Goal: Task Accomplishment & Management: Complete application form

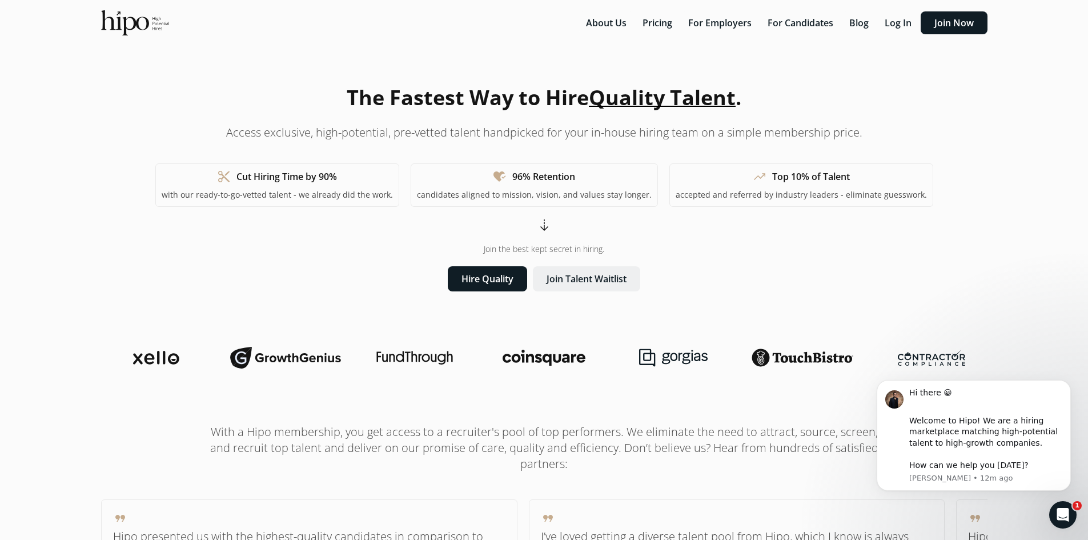
click at [563, 284] on button "Join Talent Waitlist" at bounding box center [586, 278] width 107 height 25
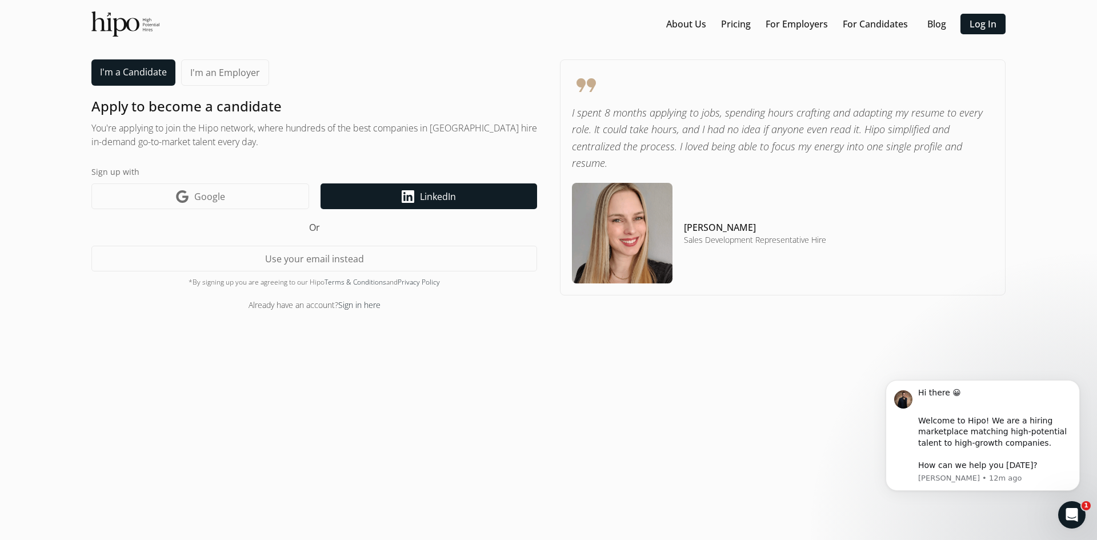
click at [389, 188] on link "LinkedIn icon LinkedIn" at bounding box center [428, 196] width 216 height 26
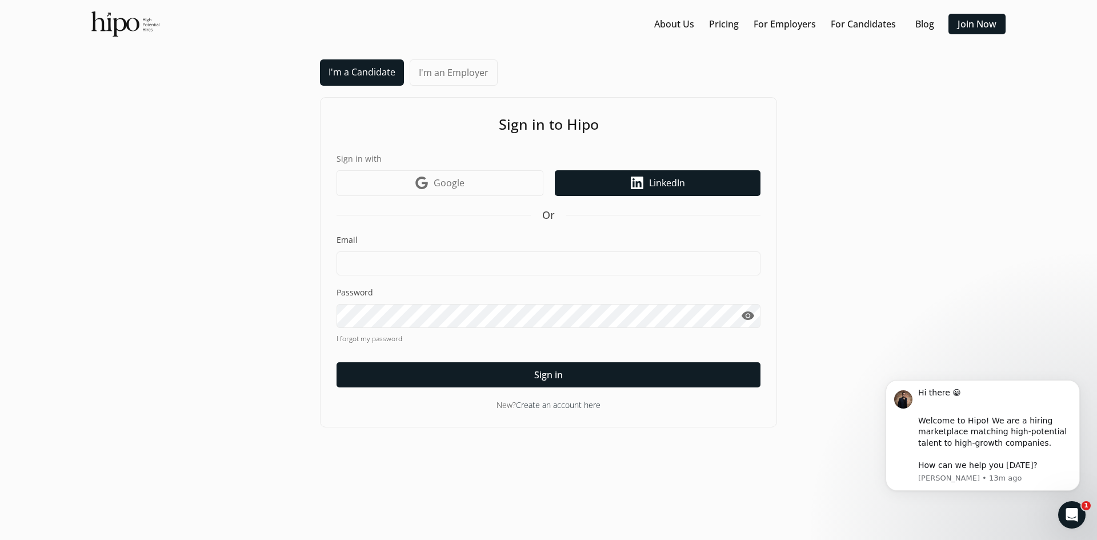
click at [599, 190] on link "LinkedIn icon LinkedIn" at bounding box center [658, 183] width 206 height 26
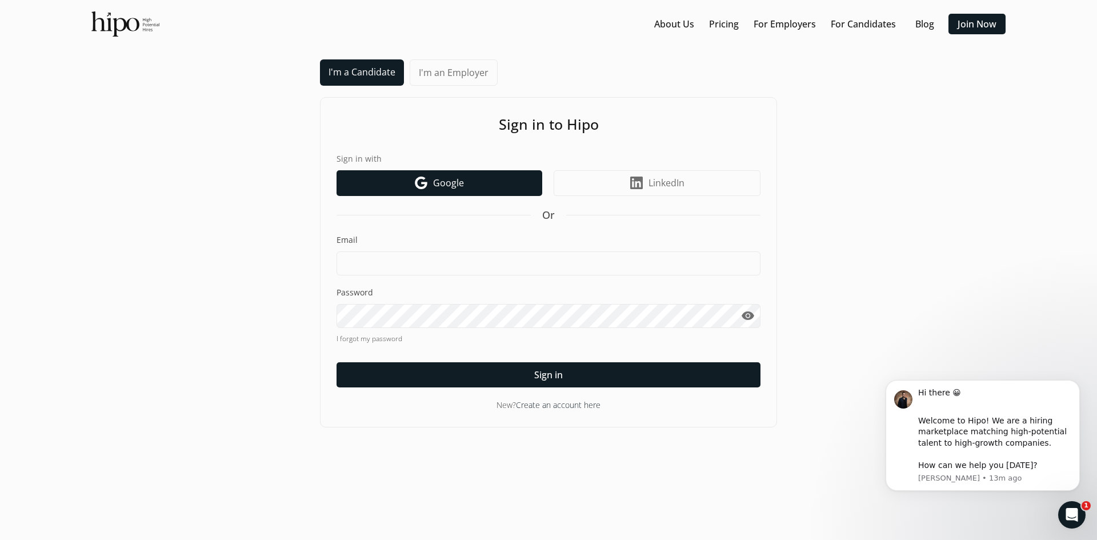
click at [519, 187] on link "Google icon Google" at bounding box center [439, 183] width 206 height 26
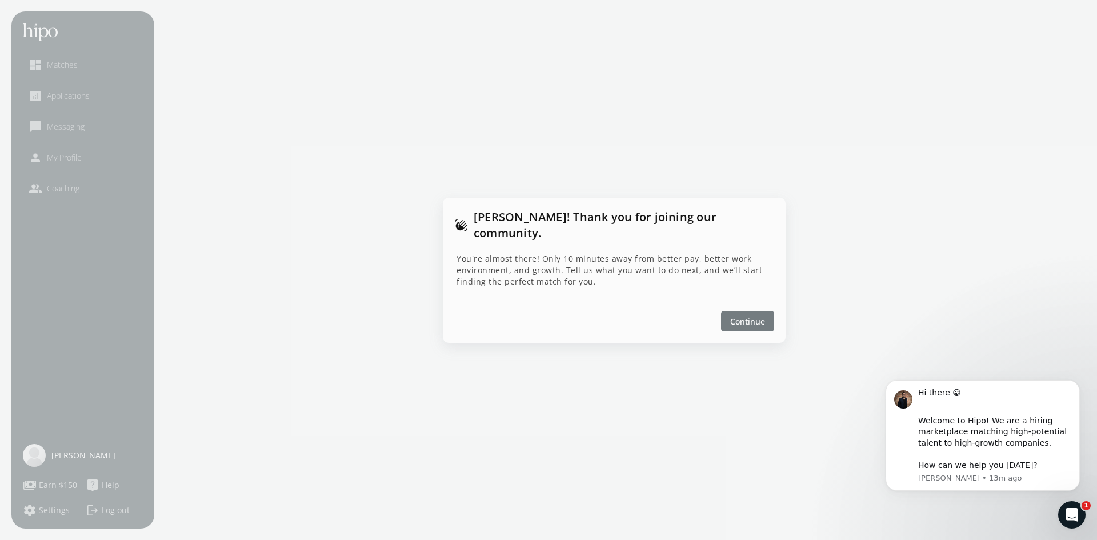
click at [738, 315] on span "Continue" at bounding box center [747, 321] width 35 height 12
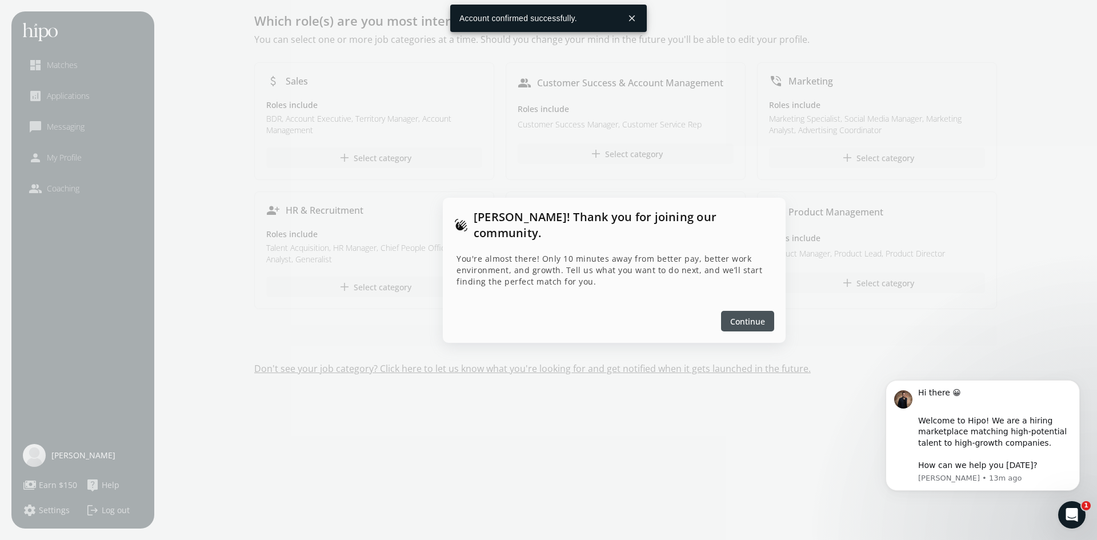
click at [717, 319] on div "Continue" at bounding box center [614, 321] width 343 height 44
click at [724, 315] on div at bounding box center [747, 321] width 53 height 21
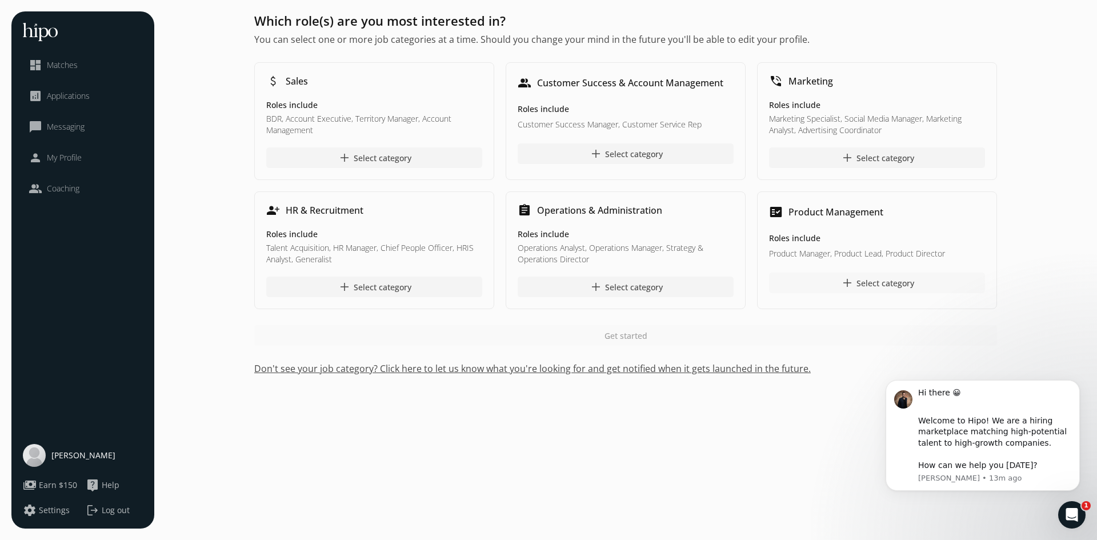
click at [790, 288] on div at bounding box center [877, 282] width 216 height 21
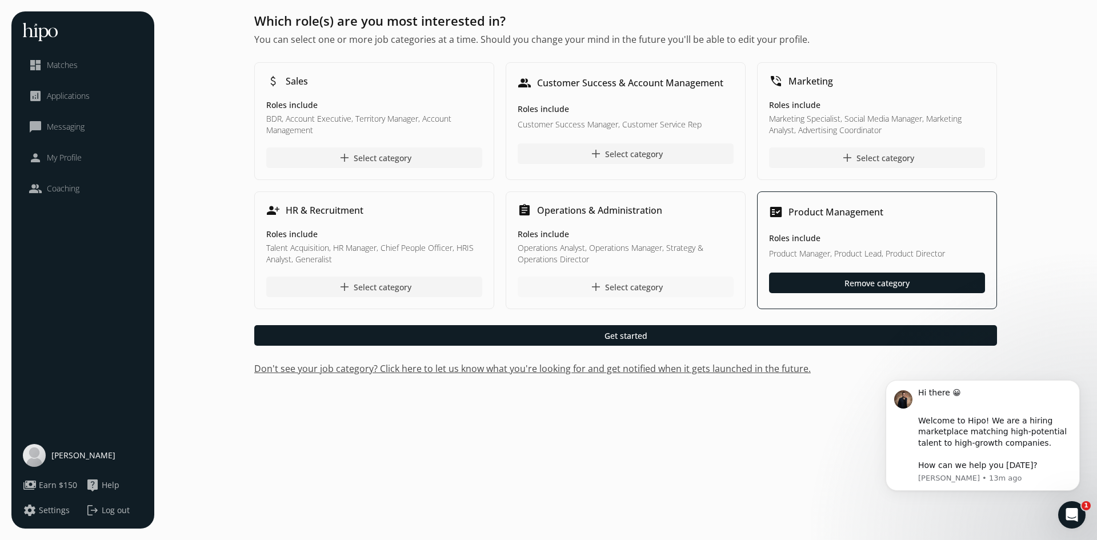
click at [697, 291] on div at bounding box center [625, 286] width 216 height 21
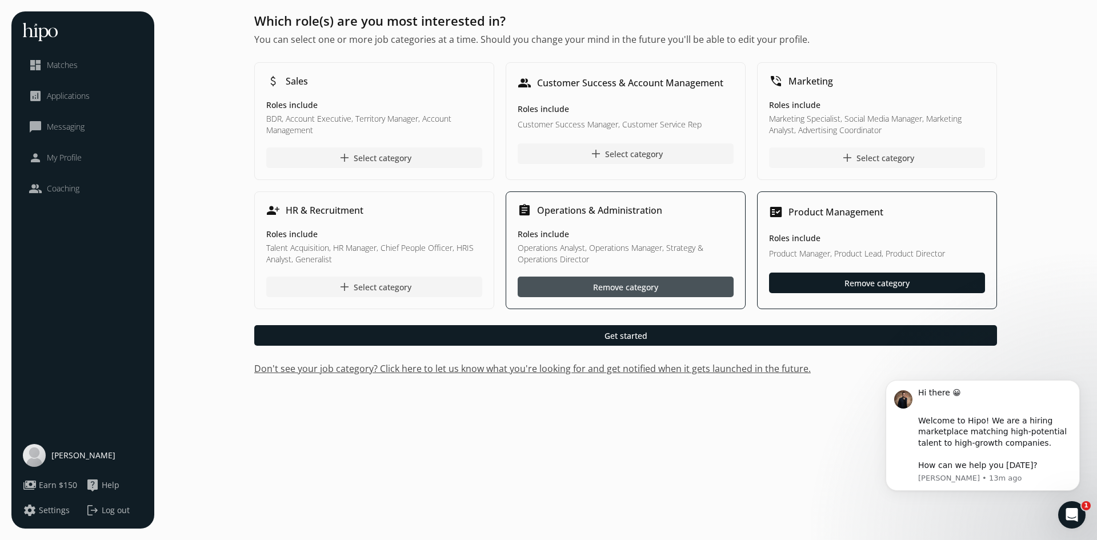
click at [836, 159] on div at bounding box center [877, 157] width 216 height 21
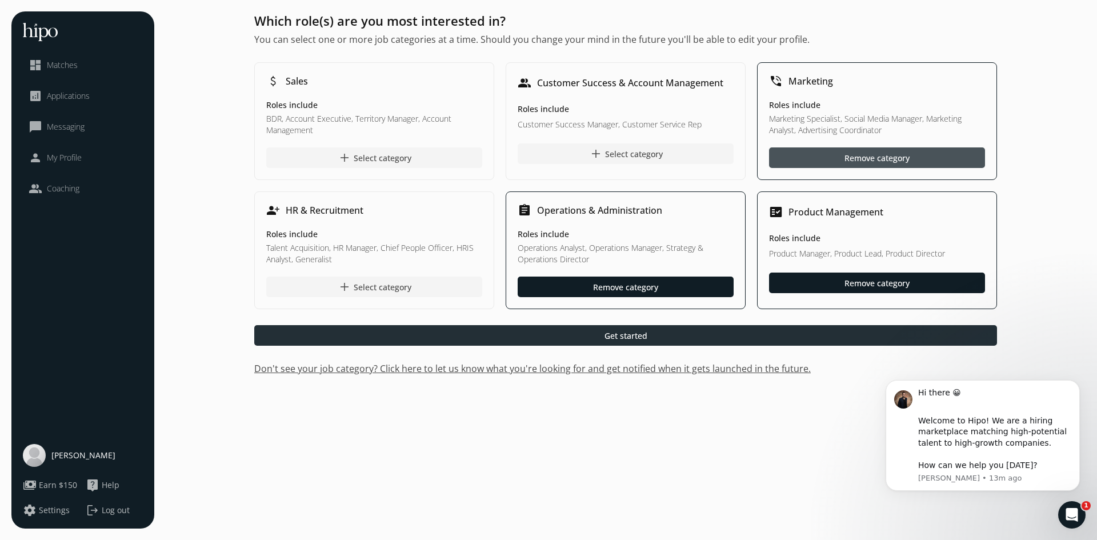
click at [596, 330] on div at bounding box center [625, 335] width 742 height 21
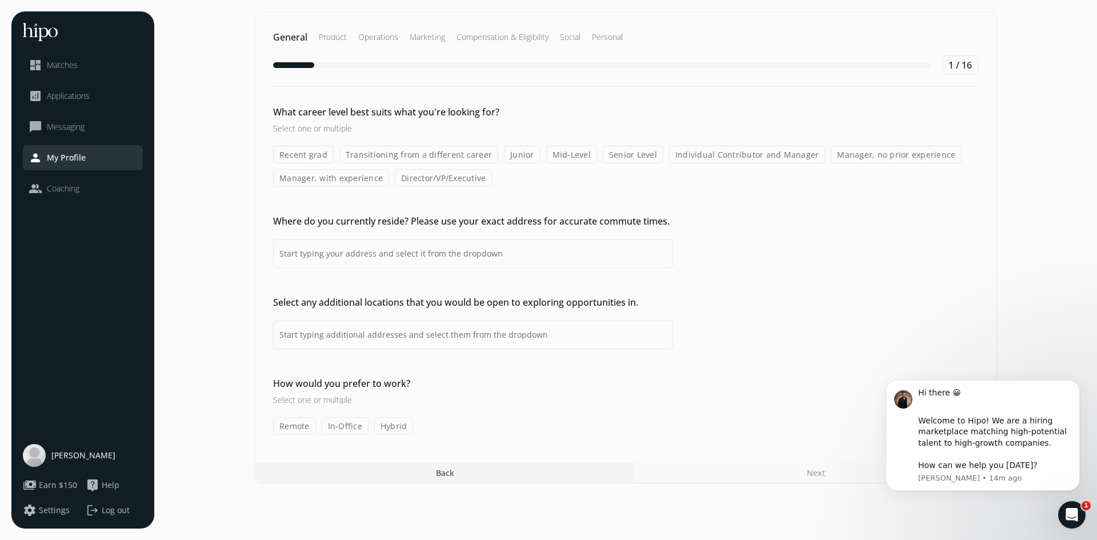
click at [576, 154] on label "Mid-Level" at bounding box center [571, 155] width 51 height 18
click at [0, 0] on input "Mid-Level" at bounding box center [0, 0] width 0 height 0
click at [608, 155] on label "Senior Level" at bounding box center [633, 155] width 61 height 18
click at [0, 0] on input "Senior Level" at bounding box center [0, 0] width 0 height 0
click at [431, 259] on input at bounding box center [473, 253] width 400 height 29
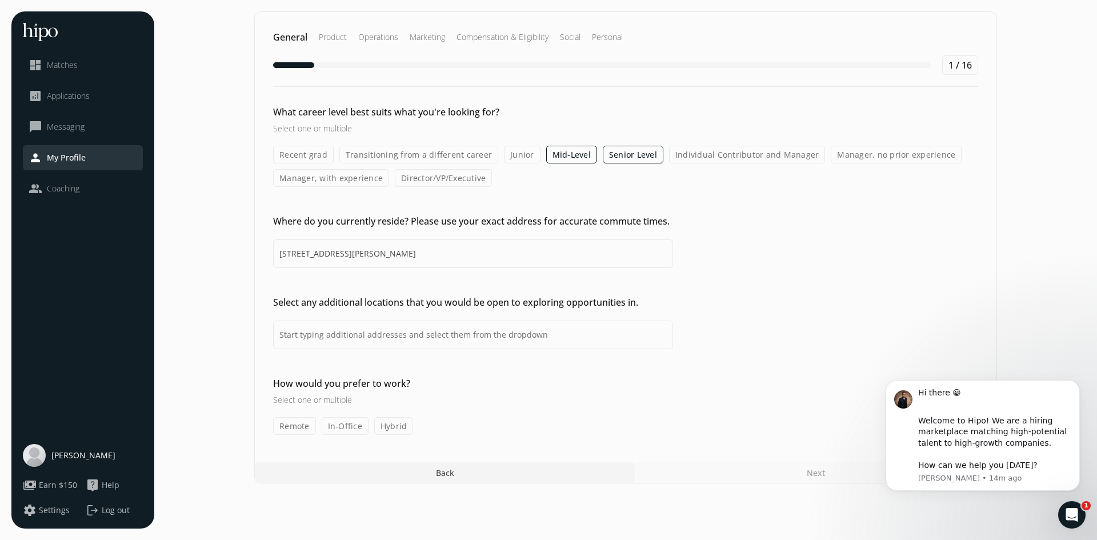
type input "[STREET_ADDRESS][PERSON_NAME]"
click at [394, 335] on input at bounding box center [473, 334] width 400 height 29
type input "Remote, OR 97458, [GEOGRAPHIC_DATA]"
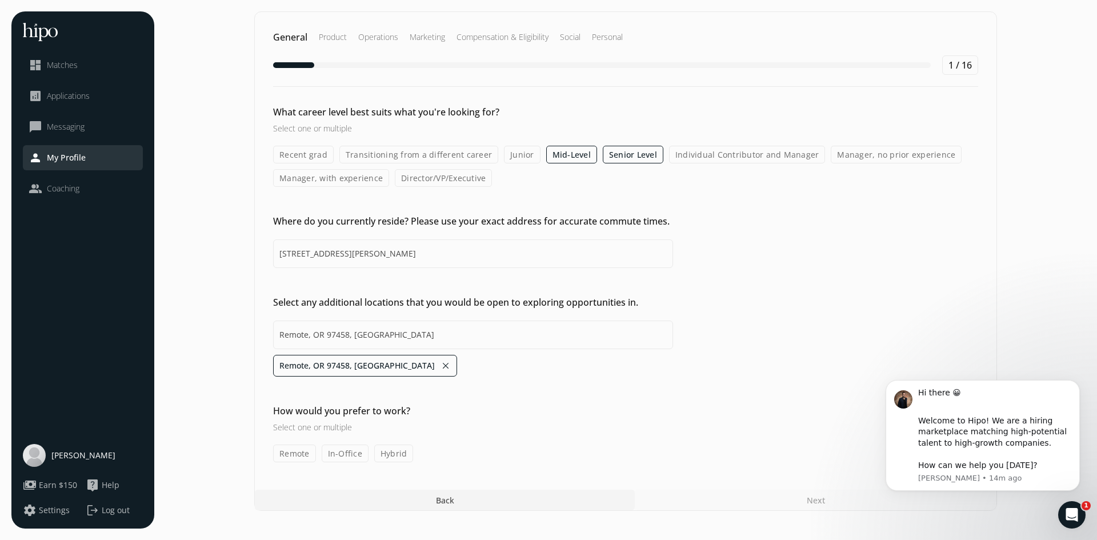
click at [300, 455] on label "Remote" at bounding box center [294, 453] width 43 height 18
click at [0, 0] on input "Remote" at bounding box center [0, 0] width 0 height 0
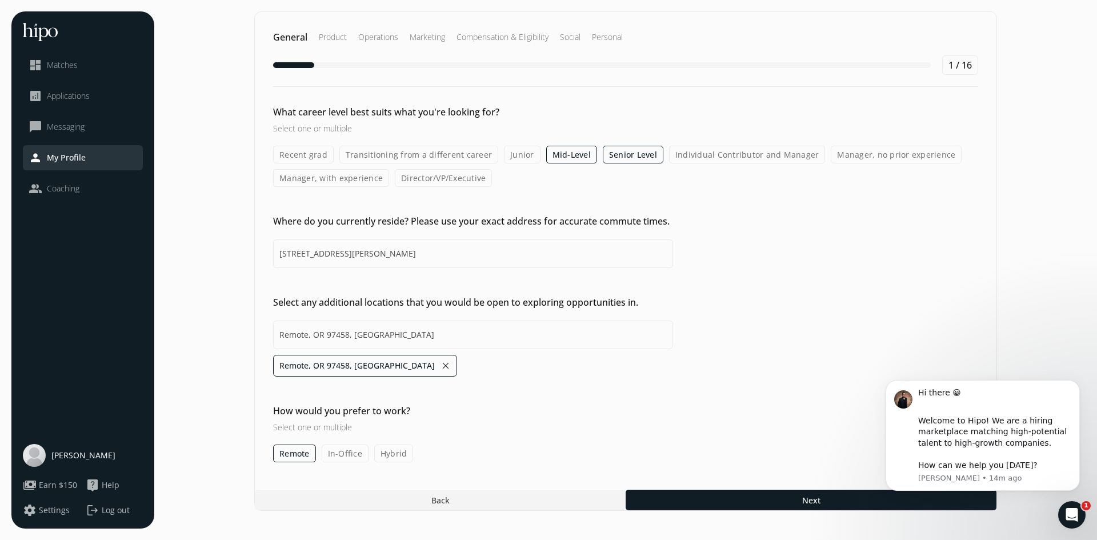
click at [378, 459] on label "Hybrid" at bounding box center [393, 453] width 39 height 18
click at [0, 0] on input "Hybrid" at bounding box center [0, 0] width 0 height 0
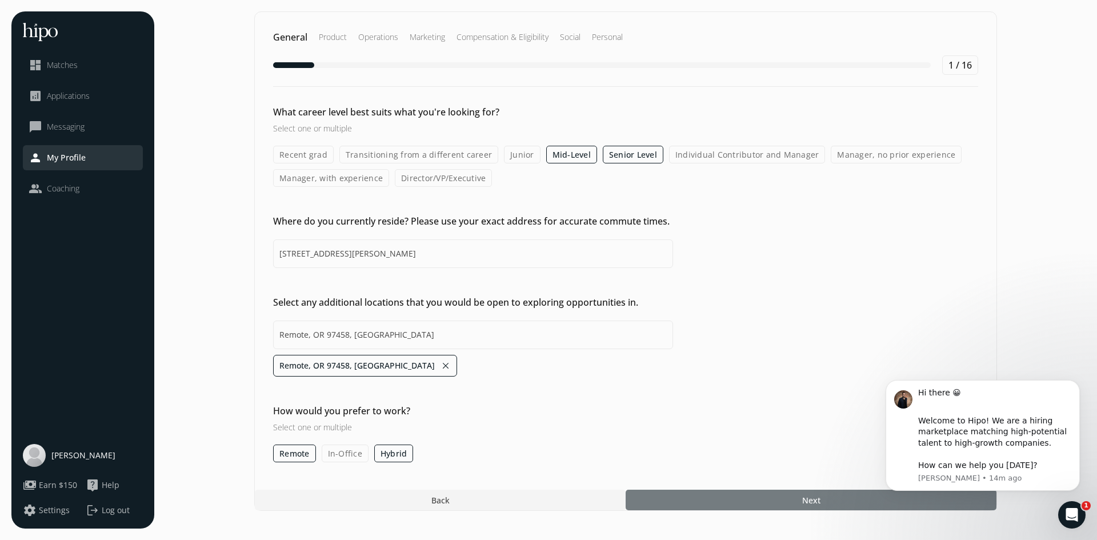
click at [710, 500] on div at bounding box center [810, 499] width 371 height 21
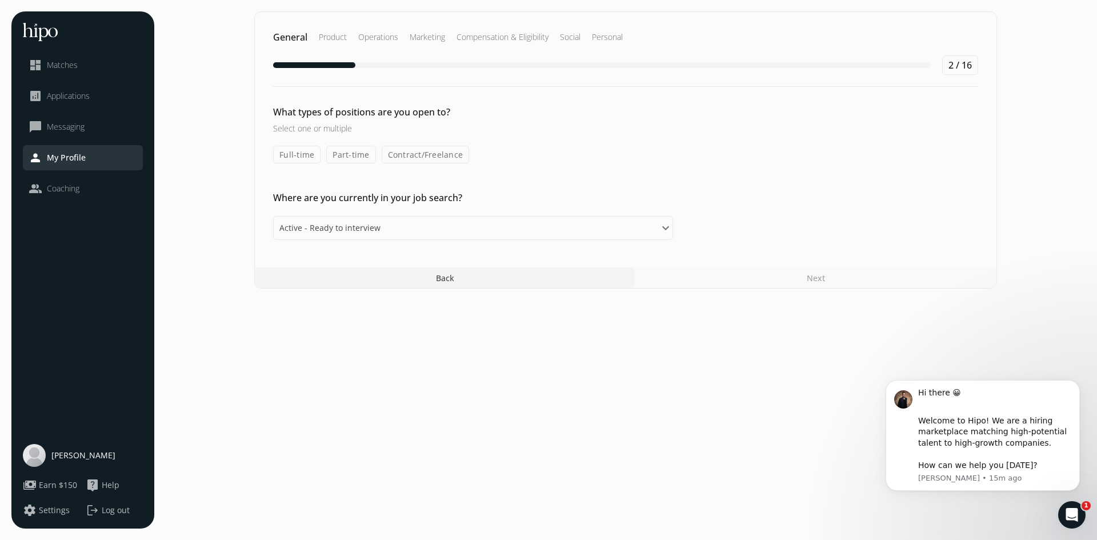
click at [300, 157] on label "Full-time" at bounding box center [296, 155] width 47 height 18
click at [0, 0] on input "Full-time" at bounding box center [0, 0] width 0 height 0
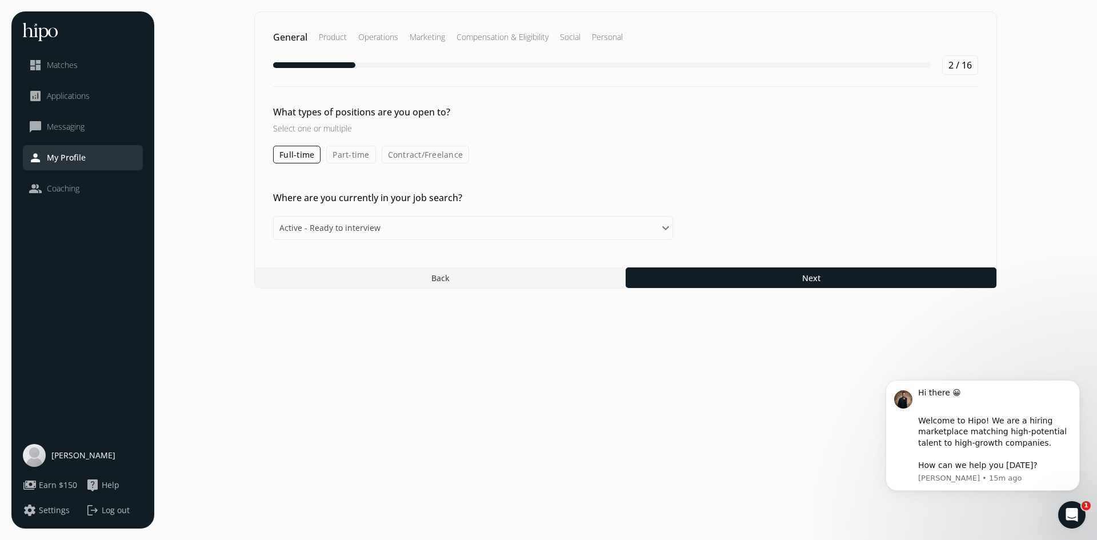
click at [400, 158] on label "Contract/Freelance" at bounding box center [426, 155] width 88 height 18
click at [0, 0] on input "Contract/Freelance" at bounding box center [0, 0] width 0 height 0
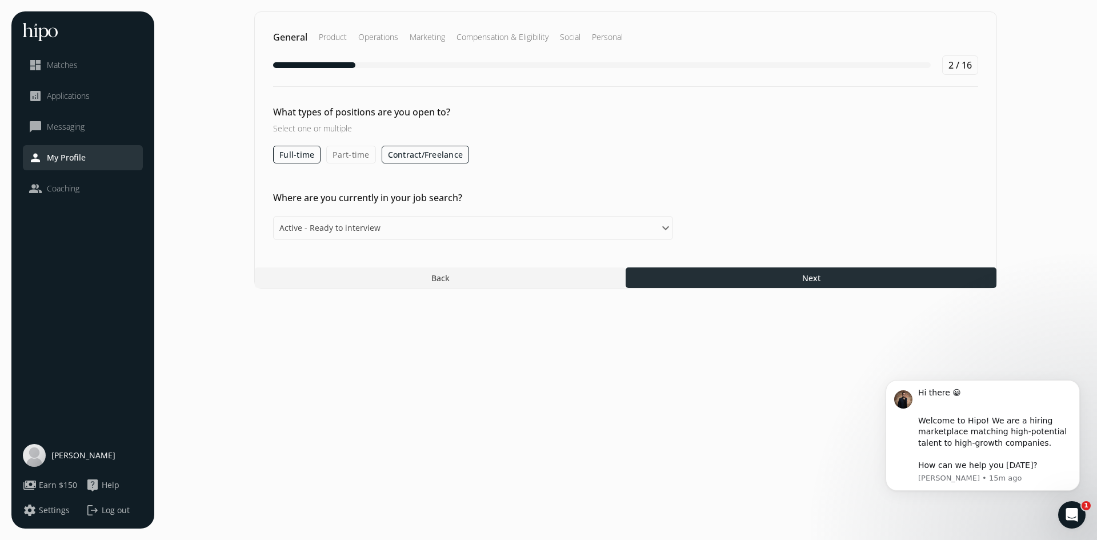
click at [678, 286] on div at bounding box center [810, 277] width 371 height 21
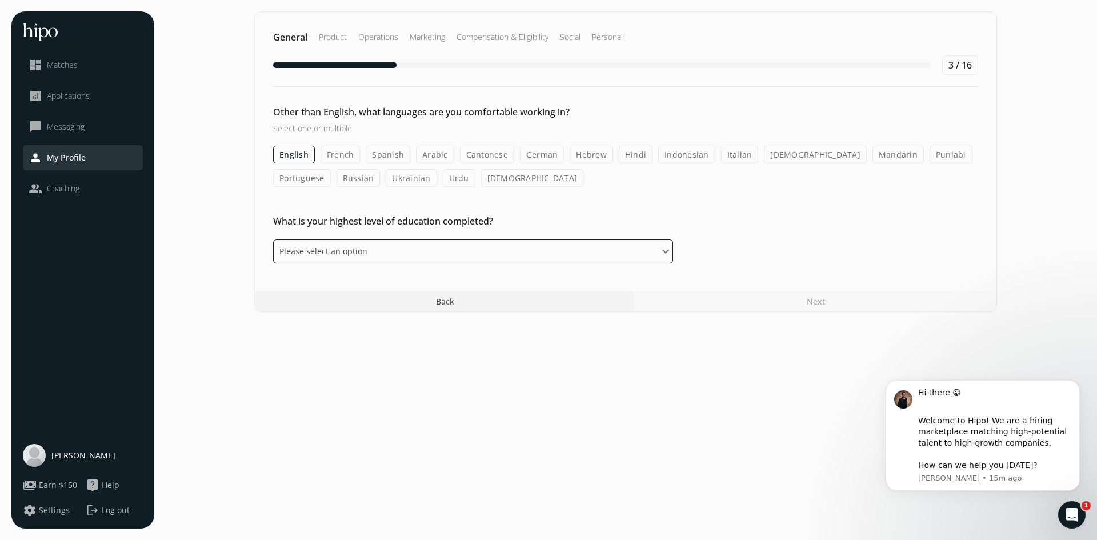
click at [443, 262] on select "Please select an option Some High School High School Diploma Some University or…" at bounding box center [473, 251] width 400 height 24
select select "bachelor"
click at [273, 239] on select "Please select an option Some High School High School Diploma Some University or…" at bounding box center [473, 251] width 400 height 24
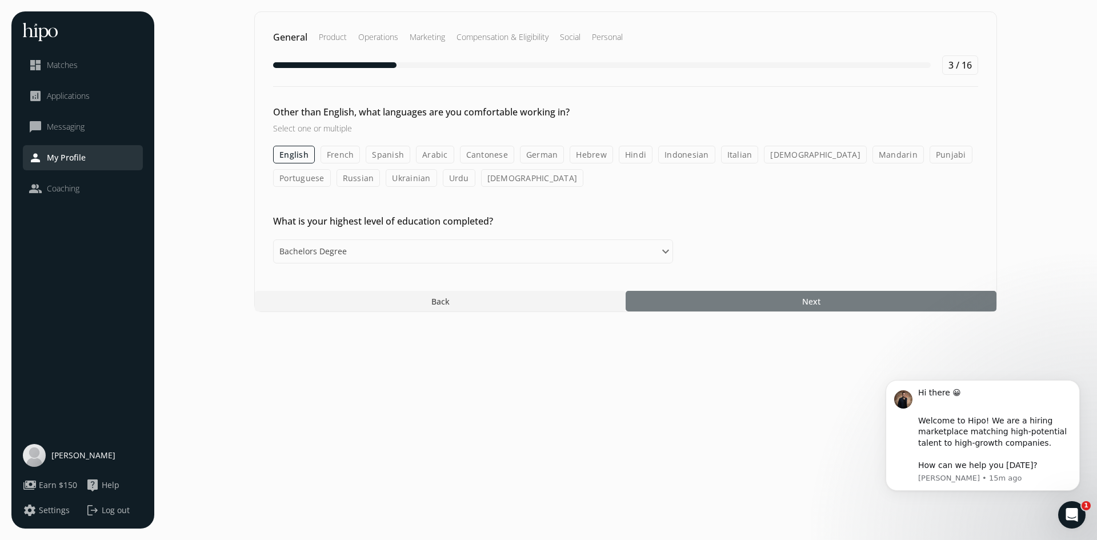
click at [722, 305] on div at bounding box center [810, 301] width 371 height 21
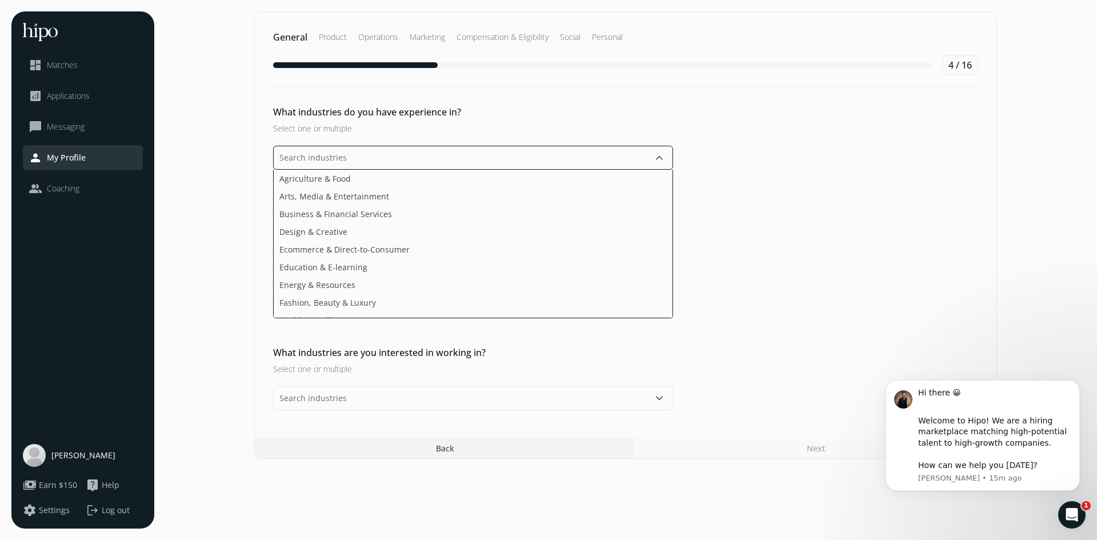
click at [374, 156] on input "text" at bounding box center [473, 158] width 400 height 24
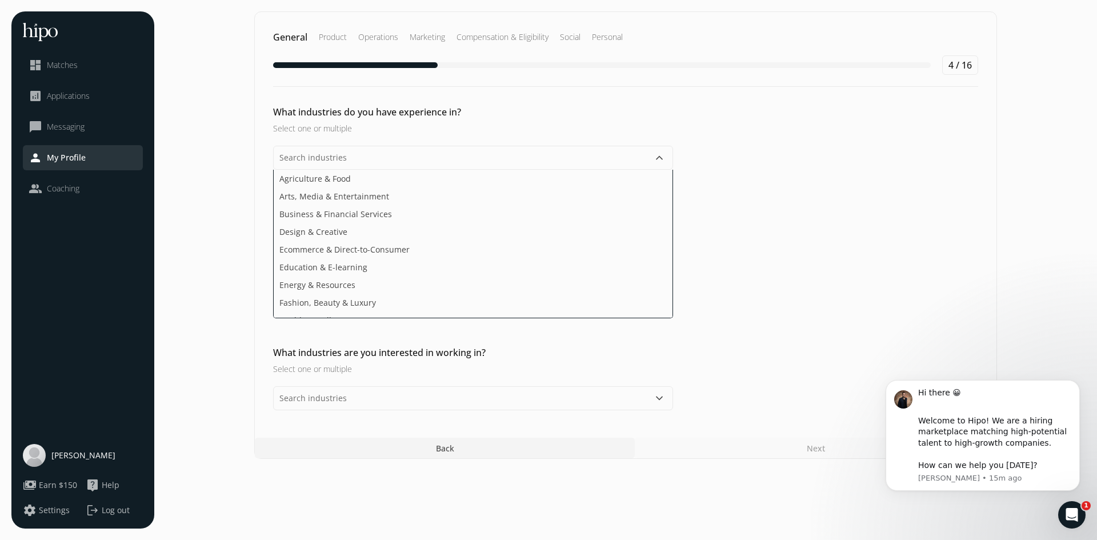
click at [407, 140] on div "What industries do you have experience in? Select one or multiple keyboard_arro…" at bounding box center [625, 211] width 741 height 213
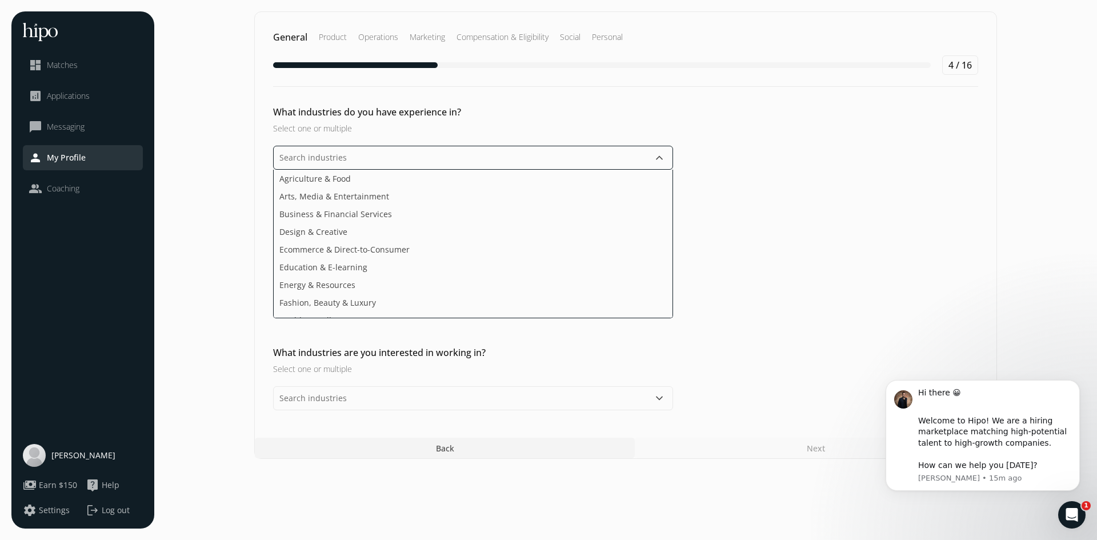
click at [404, 160] on input "text" at bounding box center [473, 158] width 400 height 24
click at [356, 240] on ul "Agriculture & Food Arts, Media & Entertainment Business & Financial Services De…" at bounding box center [473, 244] width 400 height 148
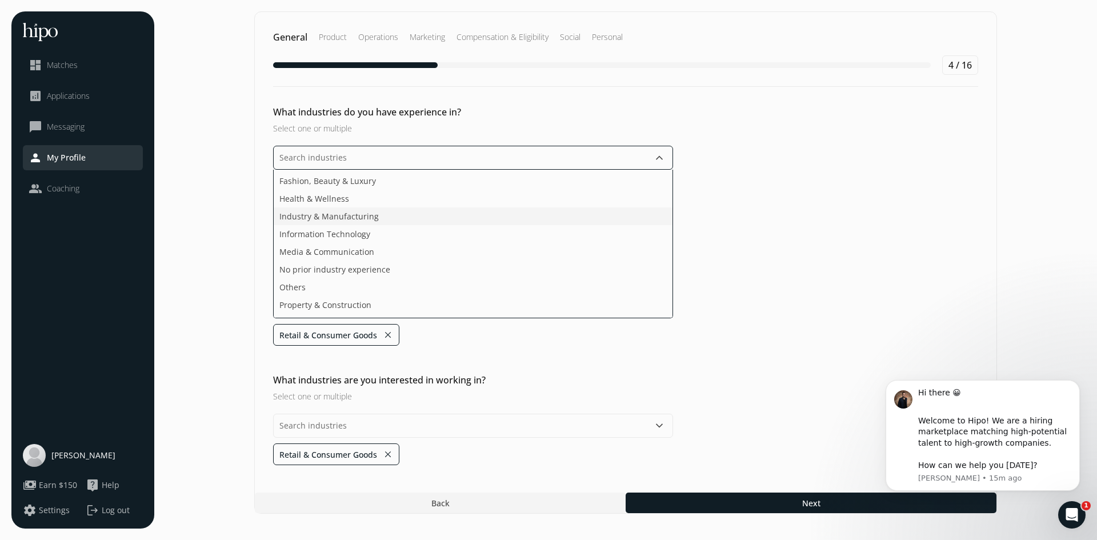
scroll to position [92, 0]
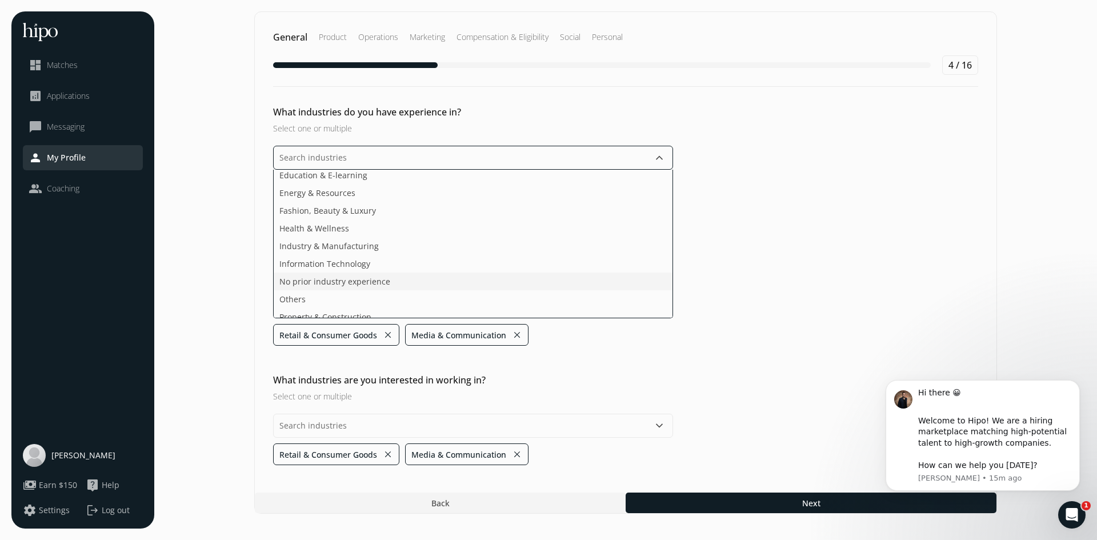
click at [343, 282] on span "No prior industry experience" at bounding box center [334, 281] width 111 height 12
click at [358, 230] on li "Education & E-learning" at bounding box center [473, 232] width 399 height 18
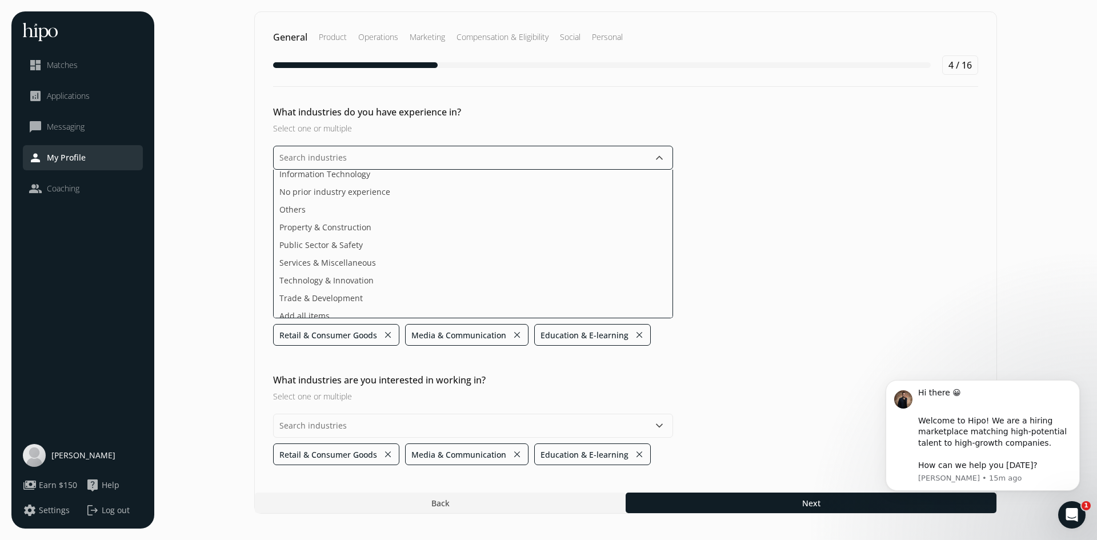
scroll to position [171, 0]
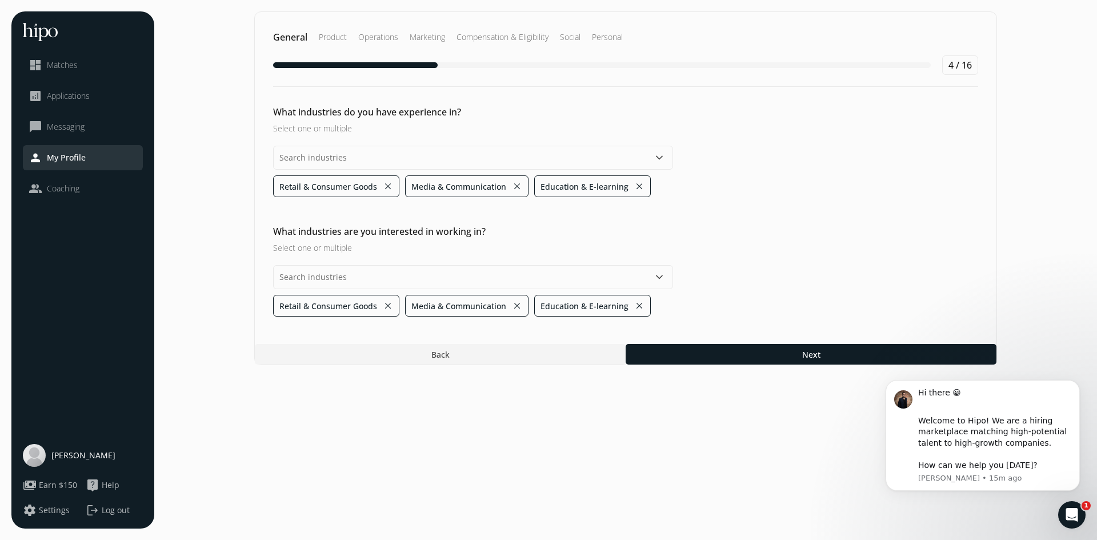
click at [386, 333] on div "General Product Operations Marketing Compensation & Eligibility Social Personal…" at bounding box center [625, 188] width 742 height 354
click at [514, 184] on button "close" at bounding box center [517, 186] width 10 height 16
click at [389, 184] on button "close" at bounding box center [388, 186] width 10 height 16
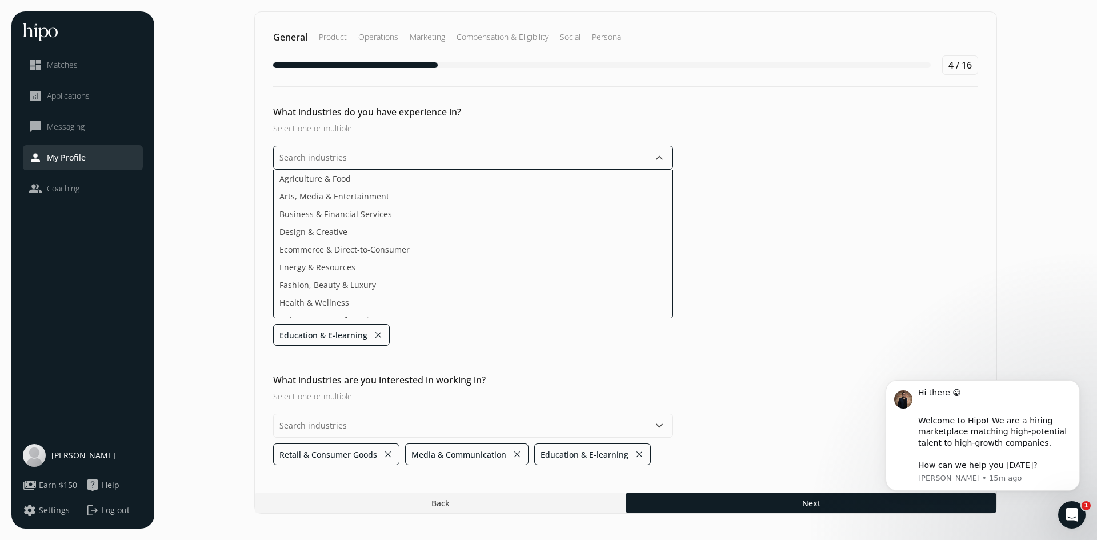
click at [365, 163] on input "text" at bounding box center [473, 158] width 400 height 24
click at [367, 238] on span "Media & Communication" at bounding box center [326, 241] width 95 height 12
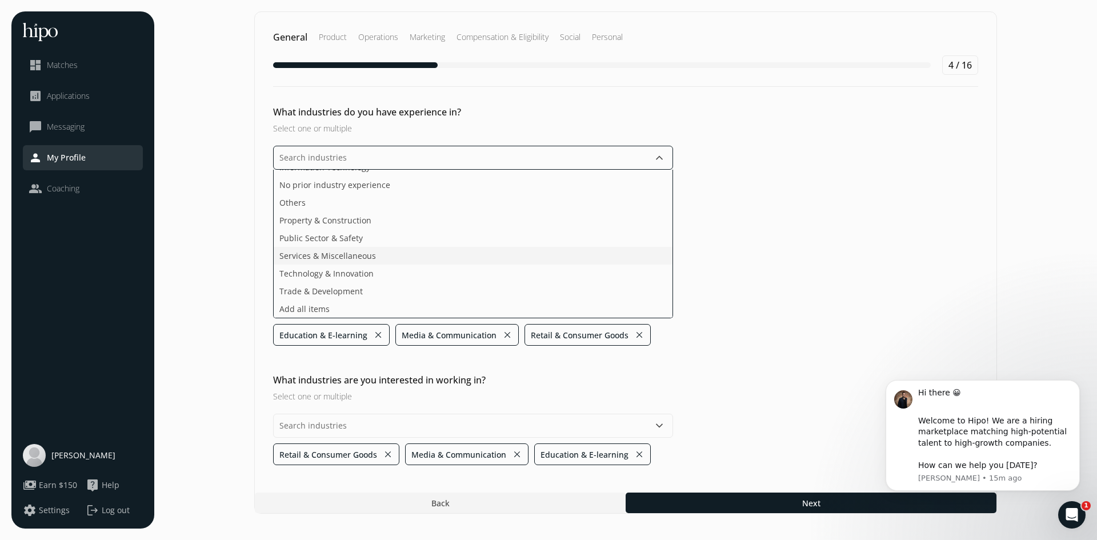
click at [351, 243] on ul "Agriculture & Food Arts, Media & Entertainment Business & Financial Services De…" at bounding box center [473, 244] width 400 height 148
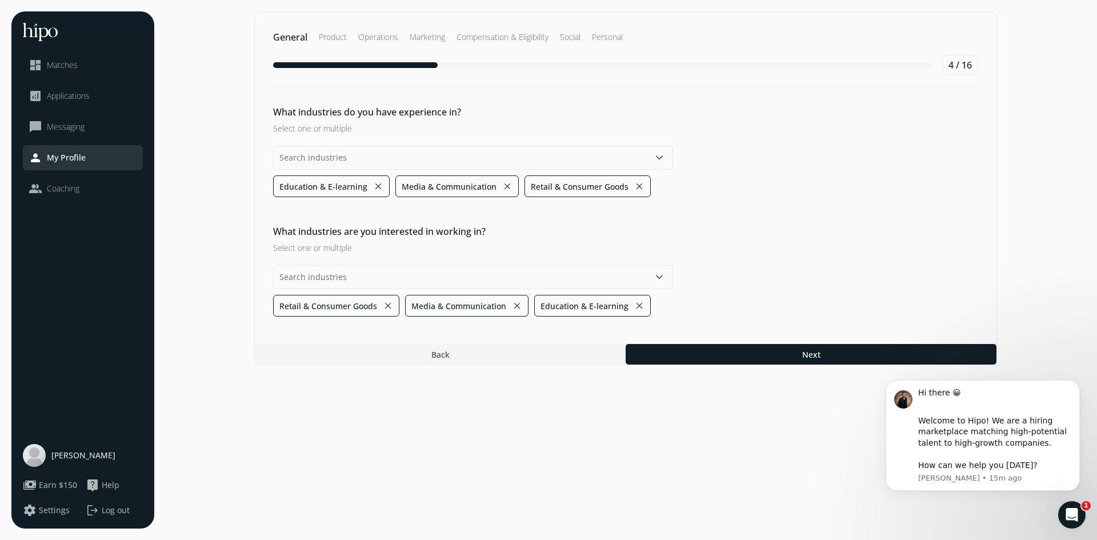
click at [735, 254] on div "What industries do you have experience in? Select one or multiple keyboard_arro…" at bounding box center [625, 210] width 741 height 211
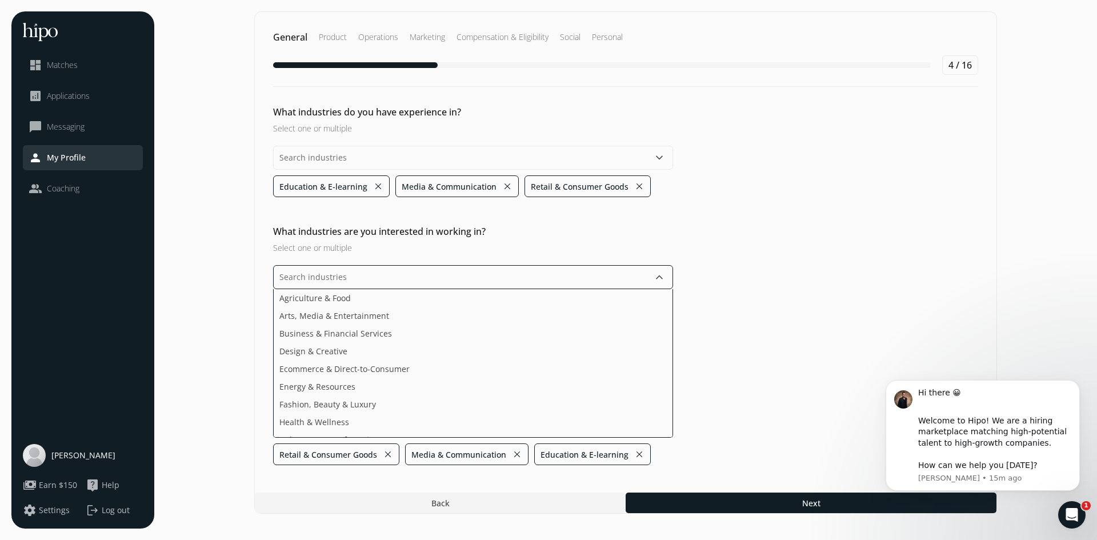
click at [413, 273] on input "text" at bounding box center [473, 277] width 400 height 24
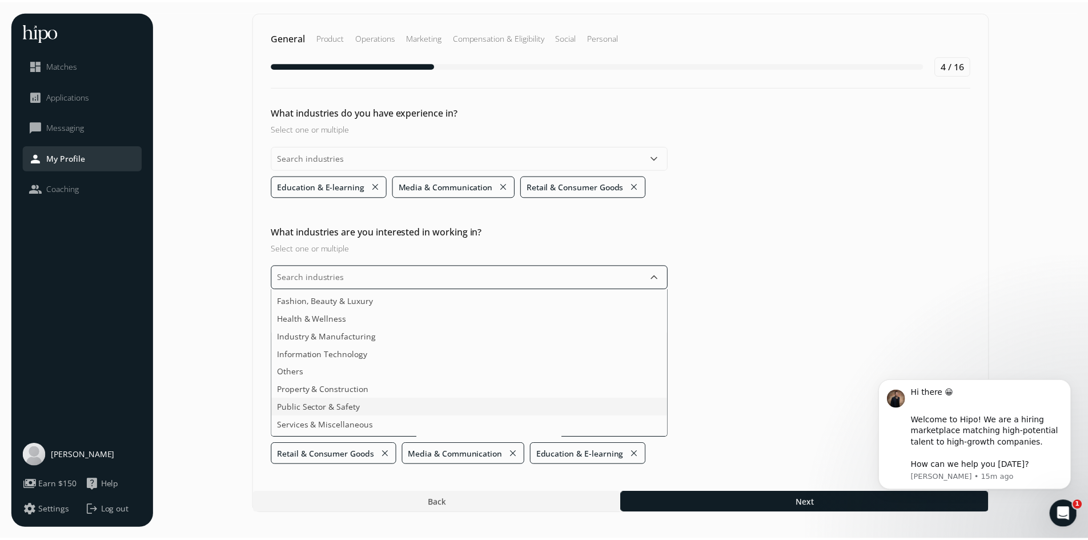
scroll to position [135, 0]
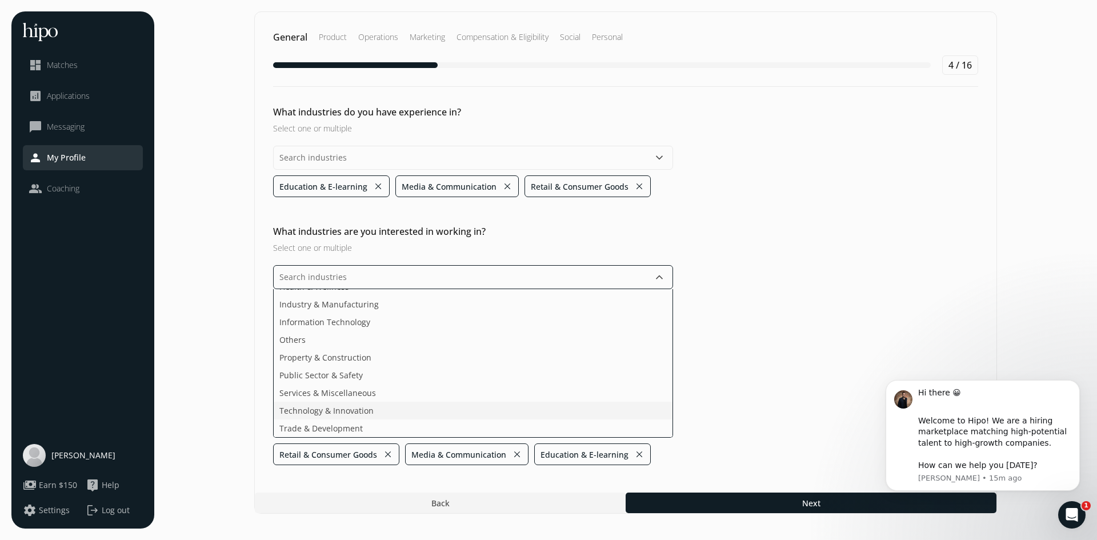
click at [323, 411] on ul "Agriculture & Food Arts, Media & Entertainment Business & Financial Services De…" at bounding box center [473, 363] width 400 height 148
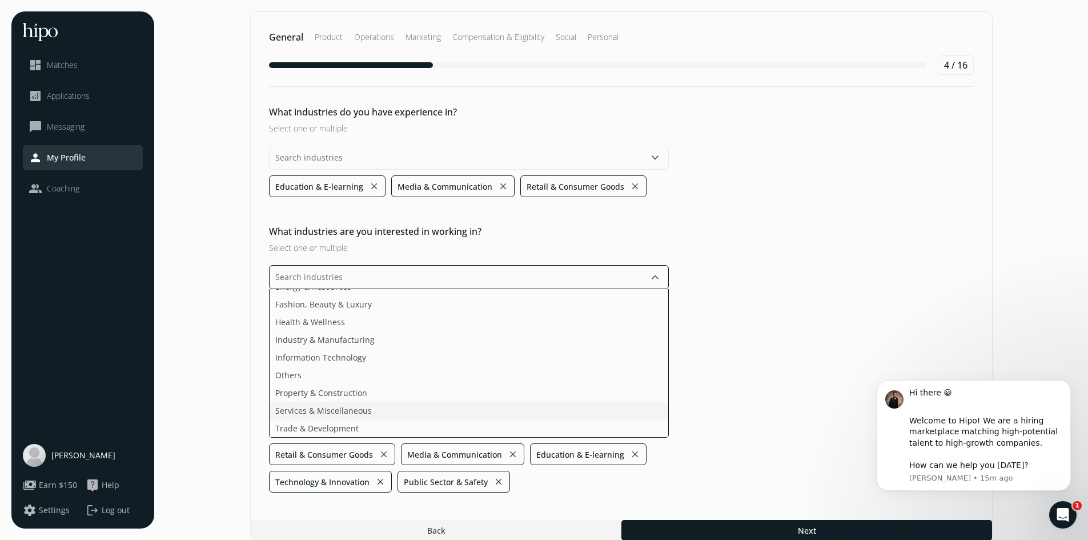
scroll to position [100, 0]
click at [319, 400] on ul "Agriculture & Food Arts, Media & Entertainment Business & Financial Services De…" at bounding box center [469, 363] width 400 height 148
click at [316, 392] on ul "Agriculture & Food Arts, Media & Entertainment Business & Financial Services De…" at bounding box center [469, 363] width 400 height 148
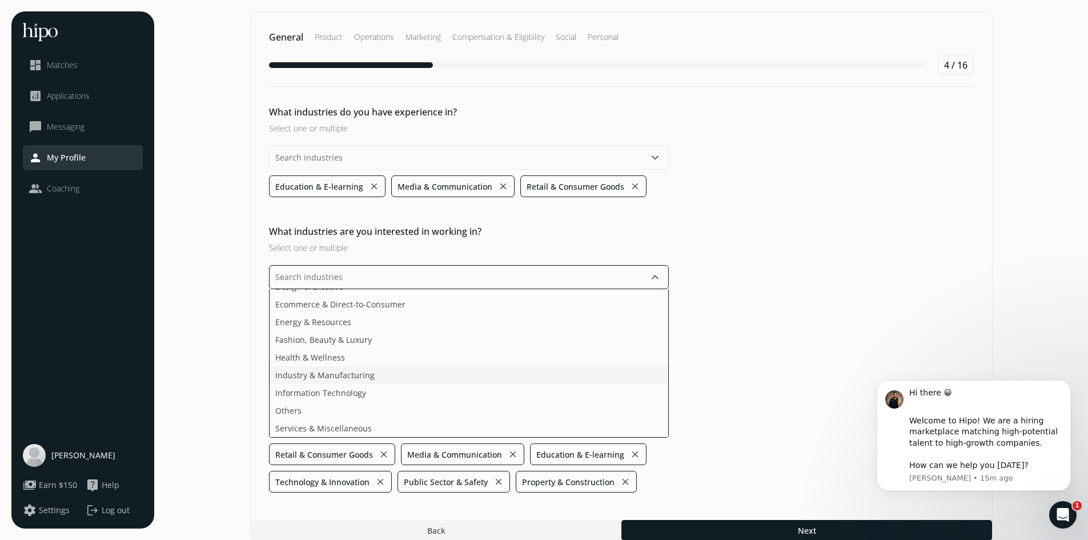
click at [323, 363] on ul "Agriculture & Food Arts, Media & Entertainment Business & Financial Services De…" at bounding box center [469, 363] width 400 height 148
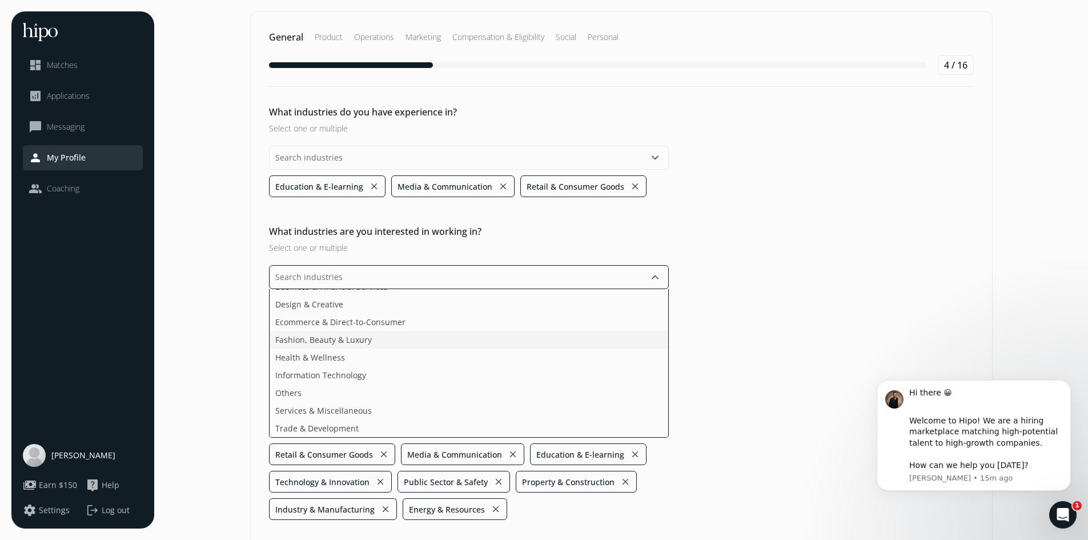
click at [324, 328] on ul "Agriculture & Food Arts, Media & Entertainment Business & Financial Services De…" at bounding box center [469, 363] width 400 height 148
click at [340, 325] on ul "Agriculture & Food Arts, Media & Entertainment Business & Financial Services De…" at bounding box center [469, 363] width 400 height 148
click at [330, 323] on ul "Agriculture & Food Arts, Media & Entertainment Business & Financial Services De…" at bounding box center [469, 363] width 400 height 148
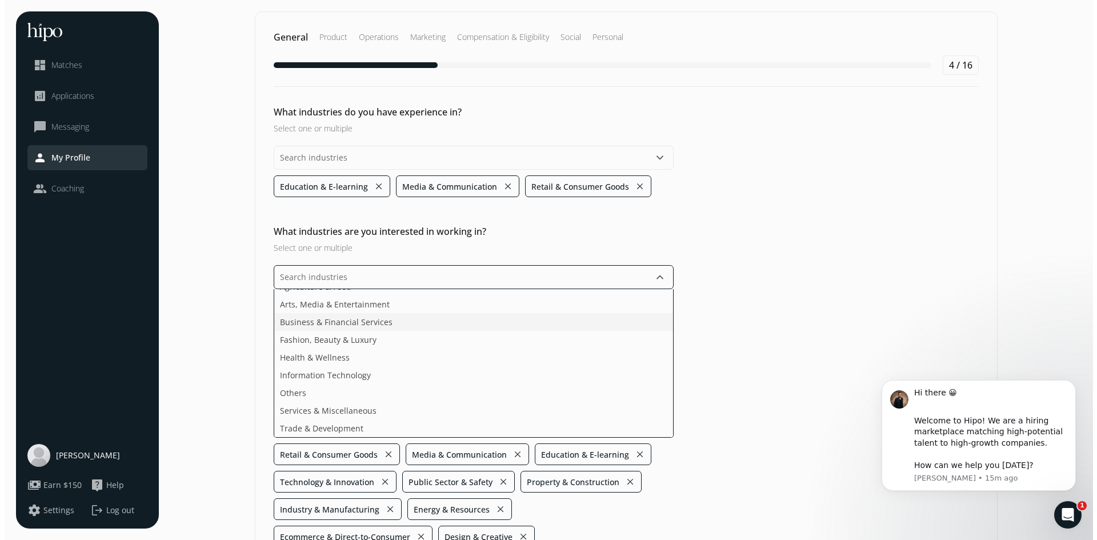
scroll to position [0, 0]
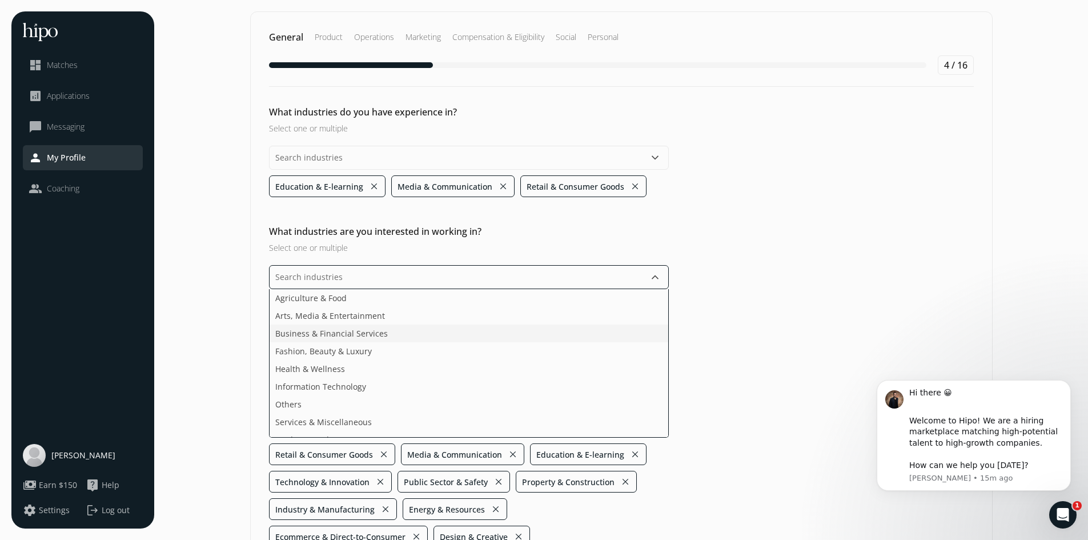
click at [321, 318] on ul "Agriculture & Food Arts, Media & Entertainment Business & Financial Services Fa…" at bounding box center [469, 363] width 400 height 148
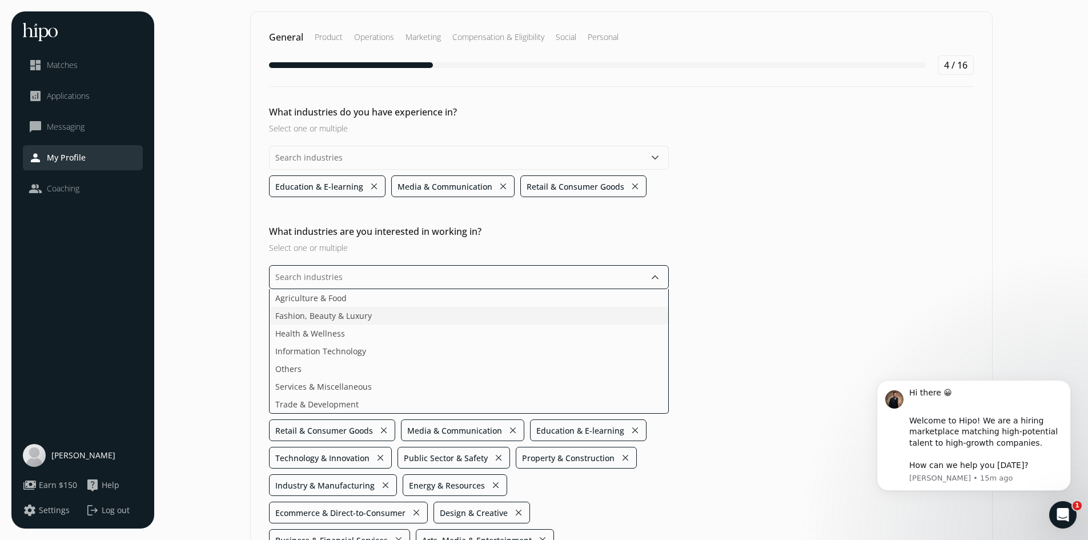
click at [323, 316] on span "Fashion, Beauty & Luxury" at bounding box center [323, 316] width 97 height 12
click at [328, 302] on span "Agriculture & Food" at bounding box center [310, 298] width 71 height 12
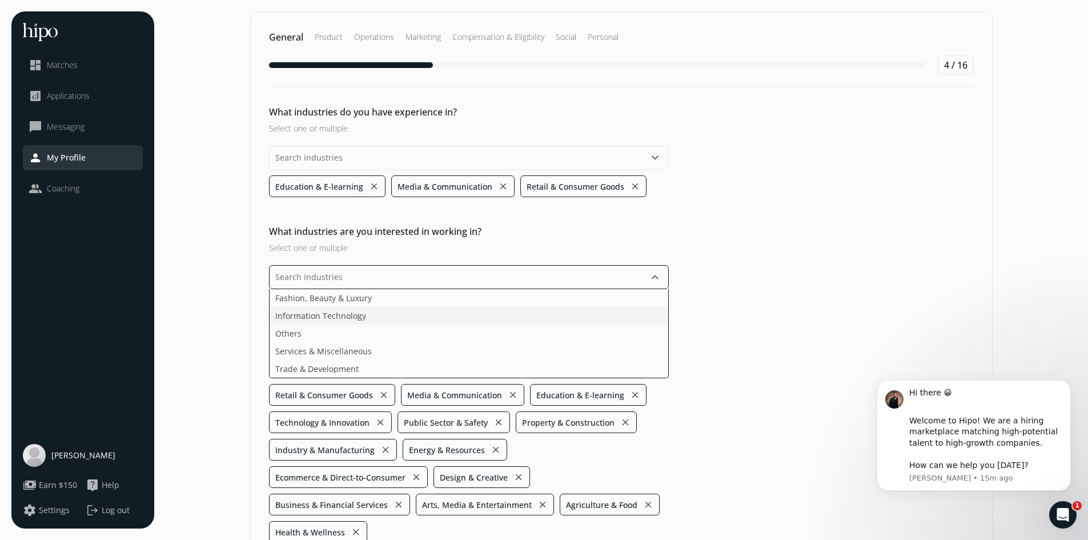
click at [359, 322] on li "Information Technology" at bounding box center [469, 316] width 399 height 18
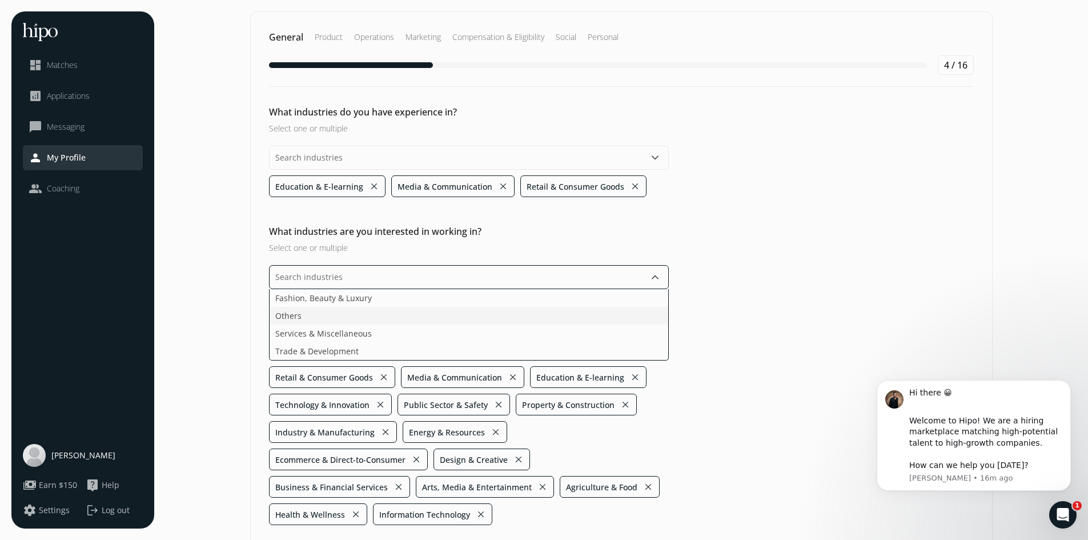
click at [346, 308] on li "Others" at bounding box center [469, 316] width 399 height 18
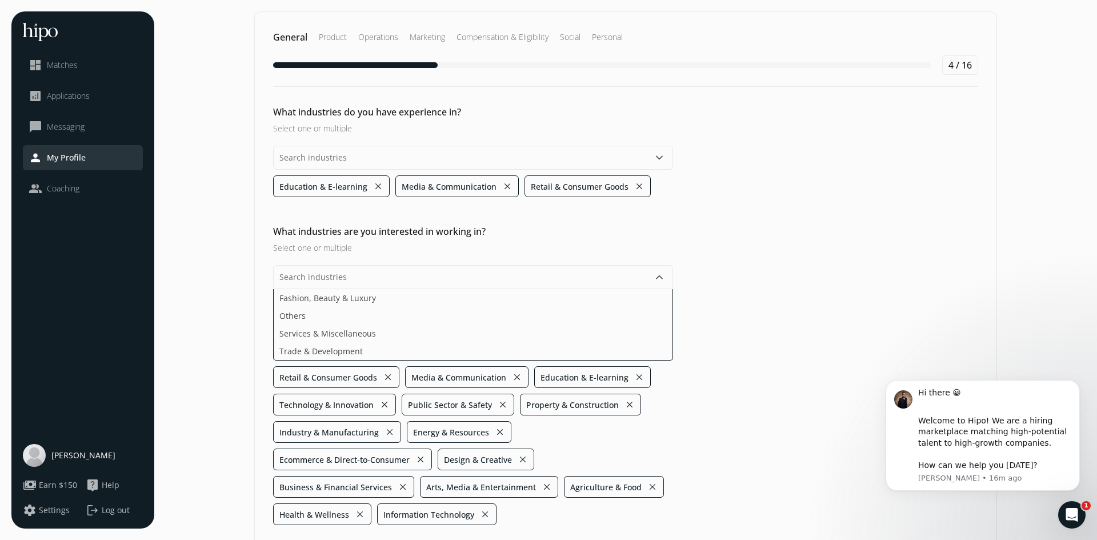
click at [717, 298] on div "What industries are you interested in working in? Select one or multiple keyboa…" at bounding box center [625, 374] width 741 height 300
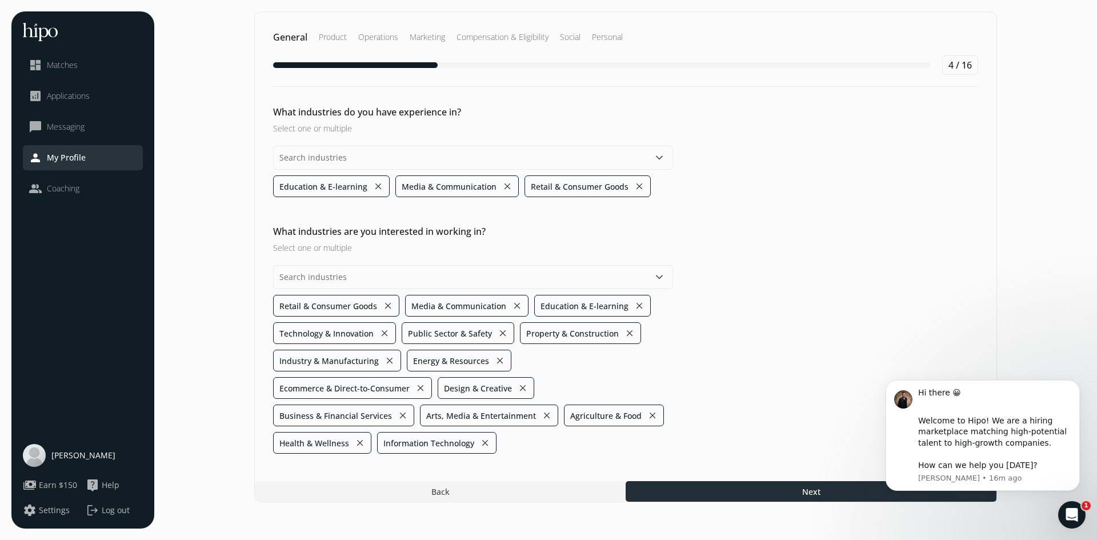
click at [747, 481] on div at bounding box center [810, 491] width 371 height 21
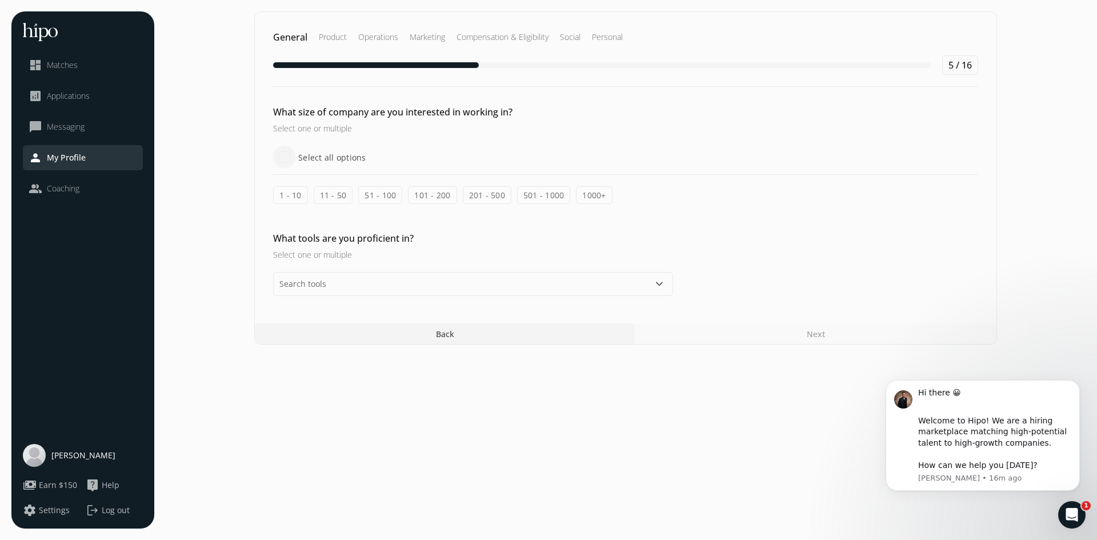
click at [282, 155] on input "Select all options" at bounding box center [284, 157] width 23 height 23
checkbox input "true"
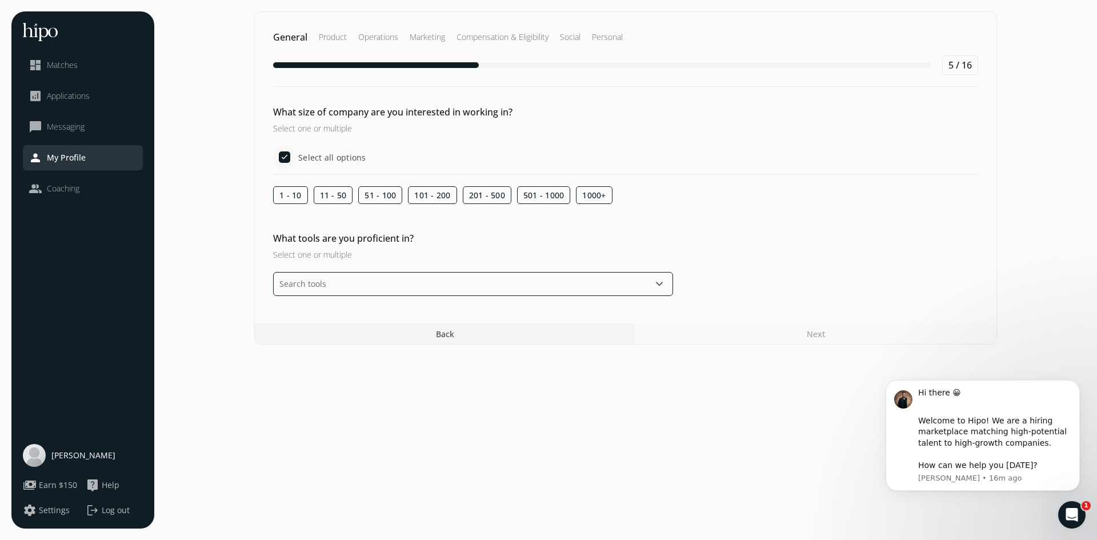
click at [354, 280] on input "text" at bounding box center [473, 284] width 400 height 24
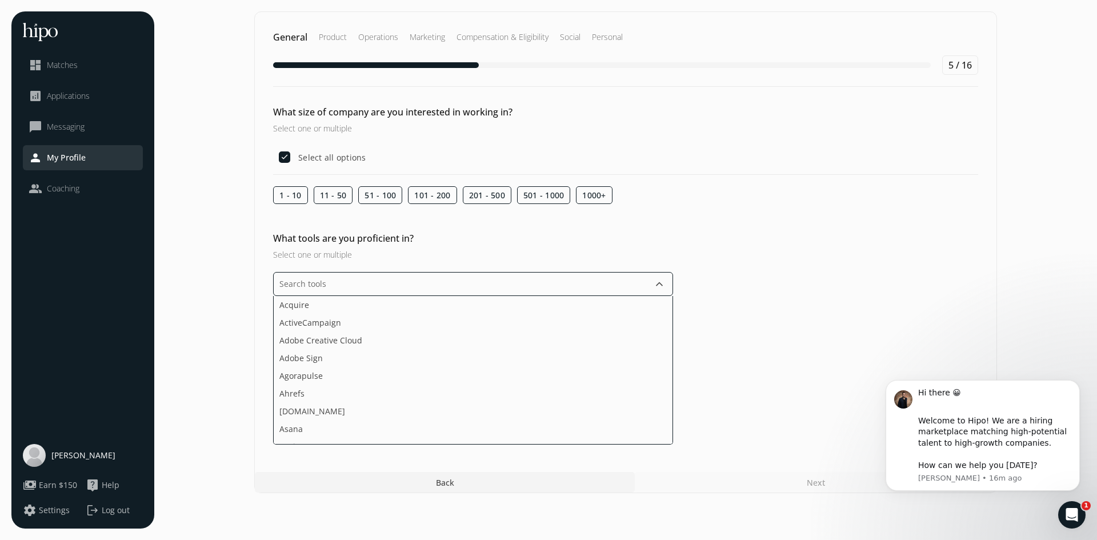
type input "r"
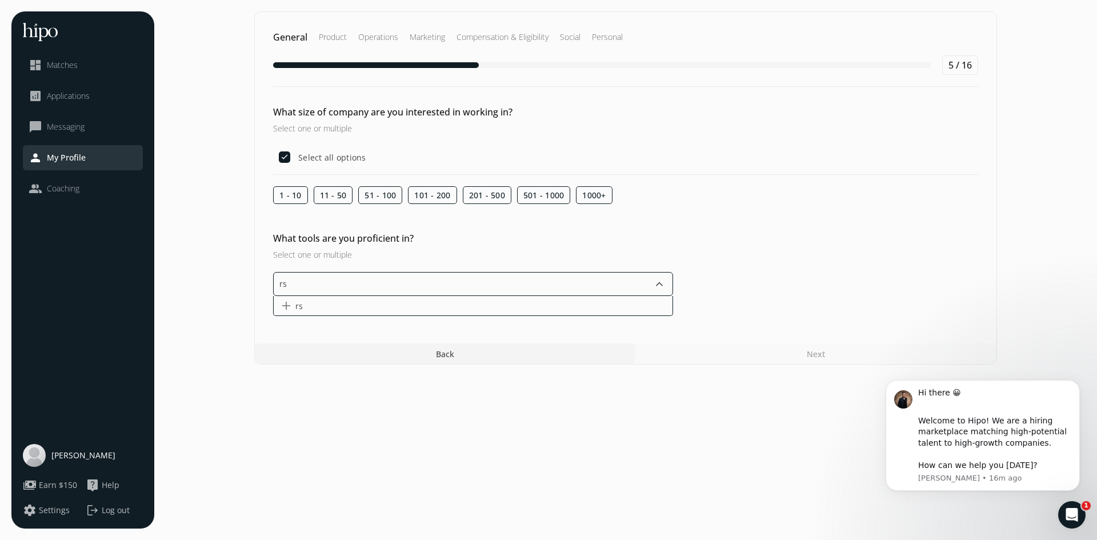
type input "r"
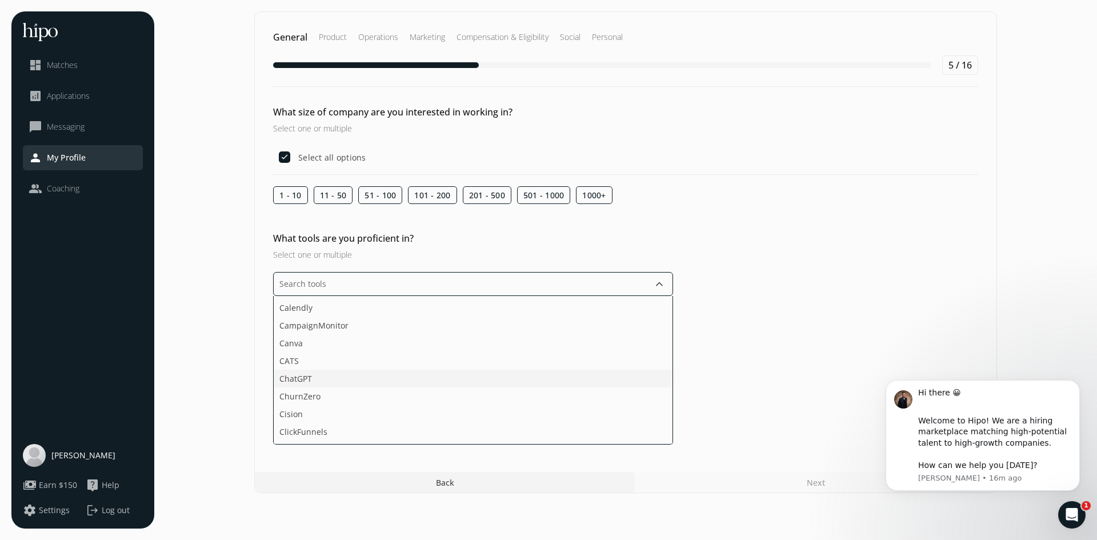
scroll to position [286, 0]
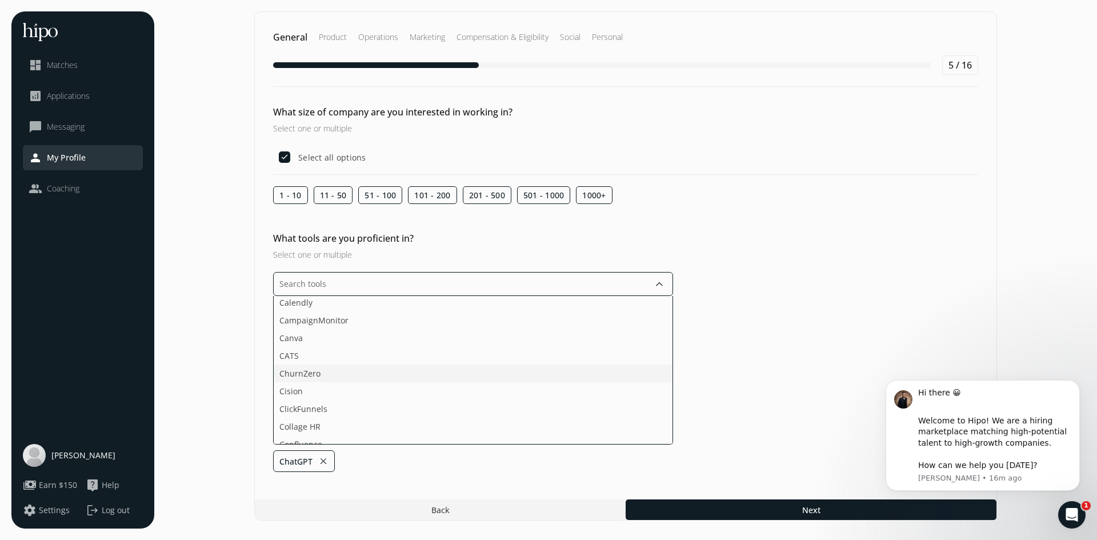
click at [368, 373] on li "ChurnZero" at bounding box center [473, 373] width 399 height 18
click at [367, 387] on li "FullStory" at bounding box center [473, 385] width 399 height 18
click at [362, 382] on li "Google Docs" at bounding box center [473, 381] width 399 height 18
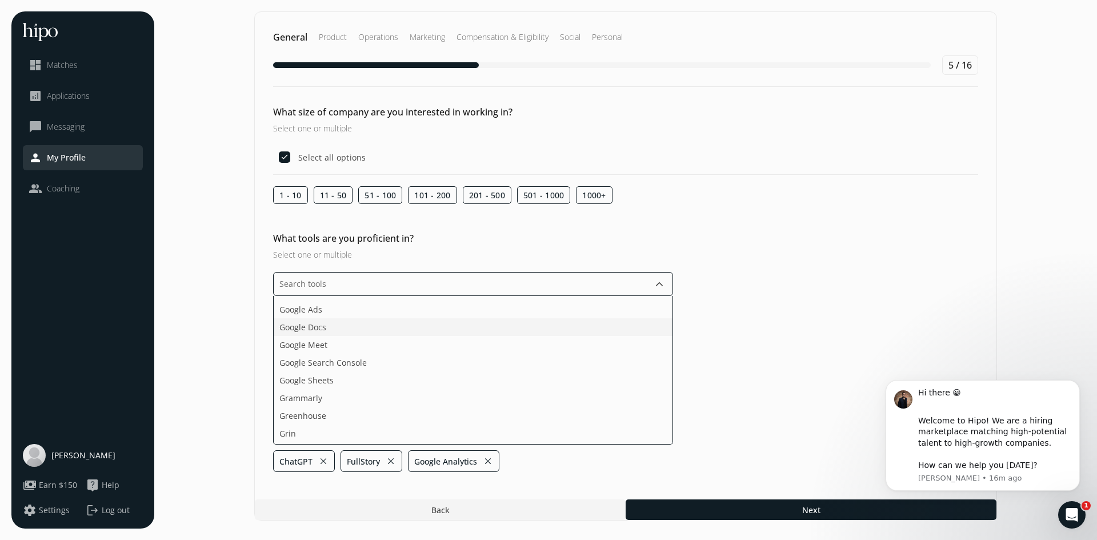
scroll to position [742, 0]
click at [368, 375] on li "Grammarly" at bounding box center [473, 377] width 399 height 18
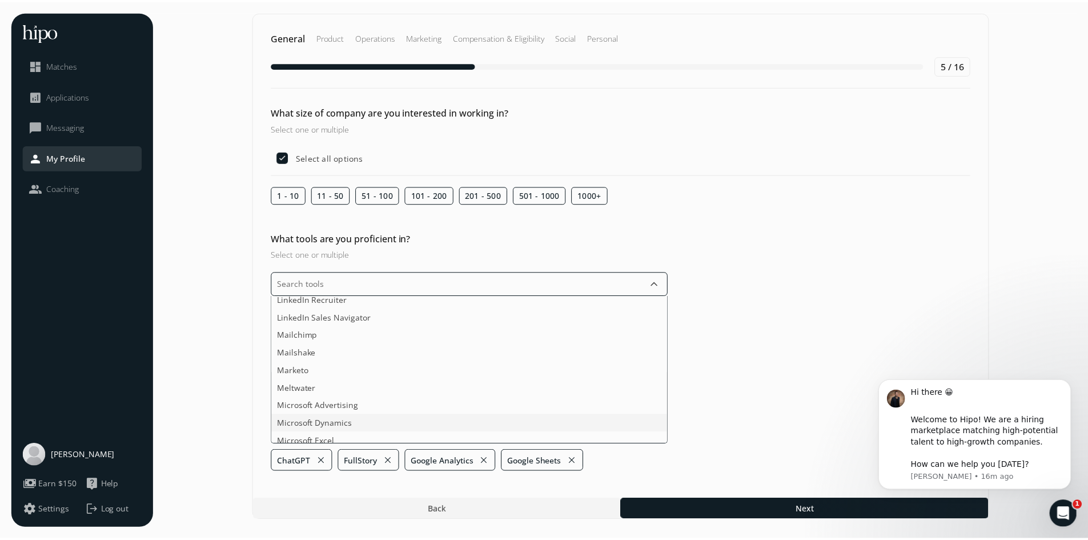
scroll to position [1428, 0]
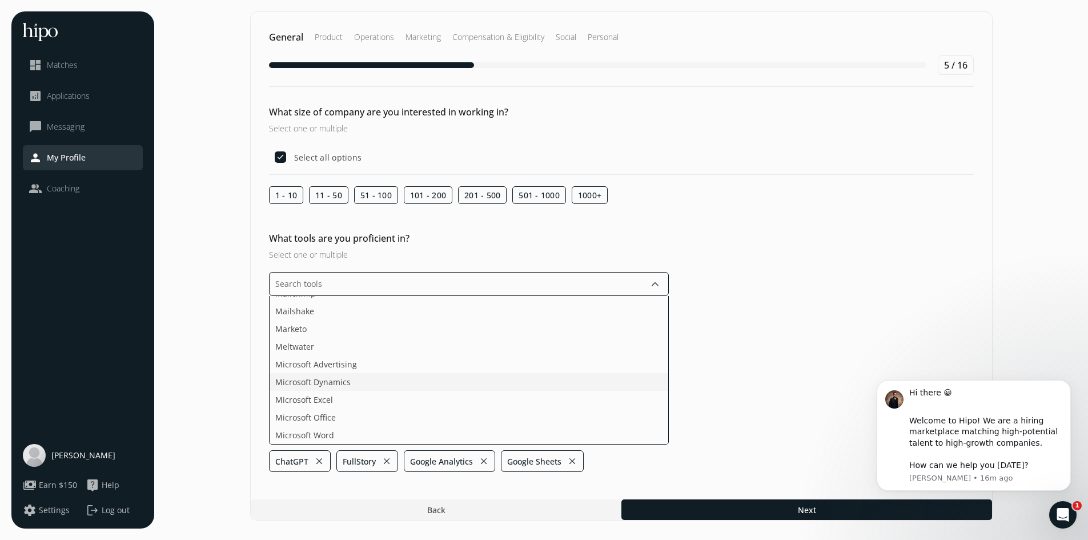
click at [361, 378] on li "Microsoft Dynamics" at bounding box center [469, 382] width 399 height 18
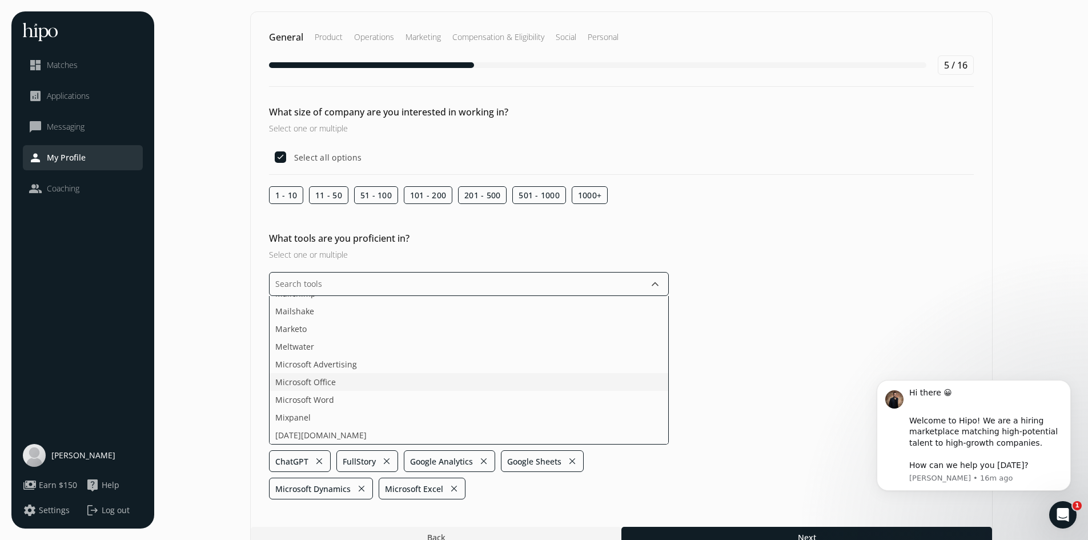
click at [370, 379] on li "Microsoft Office" at bounding box center [469, 382] width 399 height 18
click at [367, 388] on li "Microsoft Office" at bounding box center [469, 382] width 399 height 18
click at [369, 388] on li "Mixpanel" at bounding box center [469, 382] width 399 height 18
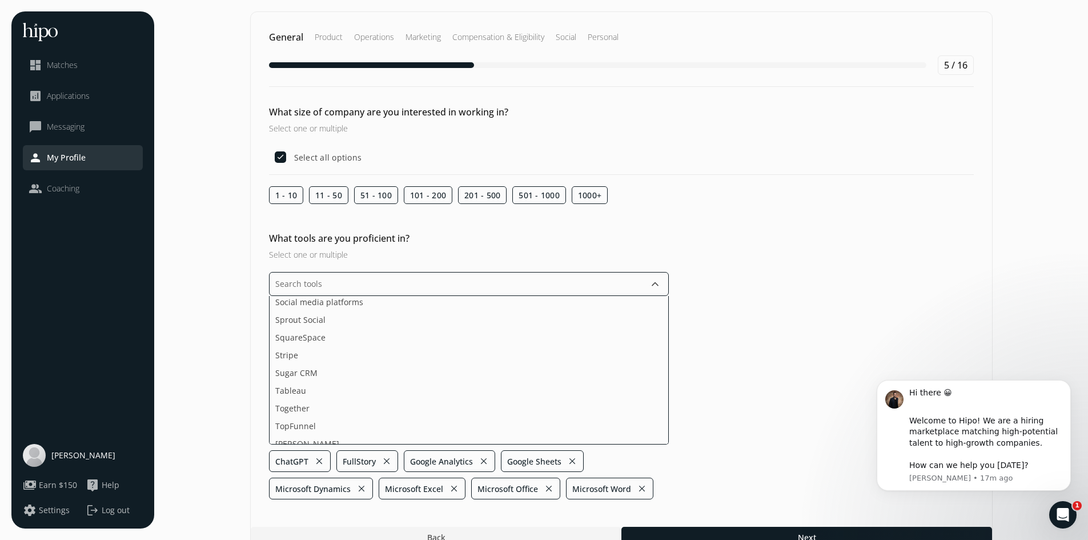
scroll to position [1885, 0]
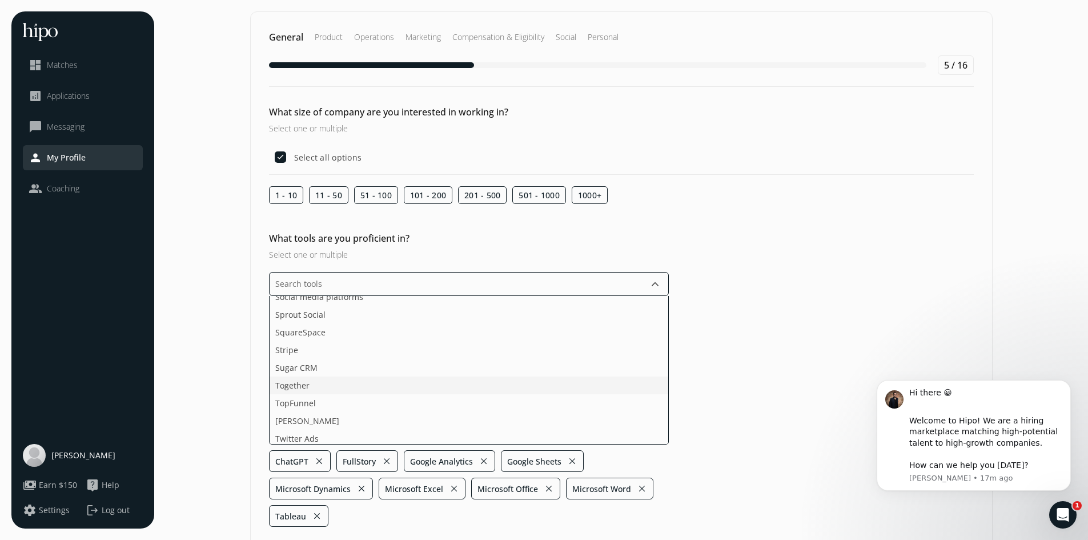
click at [364, 383] on li "Together" at bounding box center [469, 385] width 399 height 18
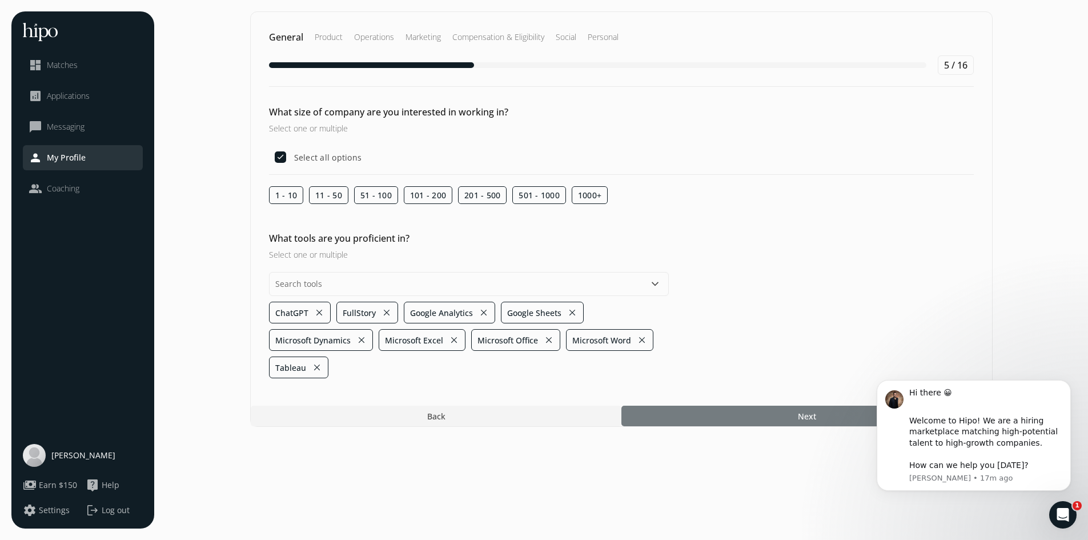
scroll to position [0, 0]
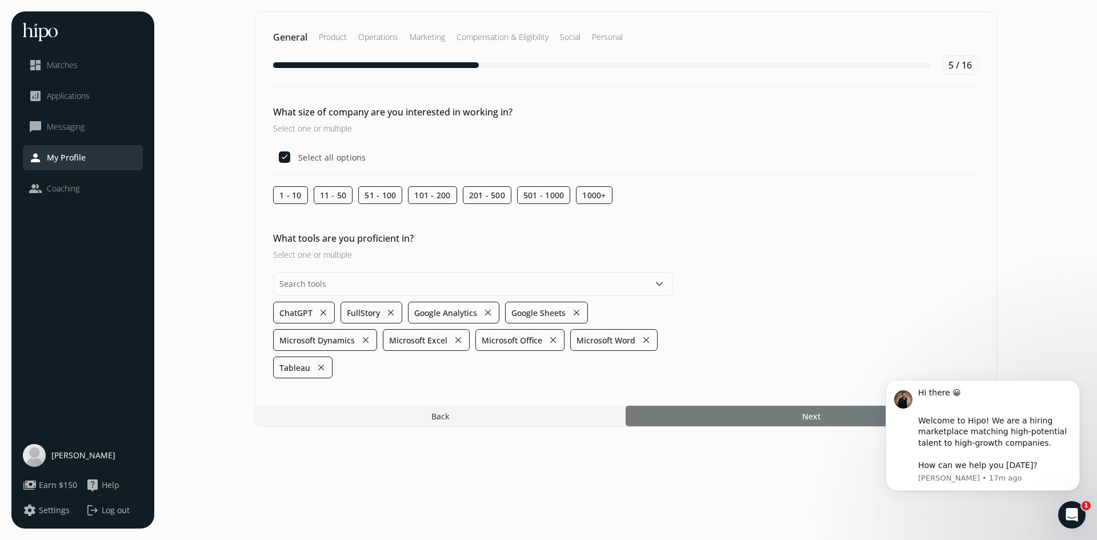
click at [732, 521] on section "General Product Operations Marketing Compensation & Eligibility Social Personal…" at bounding box center [626, 269] width 920 height 517
click at [737, 417] on div at bounding box center [810, 415] width 371 height 21
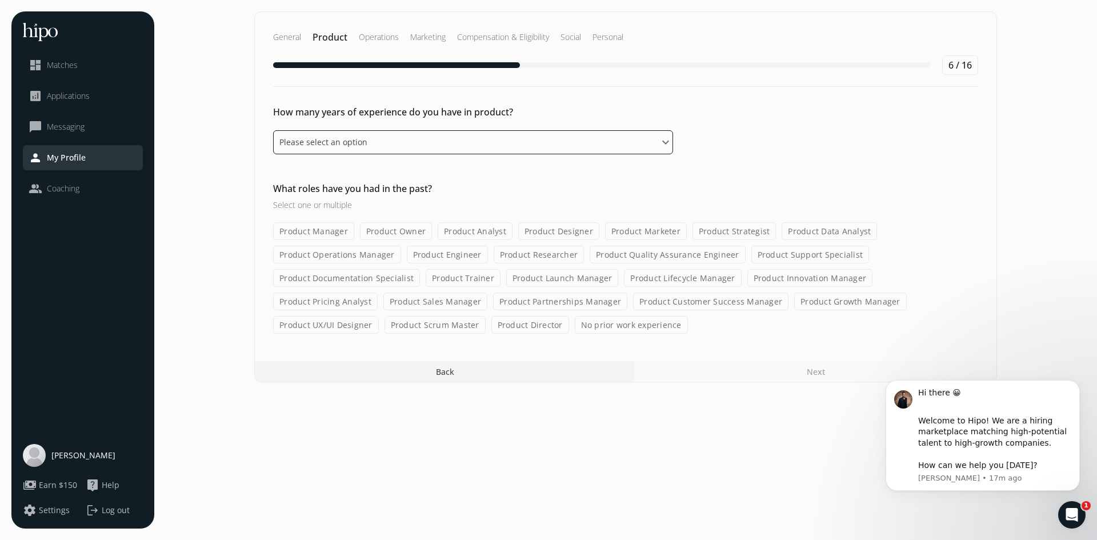
click at [370, 145] on select "Please select an option 0 - 1 years 2 - 3 years 4 - 5 years 6 - 8 years 9+ years" at bounding box center [473, 142] width 400 height 24
select select "two_three_years"
click at [273, 130] on select "Please select an option 0 - 1 years 2 - 3 years 4 - 5 years 6 - 8 years 9+ years" at bounding box center [473, 142] width 400 height 24
click at [843, 232] on label "Product Data Analyst" at bounding box center [828, 231] width 95 height 18
click at [0, 0] on input "Product Data Analyst" at bounding box center [0, 0] width 0 height 0
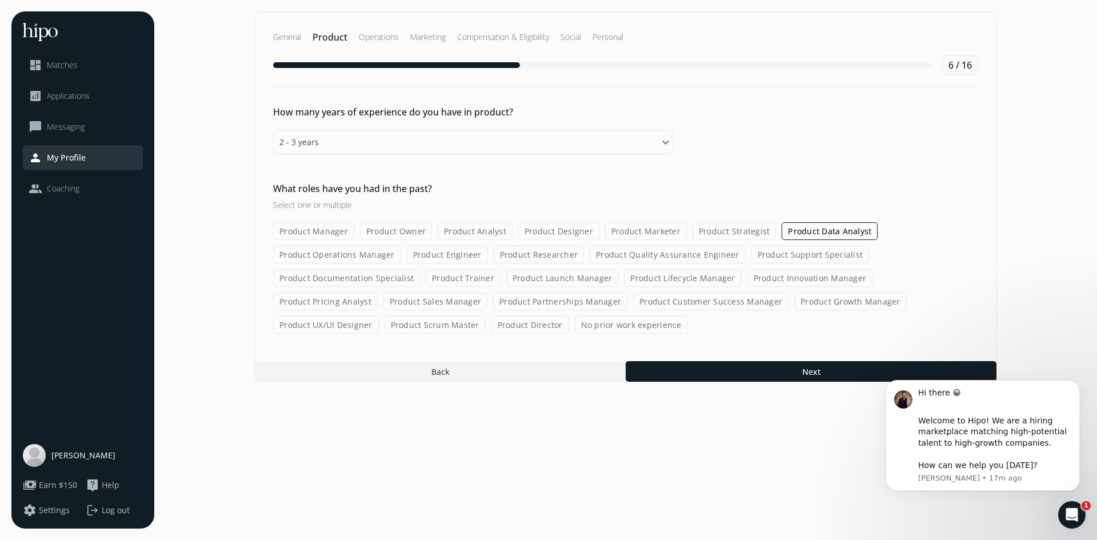
click at [527, 259] on label "Product Researcher" at bounding box center [538, 255] width 91 height 18
click at [0, 0] on input "Product Researcher" at bounding box center [0, 0] width 0 height 0
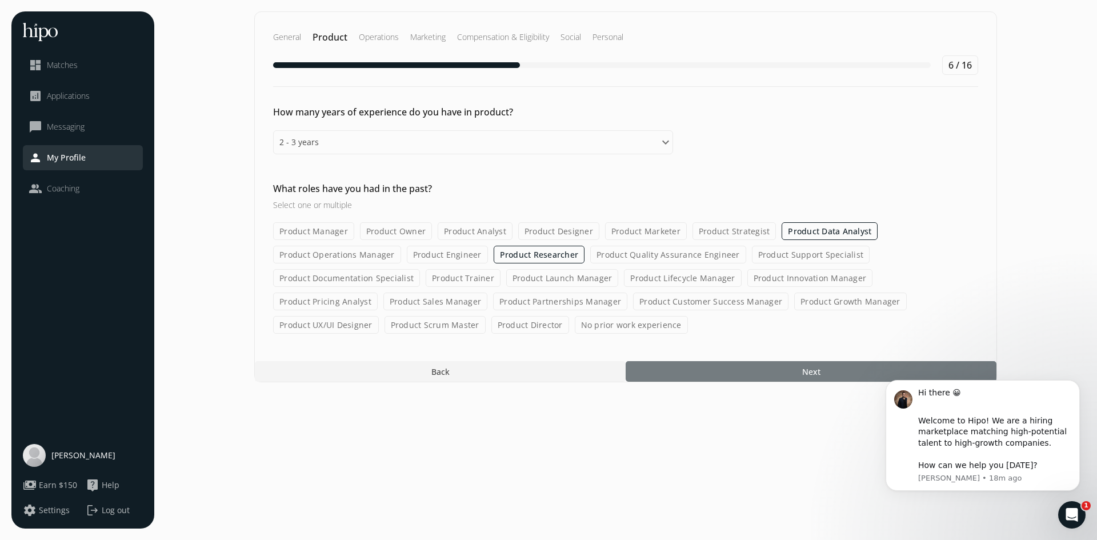
click at [713, 376] on div at bounding box center [810, 371] width 371 height 21
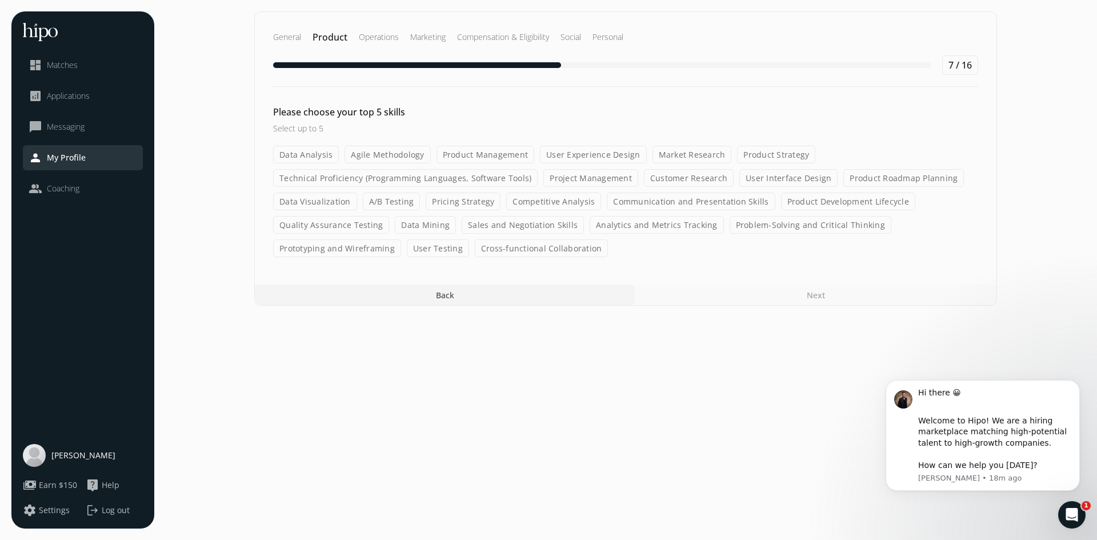
click at [304, 155] on label "Data Analysis" at bounding box center [306, 155] width 66 height 18
click at [0, 0] on input "Data Analysis" at bounding box center [0, 0] width 0 height 0
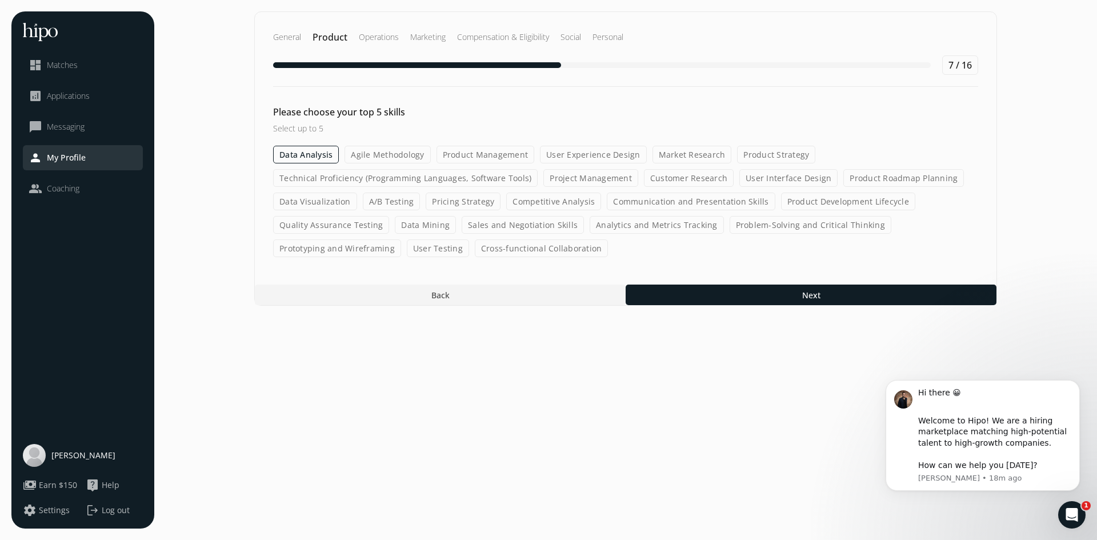
click at [330, 207] on label "Data Visualization" at bounding box center [315, 201] width 84 height 18
click at [0, 0] on input "Data Visualization" at bounding box center [0, 0] width 0 height 0
click at [678, 180] on label "Customer Research" at bounding box center [689, 178] width 90 height 18
click at [0, 0] on input "Customer Research" at bounding box center [0, 0] width 0 height 0
click at [559, 249] on label "Cross-functional Collaboration" at bounding box center [542, 248] width 134 height 18
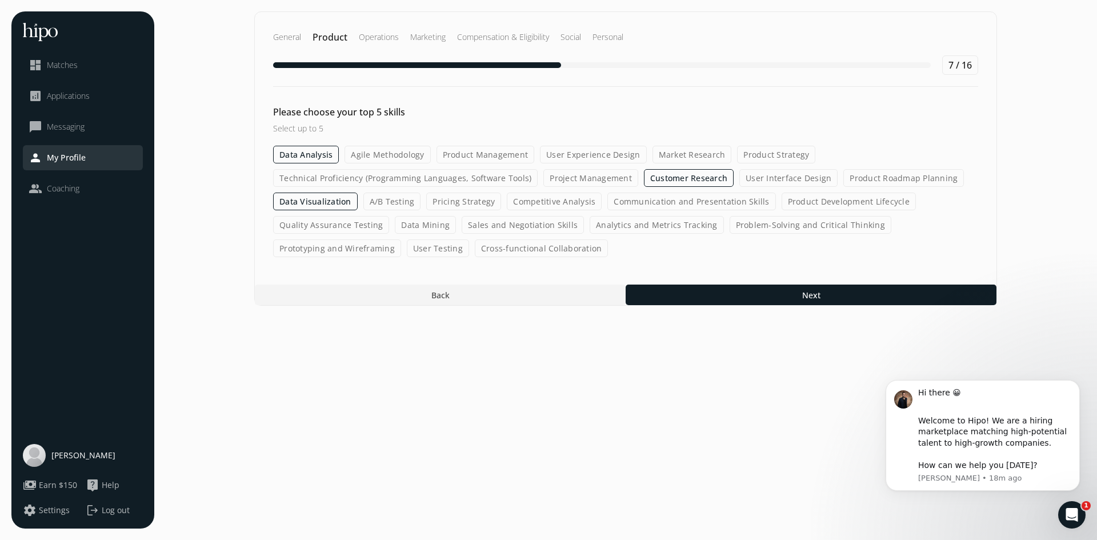
click at [0, 0] on input "Cross-functional Collaboration" at bounding box center [0, 0] width 0 height 0
click at [604, 224] on label "Analytics and Metrics Tracking" at bounding box center [656, 225] width 134 height 18
click at [0, 0] on input "Analytics and Metrics Tracking" at bounding box center [0, 0] width 0 height 0
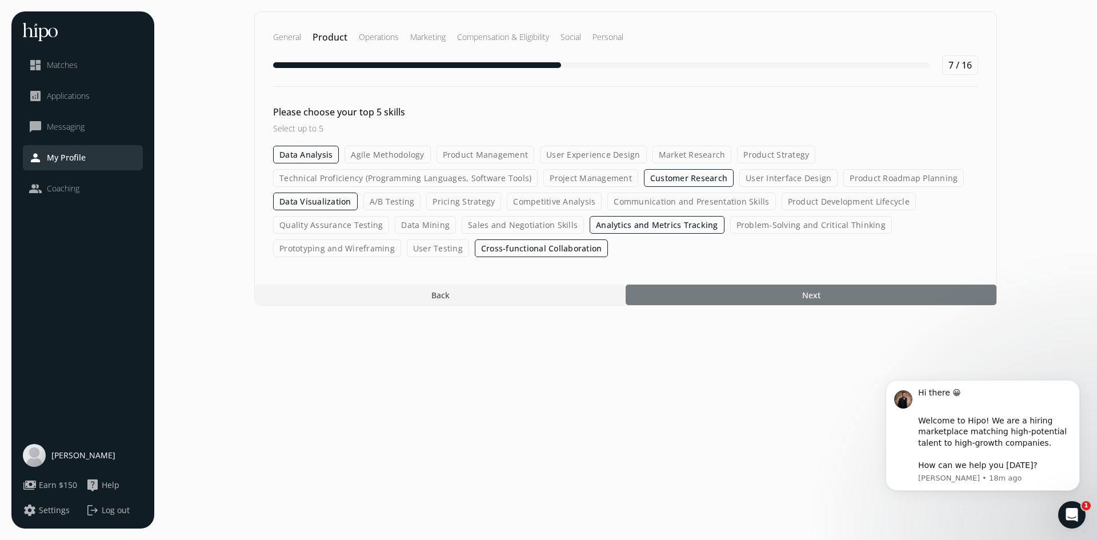
click at [698, 297] on div at bounding box center [810, 294] width 371 height 21
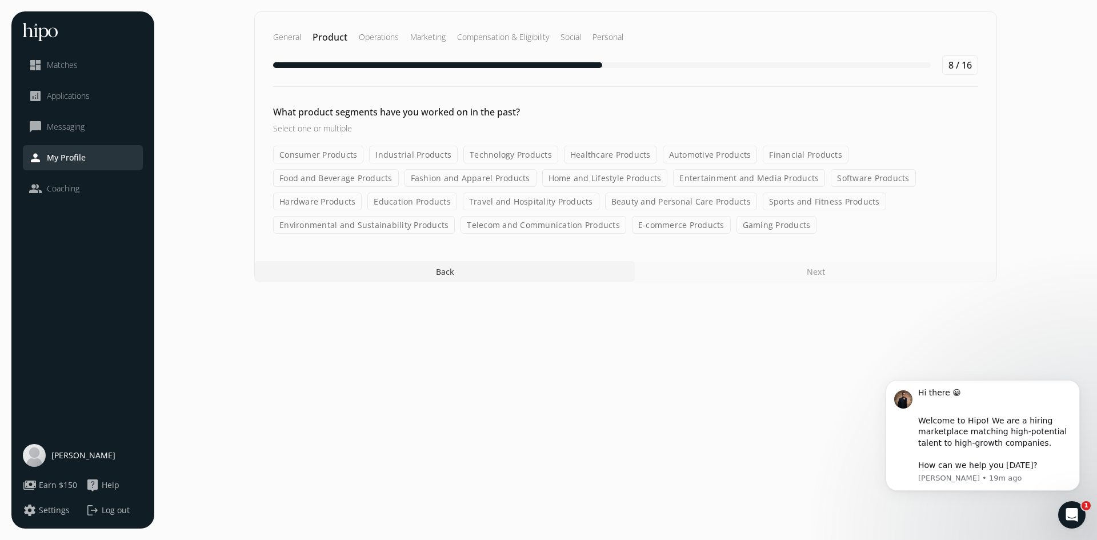
click at [457, 192] on label "Education Products" at bounding box center [412, 201] width 90 height 18
click at [0, 0] on input "Education Products" at bounding box center [0, 0] width 0 height 0
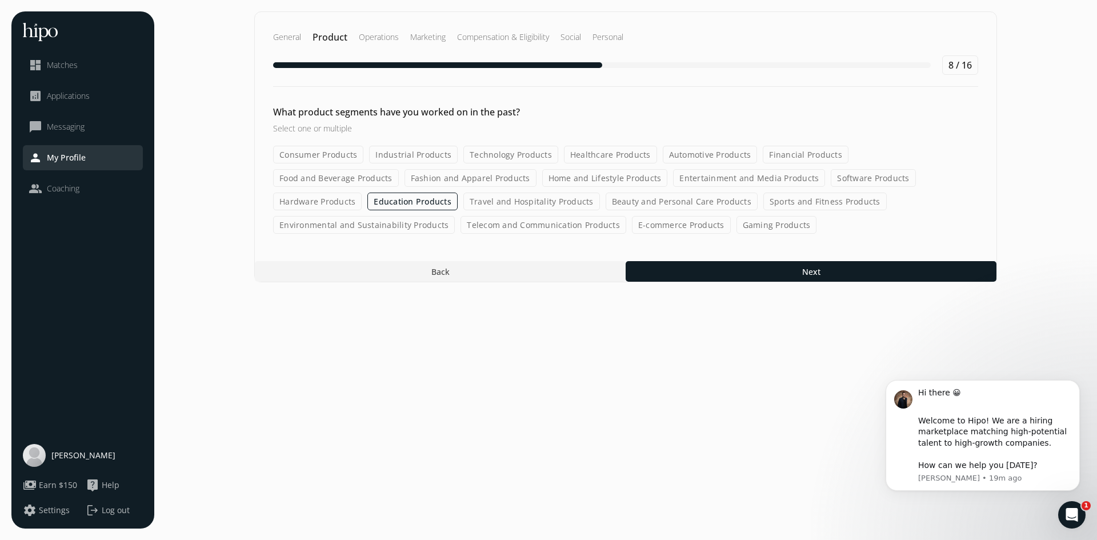
click at [830, 176] on label "Software Products" at bounding box center [872, 178] width 85 height 18
click at [0, 0] on input "Software Products" at bounding box center [0, 0] width 0 height 0
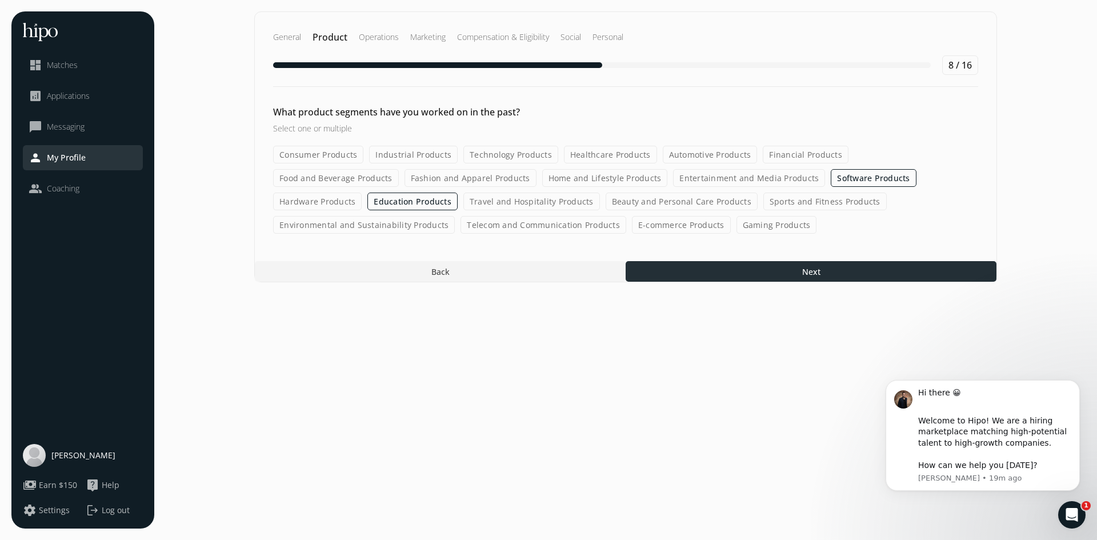
click at [792, 268] on div at bounding box center [810, 271] width 371 height 21
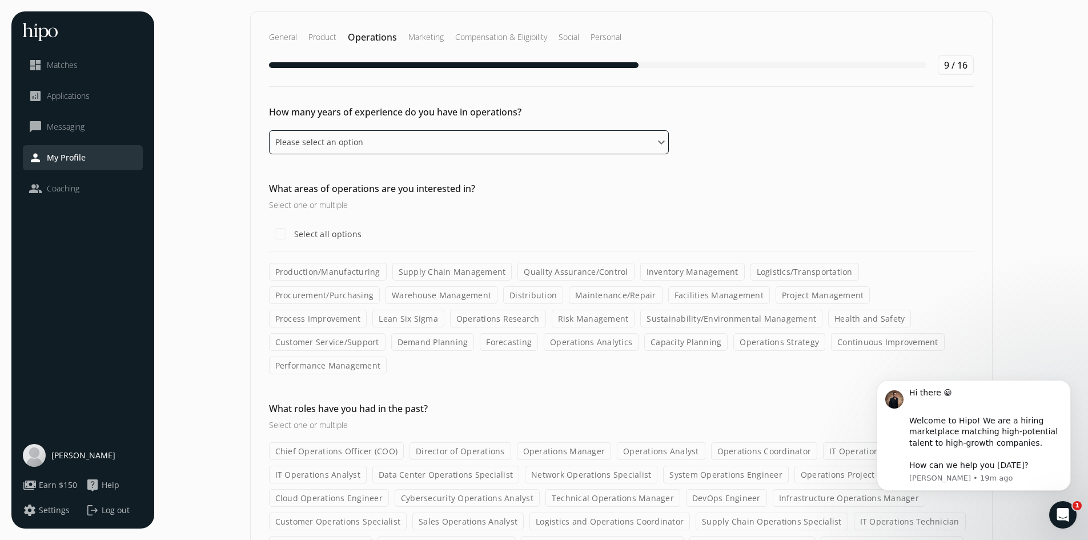
click at [500, 147] on select "Please select an option 0 - 1 years 2 - 3 years 4 - 5 years 6 - 8 years 9+ years" at bounding box center [469, 142] width 400 height 24
select select "two_three_years"
click at [269, 130] on select "Please select an option 0 - 1 years 2 - 3 years 4 - 5 years 6 - 8 years 9+ years" at bounding box center [469, 142] width 400 height 24
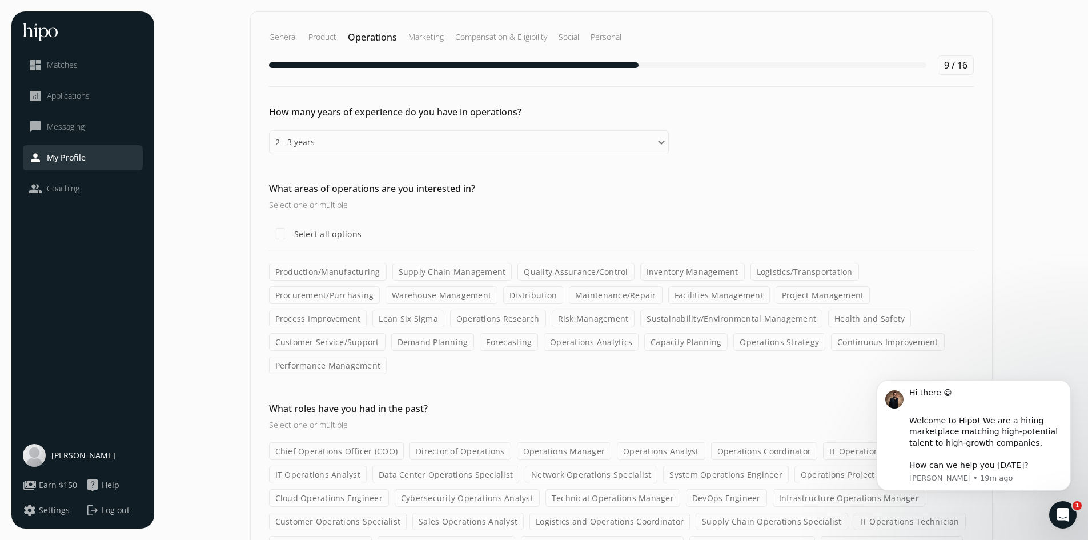
click at [544, 343] on label "Operations Analytics" at bounding box center [591, 342] width 95 height 18
click at [0, 0] on input "Operations Analytics" at bounding box center [0, 0] width 0 height 0
click at [450, 324] on label "Operations Research" at bounding box center [498, 319] width 96 height 18
click at [0, 0] on input "Operations Research" at bounding box center [0, 0] width 0 height 0
click at [367, 310] on label "Process Improvement" at bounding box center [318, 319] width 98 height 18
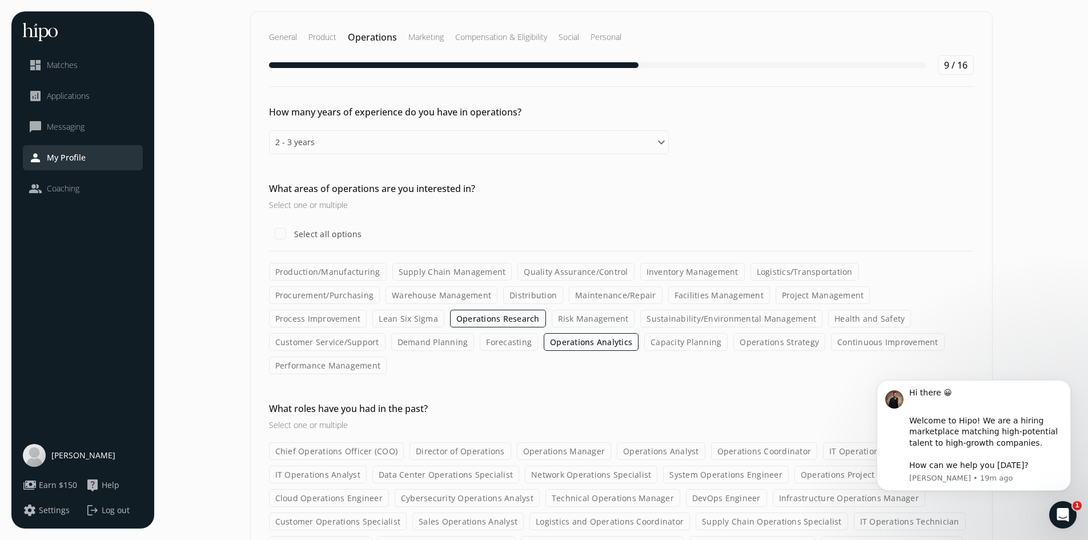
click at [0, 0] on input "Process Improvement" at bounding box center [0, 0] width 0 height 0
click at [776, 299] on label "Project Management" at bounding box center [823, 295] width 95 height 18
click at [0, 0] on input "Project Management" at bounding box center [0, 0] width 0 height 0
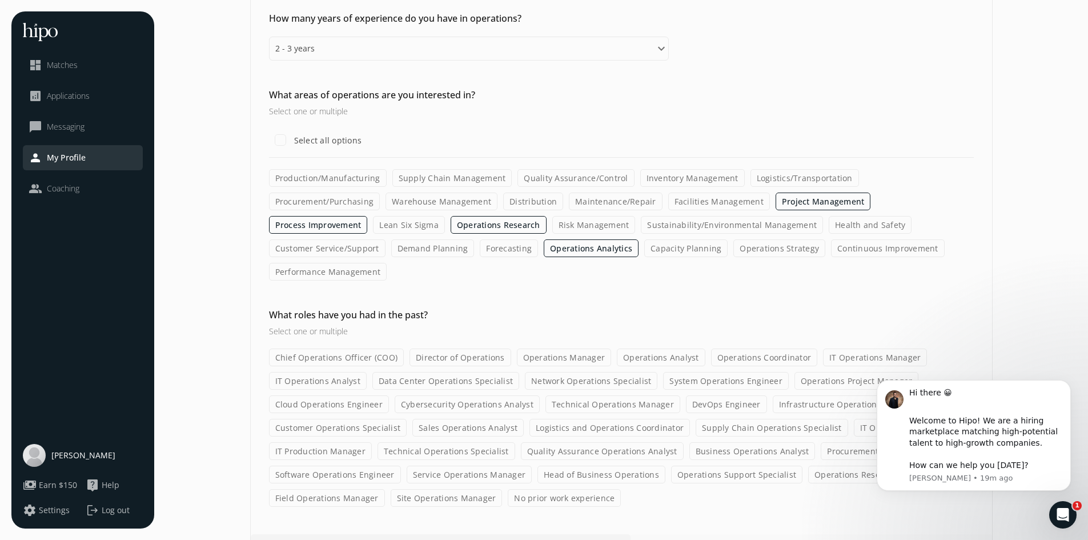
scroll to position [97, 0]
click at [1068, 389] on button "Dismiss notification" at bounding box center [1067, 383] width 15 height 15
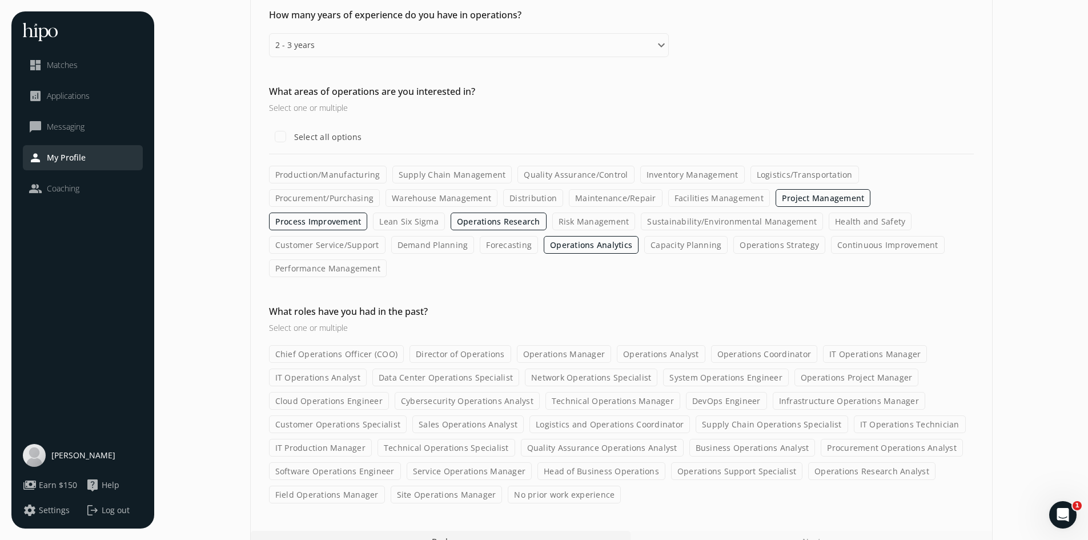
click at [810, 462] on label "Operations Research Analyst" at bounding box center [871, 471] width 127 height 18
click at [0, 0] on input "Operations Research Analyst" at bounding box center [0, 0] width 0 height 0
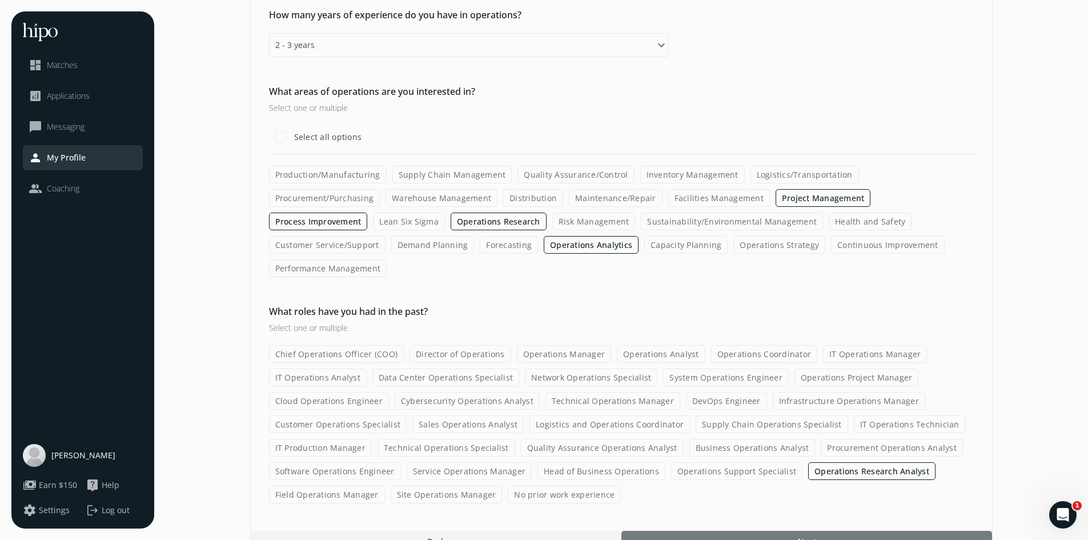
click at [744, 531] on div at bounding box center [806, 541] width 371 height 21
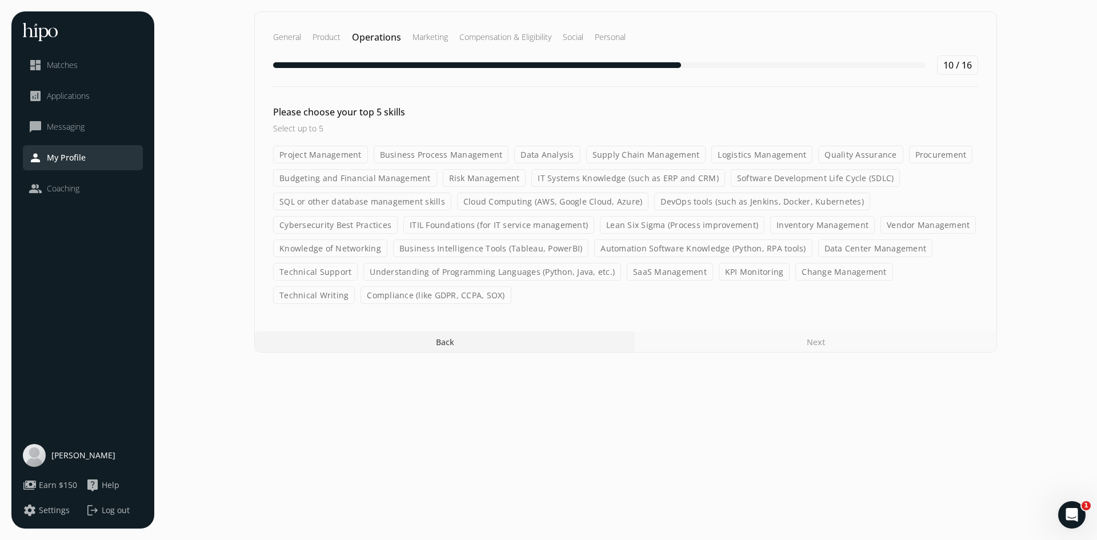
click at [524, 157] on label "Data Analysis" at bounding box center [547, 155] width 66 height 18
click at [0, 0] on input "Data Analysis" at bounding box center [0, 0] width 0 height 0
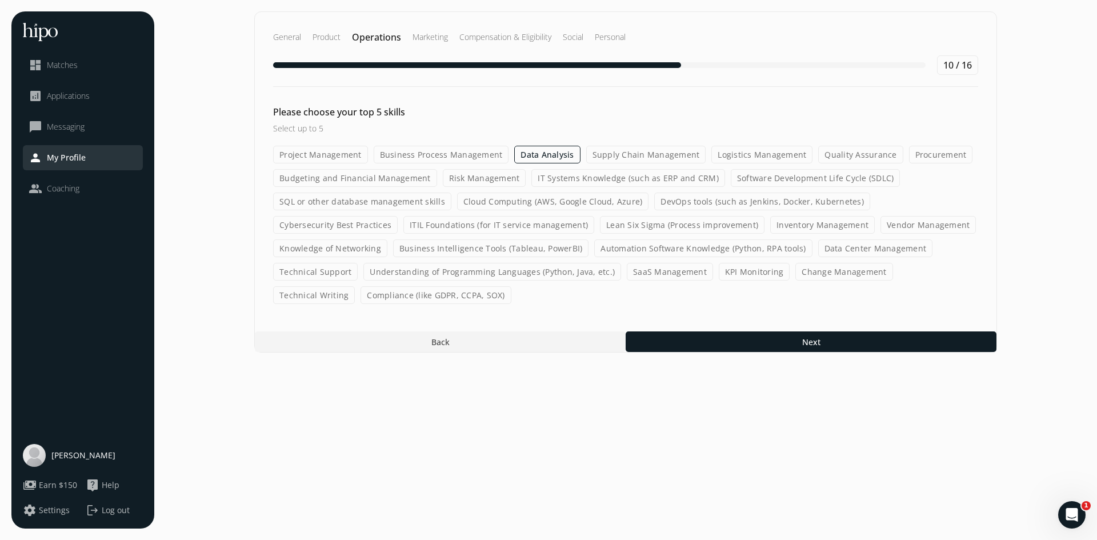
click at [394, 292] on label "Compliance (like GDPR, CCPA, SOX)" at bounding box center [435, 295] width 150 height 18
click at [0, 0] on input "Compliance (like GDPR, CCPA, SOX)" at bounding box center [0, 0] width 0 height 0
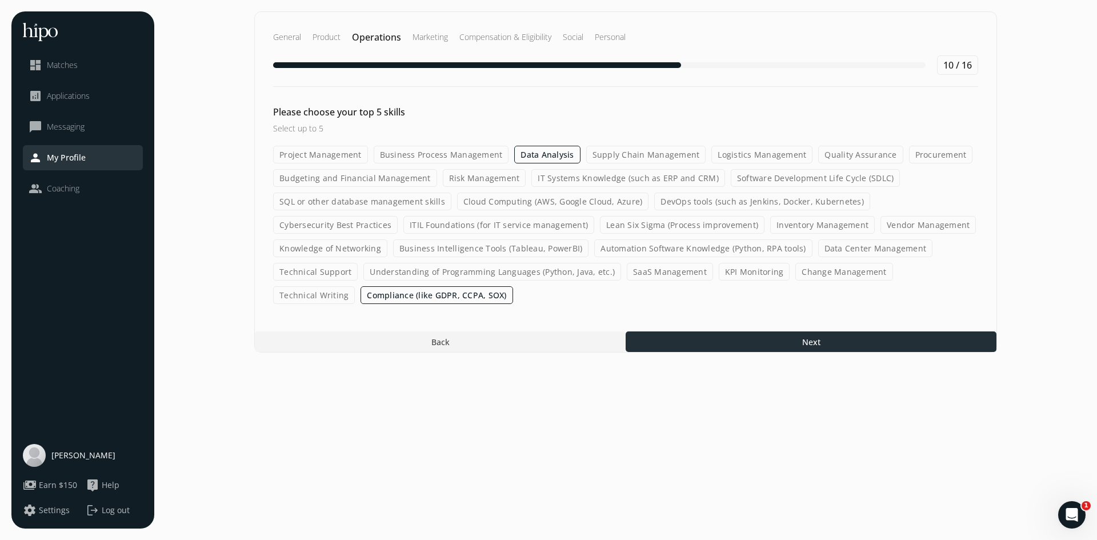
click at [700, 341] on div at bounding box center [810, 341] width 371 height 21
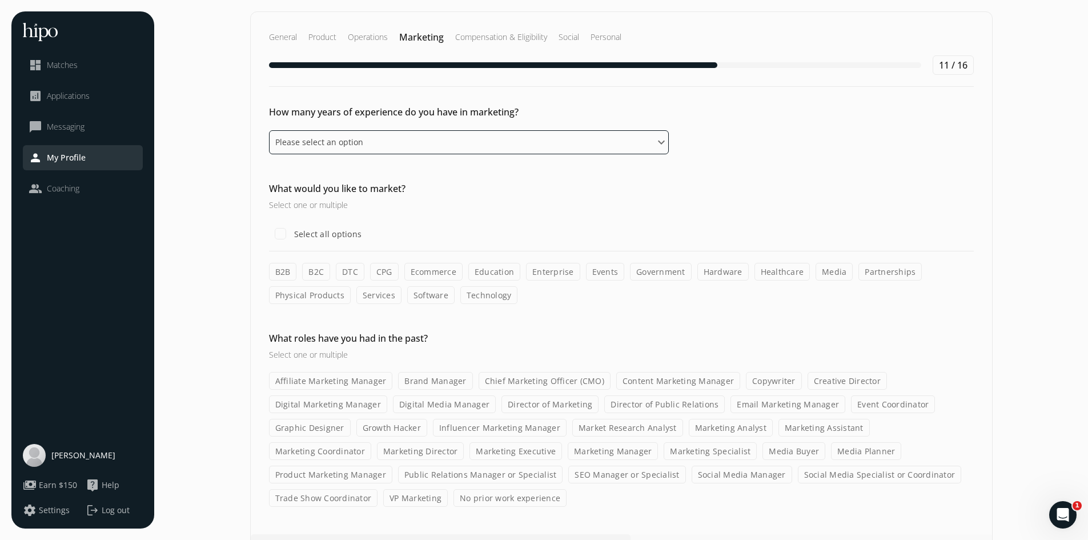
click at [354, 139] on select "Please select an option 0 - 1 years 2 - 3 years 4 - 5 years 6 - 8 years 9+ years" at bounding box center [469, 142] width 400 height 24
select select "four_five_years"
click at [269, 130] on select "Please select an option 0 - 1 years 2 - 3 years 4 - 5 years 6 - 8 years 9+ years" at bounding box center [469, 142] width 400 height 24
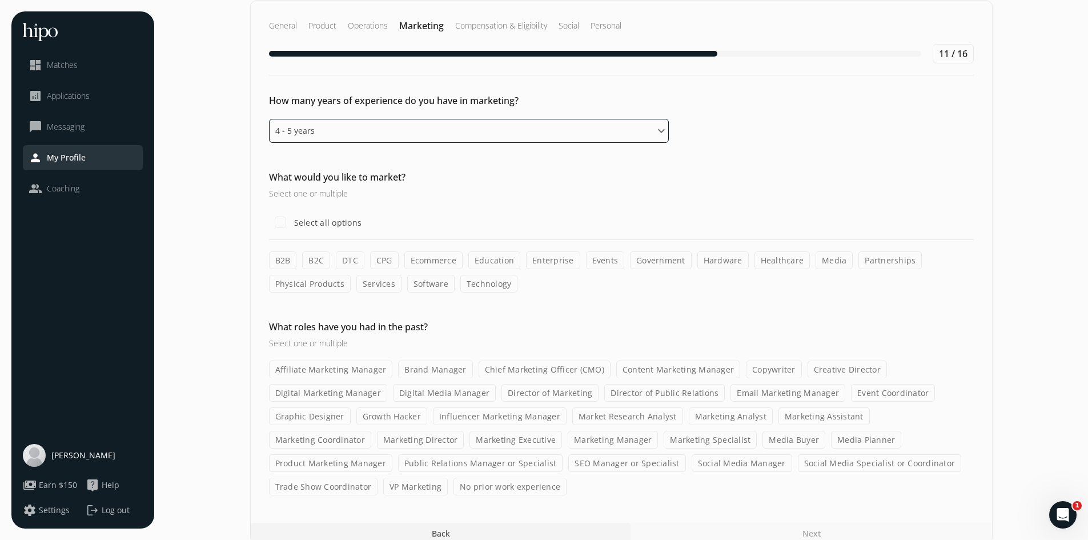
scroll to position [27, 0]
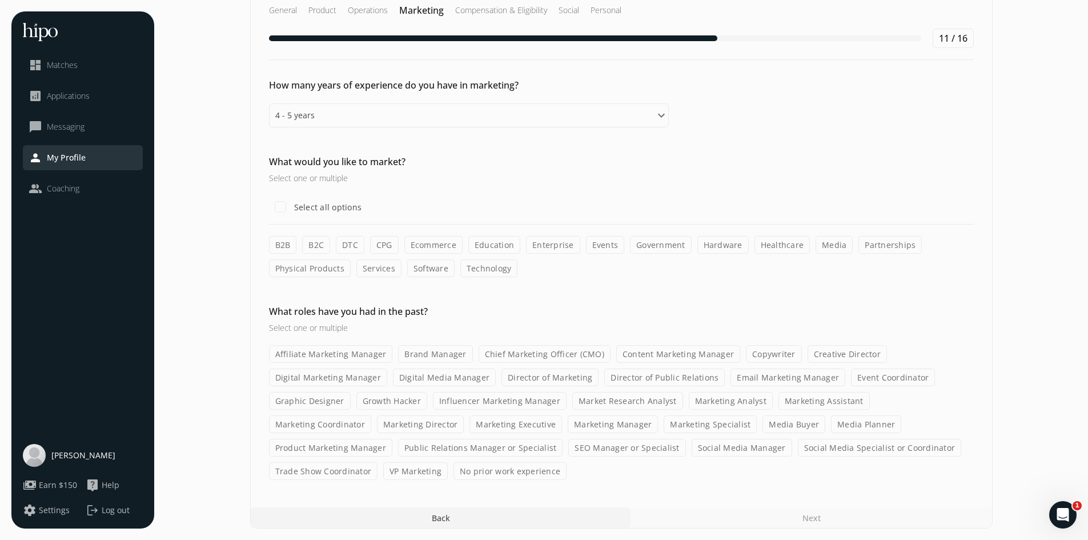
click at [278, 249] on label "B2B" at bounding box center [283, 245] width 28 height 18
click at [0, 0] on input "B2B" at bounding box center [0, 0] width 0 height 0
click at [307, 246] on label "B2C" at bounding box center [316, 245] width 28 height 18
click at [0, 0] on input "B2C" at bounding box center [0, 0] width 0 height 0
click at [349, 248] on label "DTC" at bounding box center [350, 245] width 29 height 18
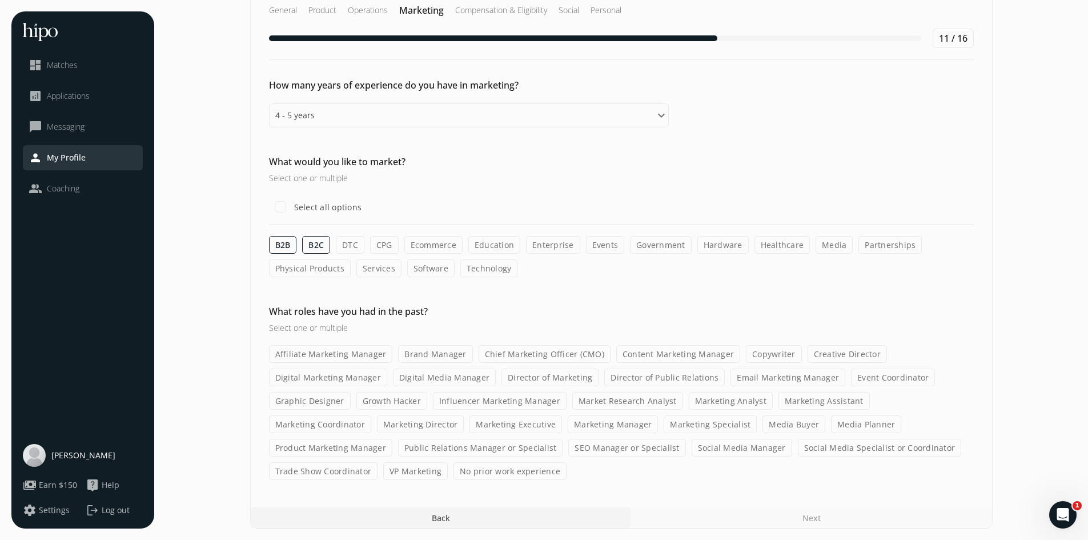
click at [0, 0] on input "DTC" at bounding box center [0, 0] width 0 height 0
click at [382, 249] on label "CPG" at bounding box center [384, 245] width 29 height 18
click at [0, 0] on input "CPG" at bounding box center [0, 0] width 0 height 0
click at [423, 250] on label "Ecommerce" at bounding box center [434, 245] width 58 height 18
click at [0, 0] on input "Ecommerce" at bounding box center [0, 0] width 0 height 0
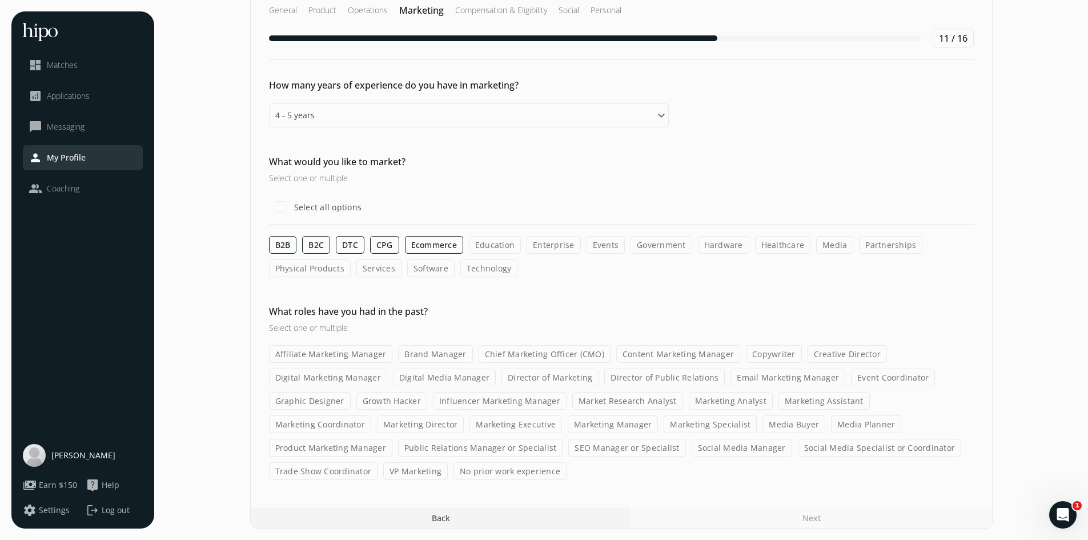
click at [500, 247] on label "Education" at bounding box center [495, 245] width 52 height 18
click at [0, 0] on input "Education" at bounding box center [0, 0] width 0 height 0
click at [546, 249] on label "Enterprise" at bounding box center [554, 245] width 54 height 18
click at [0, 0] on input "Enterprise" at bounding box center [0, 0] width 0 height 0
click at [600, 251] on label "Events" at bounding box center [606, 245] width 39 height 18
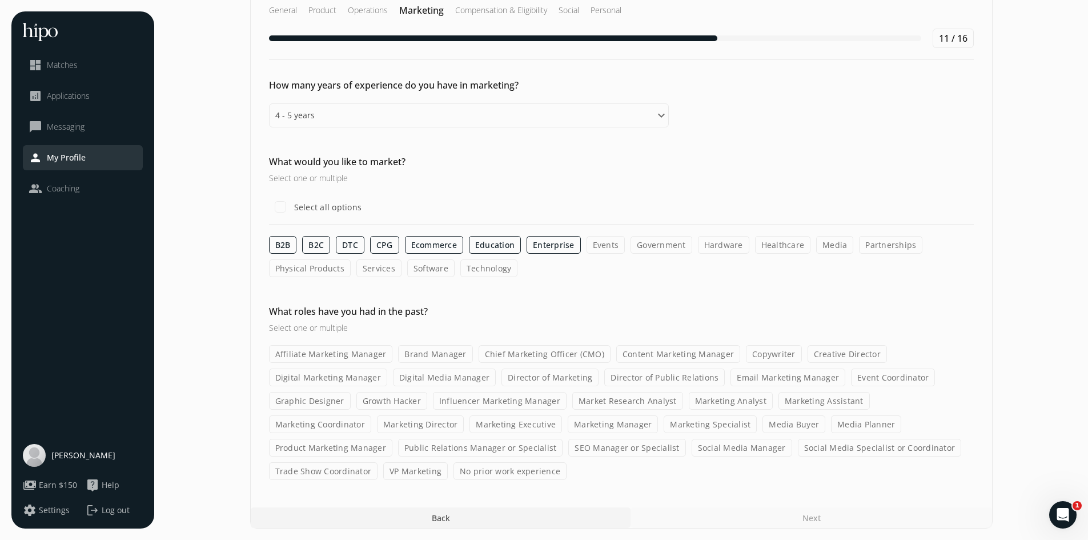
click at [0, 0] on input "Events" at bounding box center [0, 0] width 0 height 0
click at [776, 247] on label "Healthcare" at bounding box center [783, 245] width 56 height 18
click at [0, 0] on input "Healthcare" at bounding box center [0, 0] width 0 height 0
click at [824, 250] on label "Media" at bounding box center [834, 245] width 37 height 18
click at [0, 0] on input "Media" at bounding box center [0, 0] width 0 height 0
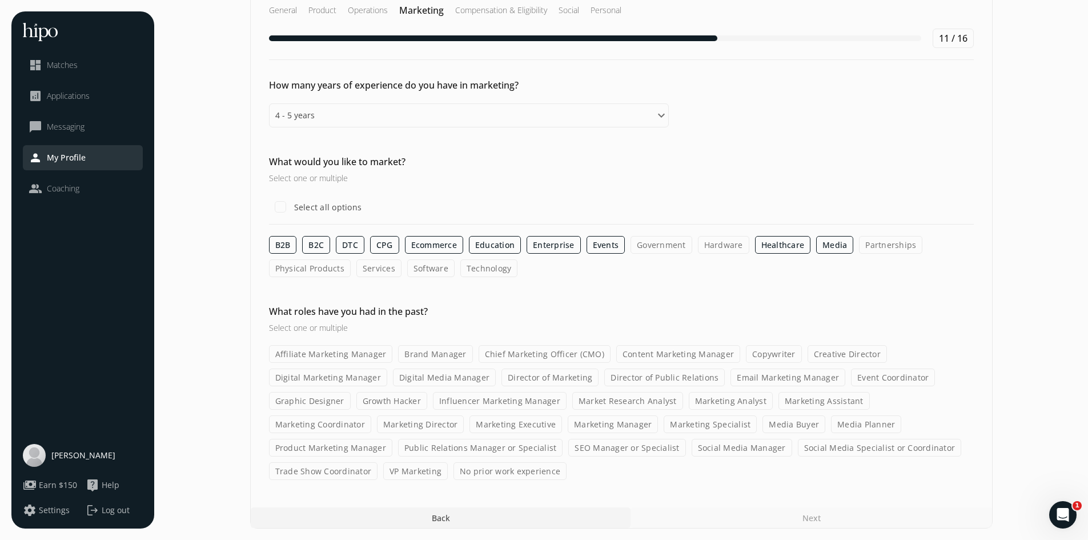
drag, startPoint x: 330, startPoint y: 272, endPoint x: 356, endPoint y: 271, distance: 25.7
click at [330, 271] on label "Physical Products" at bounding box center [310, 268] width 82 height 18
click at [0, 0] on input "Physical Products" at bounding box center [0, 0] width 0 height 0
drag, startPoint x: 391, startPoint y: 274, endPoint x: 420, endPoint y: 276, distance: 29.3
click at [392, 274] on label "Services" at bounding box center [380, 268] width 45 height 18
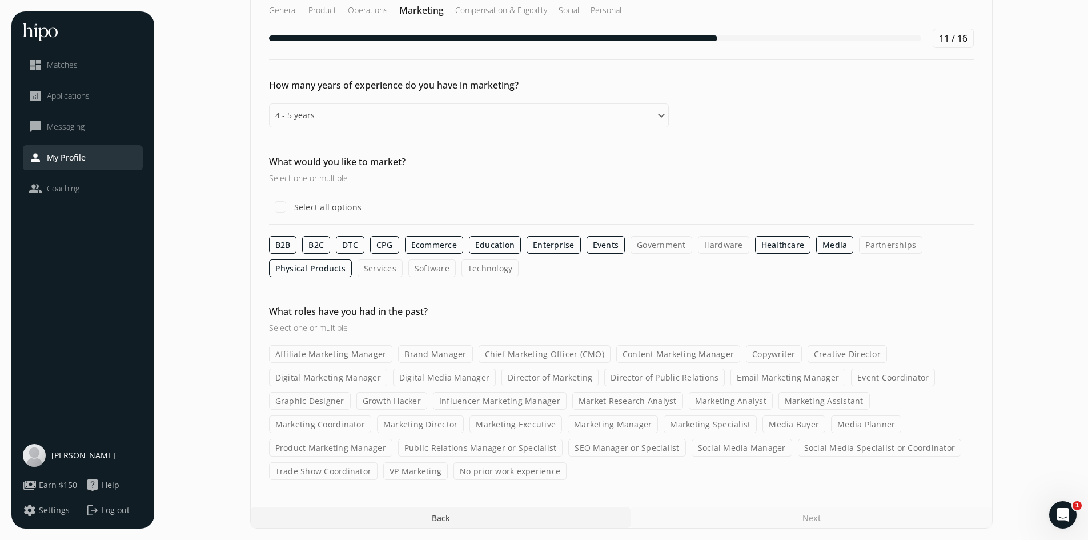
click at [355, 268] on div "B2B B2C DTC CPG Ecommerce Education Enterprise Events Government Hardware Healt…" at bounding box center [621, 256] width 705 height 41
drag, startPoint x: 380, startPoint y: 270, endPoint x: 455, endPoint y: 276, distance: 74.5
click at [387, 270] on label "Services" at bounding box center [380, 268] width 45 height 18
click at [437, 271] on label "Software" at bounding box center [431, 268] width 47 height 18
click at [0, 0] on input "Software" at bounding box center [0, 0] width 0 height 0
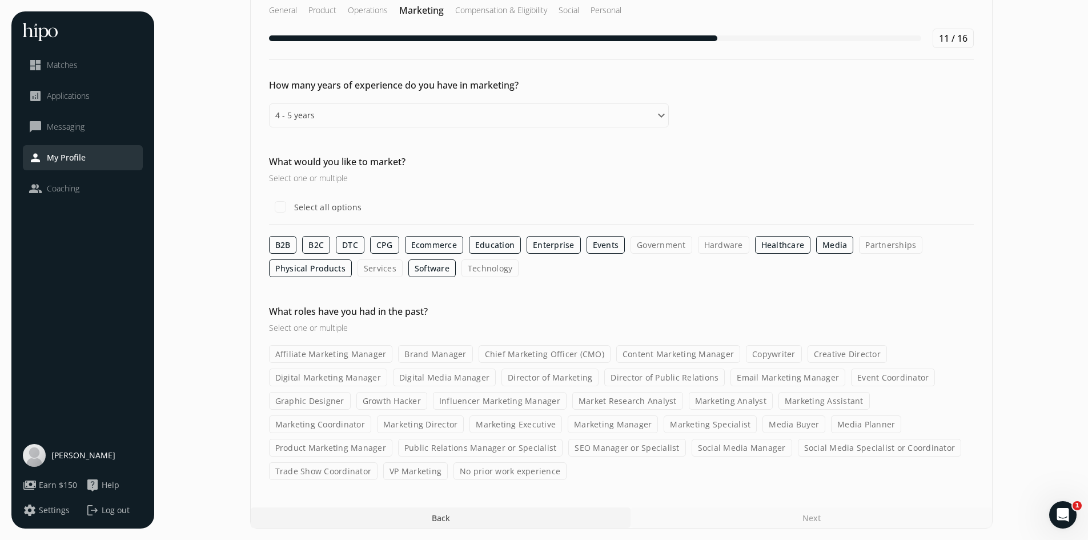
drag, startPoint x: 385, startPoint y: 265, endPoint x: 447, endPoint y: 272, distance: 62.1
click at [387, 265] on label "Services" at bounding box center [380, 268] width 45 height 18
click at [0, 0] on input "Services" at bounding box center [0, 0] width 0 height 0
click at [467, 271] on label "Technology" at bounding box center [490, 268] width 58 height 18
click at [0, 0] on input "Technology" at bounding box center [0, 0] width 0 height 0
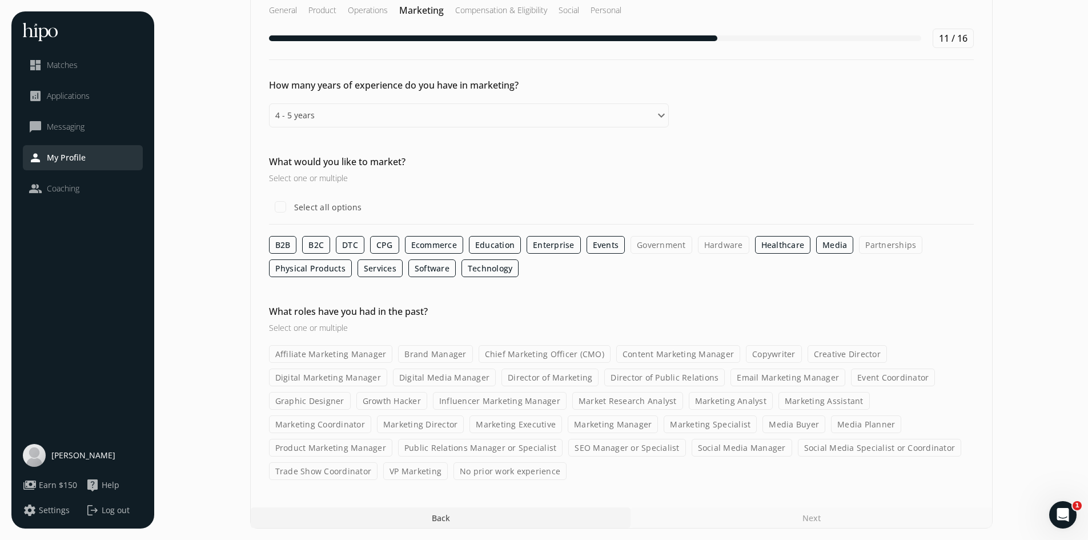
click at [738, 400] on label "Marketing Analyst" at bounding box center [731, 401] width 84 height 18
click at [0, 0] on input "Marketing Analyst" at bounding box center [0, 0] width 0 height 0
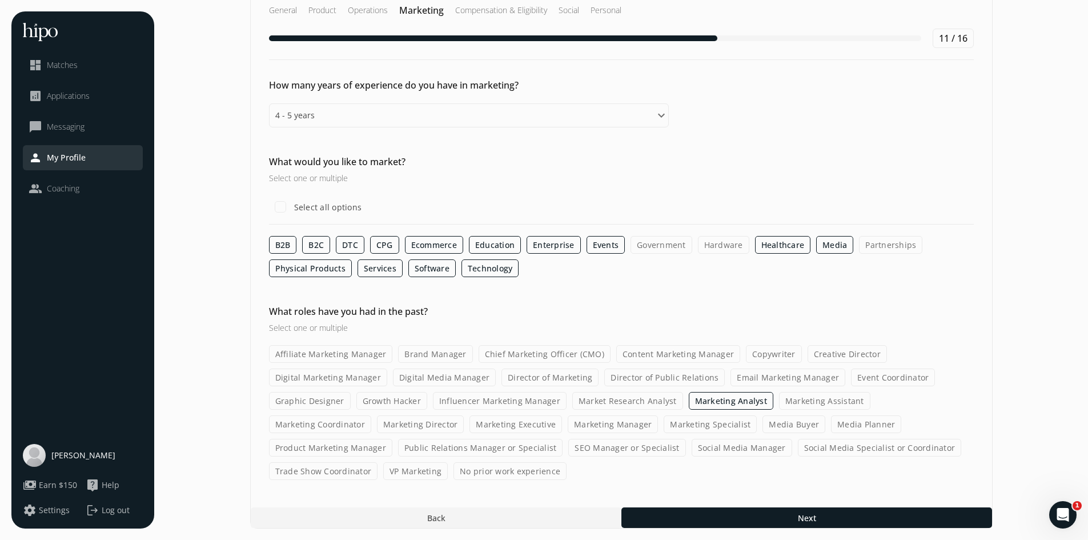
click at [644, 398] on label "Market Research Analyst" at bounding box center [627, 401] width 111 height 18
click at [0, 0] on input "Market Research Analyst" at bounding box center [0, 0] width 0 height 0
click at [371, 415] on label "Marketing Coordinator" at bounding box center [320, 424] width 102 height 18
click at [0, 0] on input "Marketing Coordinator" at bounding box center [0, 0] width 0 height 0
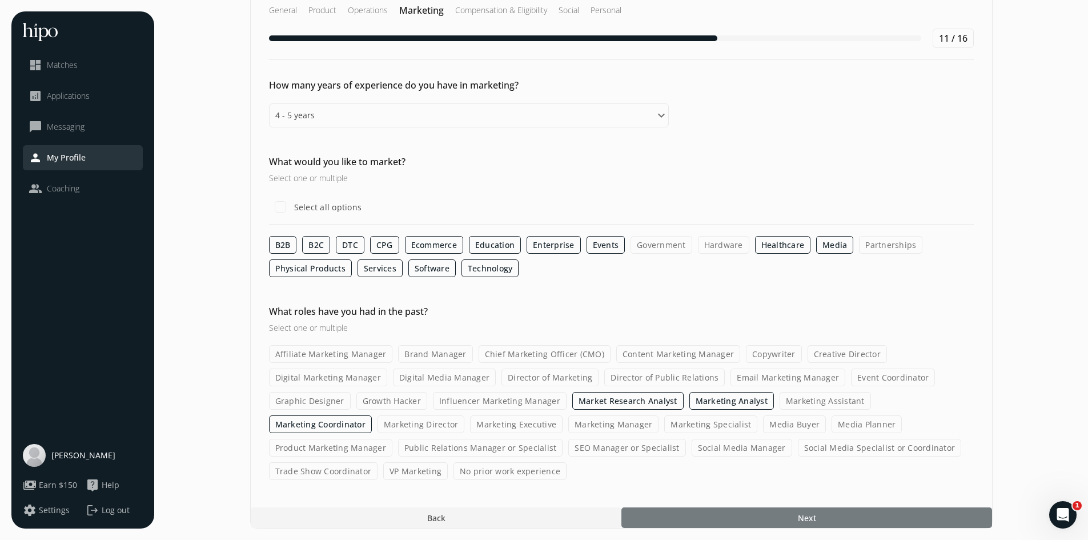
click at [754, 517] on div at bounding box center [806, 517] width 371 height 21
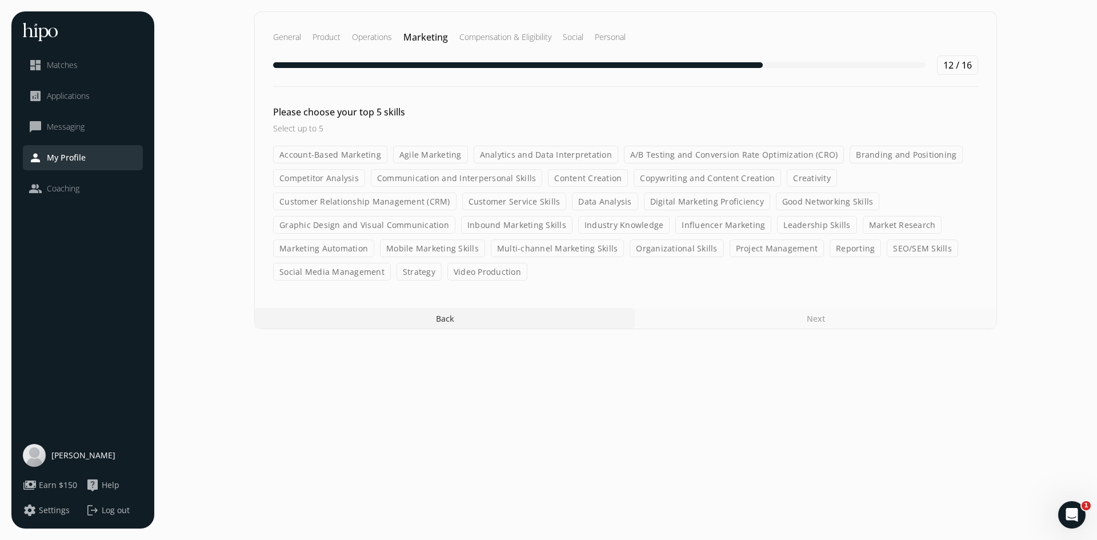
click at [894, 226] on label "Market Research" at bounding box center [901, 225] width 79 height 18
click at [0, 0] on input "Market Research" at bounding box center [0, 0] width 0 height 0
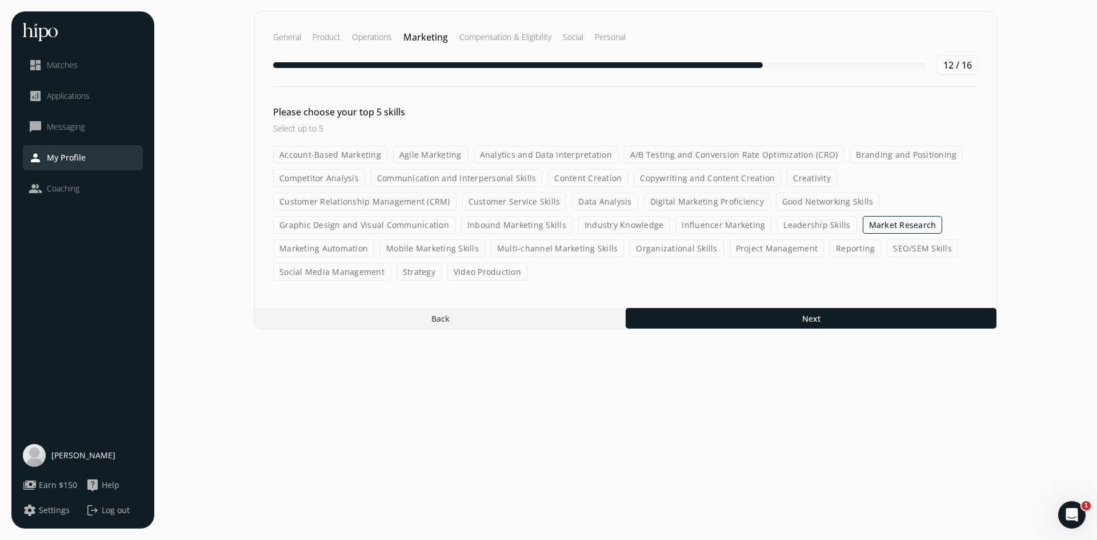
click at [832, 251] on label "Reporting" at bounding box center [854, 248] width 51 height 18
click at [0, 0] on input "Reporting" at bounding box center [0, 0] width 0 height 0
click at [618, 201] on label "Data Analysis" at bounding box center [605, 201] width 66 height 18
click at [0, 0] on input "Data Analysis" at bounding box center [0, 0] width 0 height 0
click at [351, 174] on label "Competitor Analysis" at bounding box center [319, 178] width 92 height 18
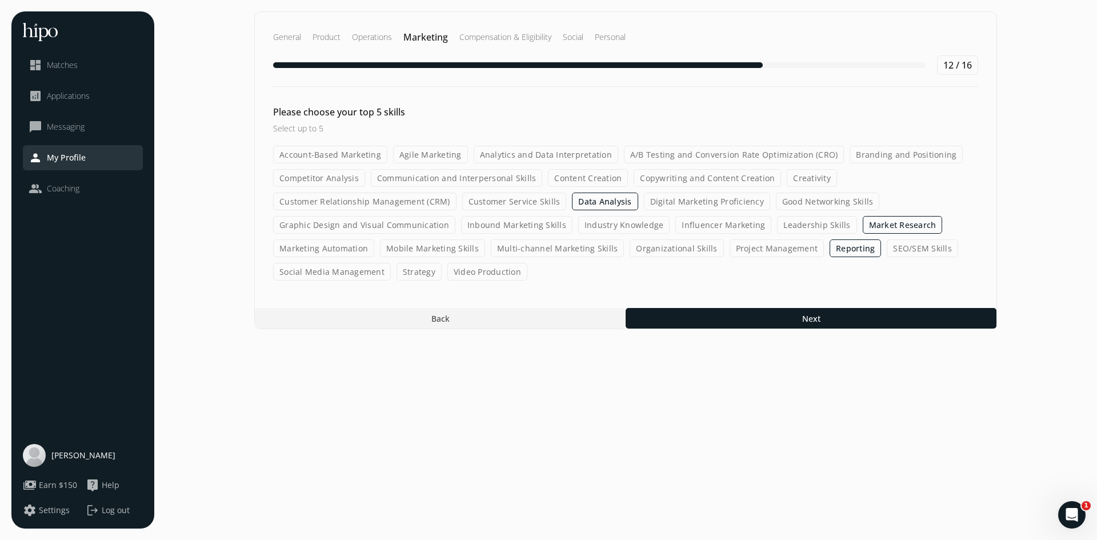
click at [0, 0] on input "Competitor Analysis" at bounding box center [0, 0] width 0 height 0
click at [349, 200] on label "Customer Relationship Management (CRM)" at bounding box center [364, 201] width 183 height 18
click at [0, 0] on input "Customer Relationship Management (CRM)" at bounding box center [0, 0] width 0 height 0
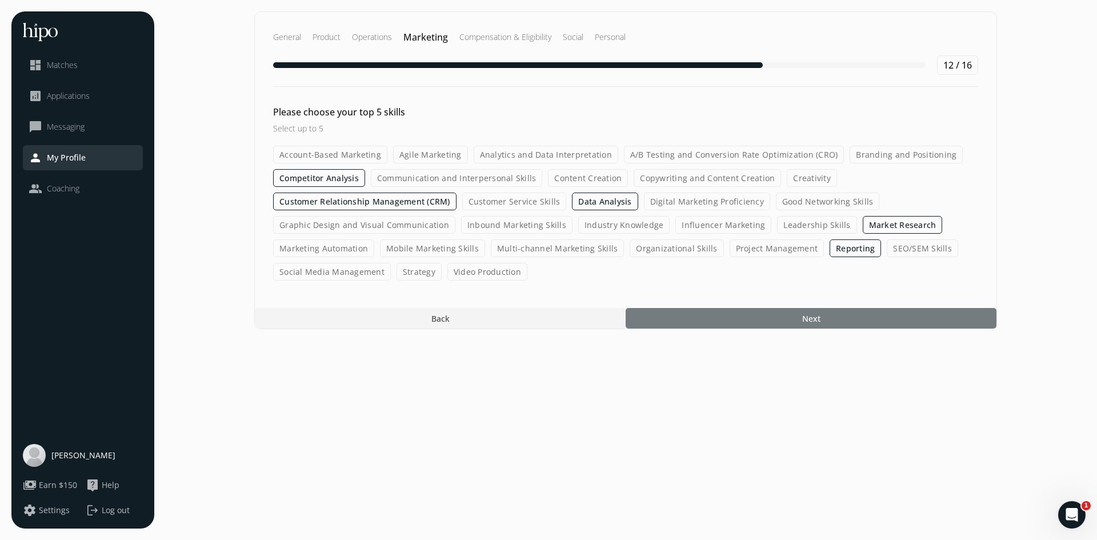
click at [712, 315] on div at bounding box center [810, 318] width 371 height 21
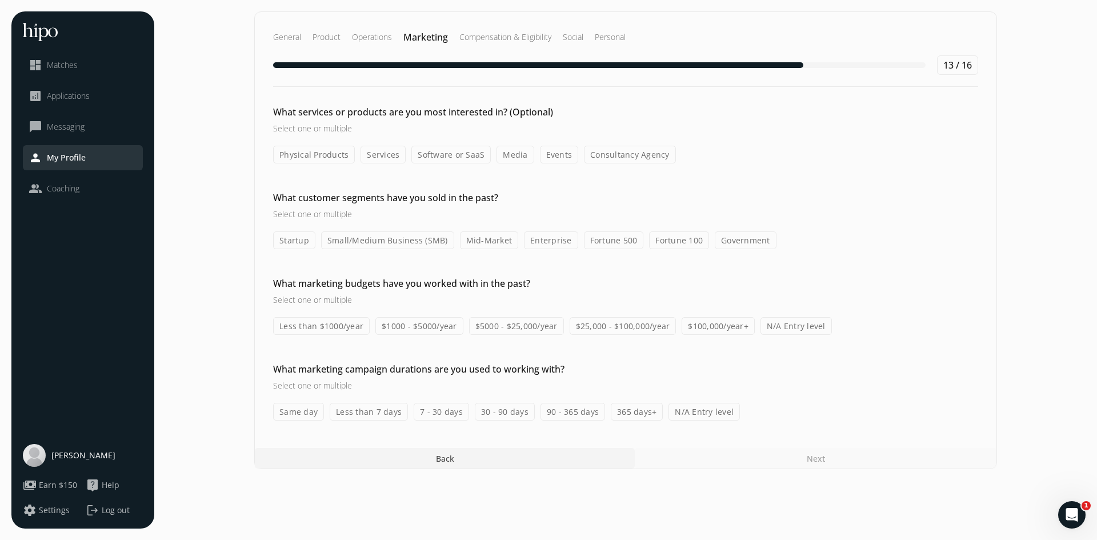
click at [378, 162] on label "Services" at bounding box center [382, 155] width 45 height 18
click at [0, 0] on input "Services" at bounding box center [0, 0] width 0 height 0
click at [456, 158] on label "Software or SaaS" at bounding box center [450, 155] width 79 height 18
click at [0, 0] on input "Software or SaaS" at bounding box center [0, 0] width 0 height 0
click at [517, 151] on label "Media" at bounding box center [514, 155] width 37 height 18
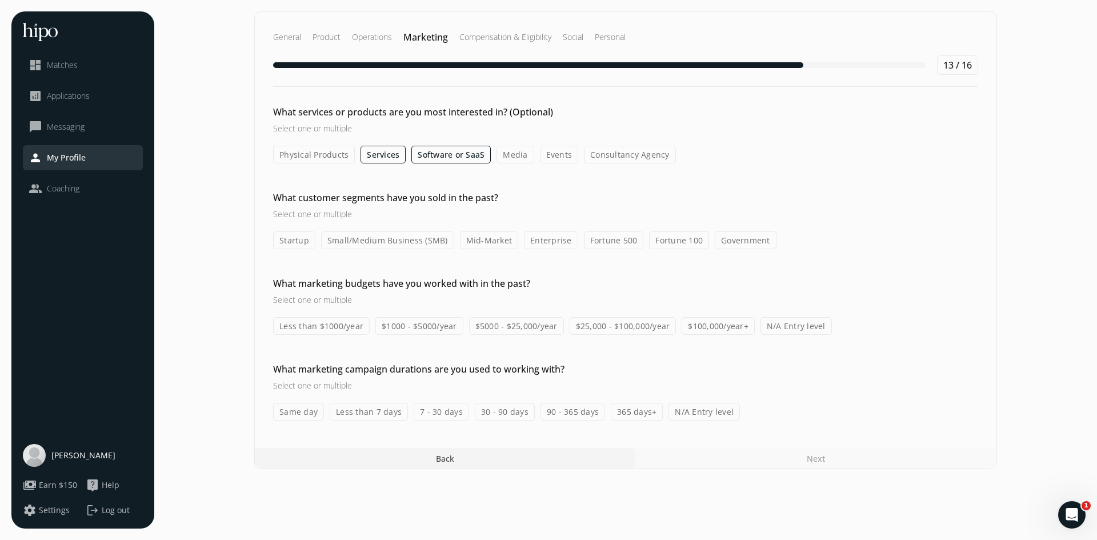
click at [0, 0] on input "Media" at bounding box center [0, 0] width 0 height 0
click at [552, 157] on label "Events" at bounding box center [559, 155] width 39 height 18
click at [0, 0] on input "Events" at bounding box center [0, 0] width 0 height 0
click at [437, 244] on label "Small/Medium Business (SMB)" at bounding box center [387, 240] width 133 height 18
click at [0, 0] on input "Small/Medium Business (SMB)" at bounding box center [0, 0] width 0 height 0
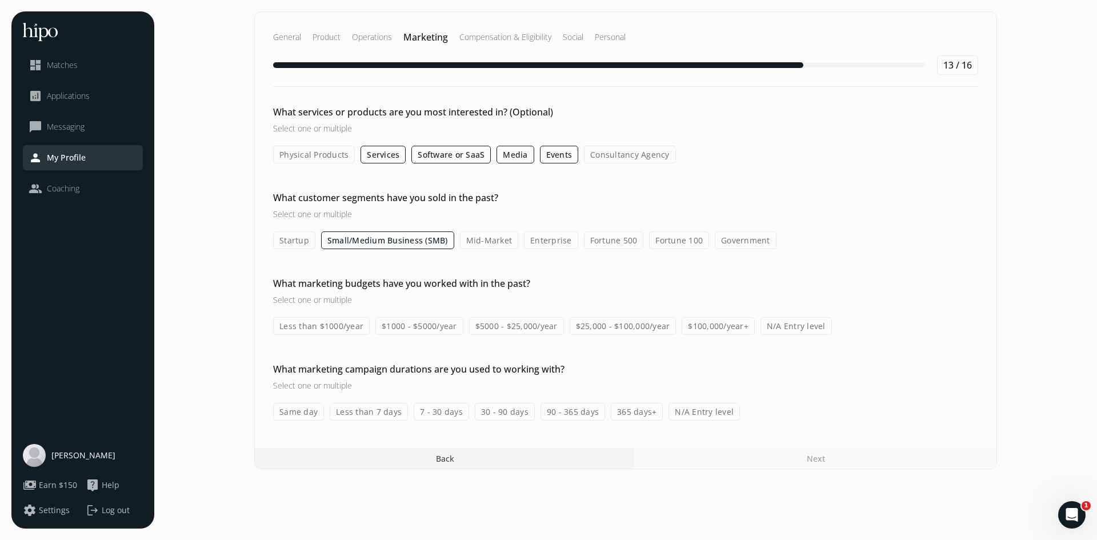
click at [472, 242] on label "Mid-Market" at bounding box center [489, 240] width 59 height 18
click at [0, 0] on input "Mid-Market" at bounding box center [0, 0] width 0 height 0
click at [784, 328] on label "N/A Entry level" at bounding box center [795, 326] width 71 height 18
click at [0, 0] on input "N/A Entry level" at bounding box center [0, 0] width 0 height 0
click at [494, 416] on label "30 - 90 days" at bounding box center [505, 412] width 60 height 18
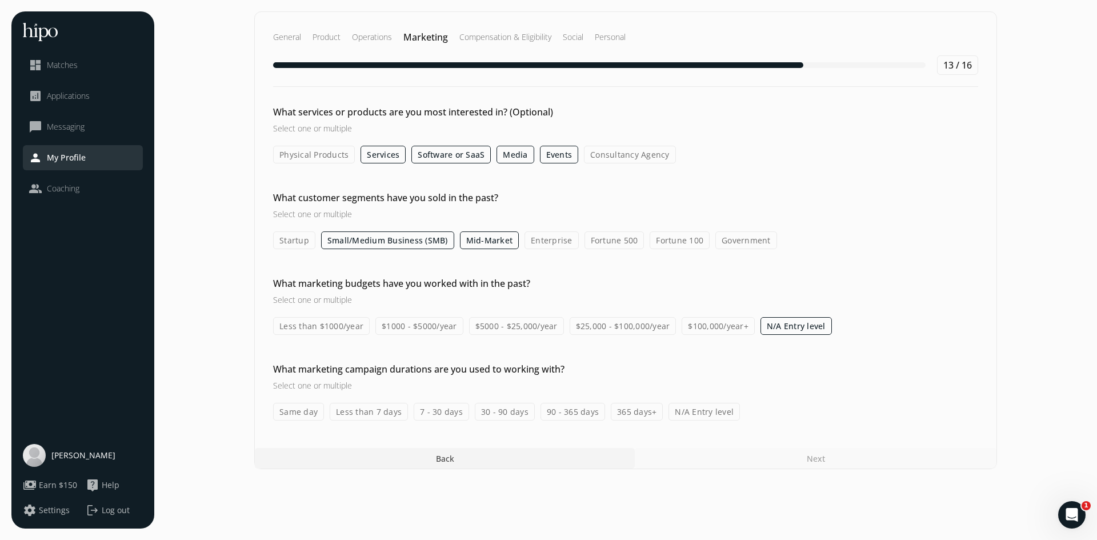
click at [0, 0] on input "30 - 90 days" at bounding box center [0, 0] width 0 height 0
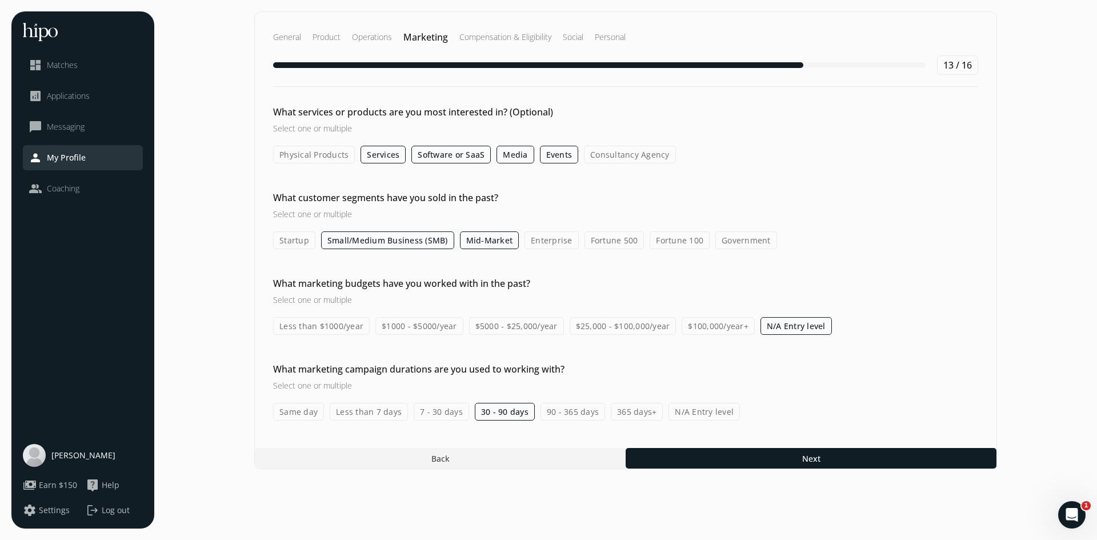
click at [450, 415] on label "7 - 30 days" at bounding box center [440, 412] width 55 height 18
click at [0, 0] on input "7 - 30 days" at bounding box center [0, 0] width 0 height 0
click at [561, 415] on label "90 - 365 days" at bounding box center [572, 412] width 65 height 18
click at [0, 0] on input "90 - 365 days" at bounding box center [0, 0] width 0 height 0
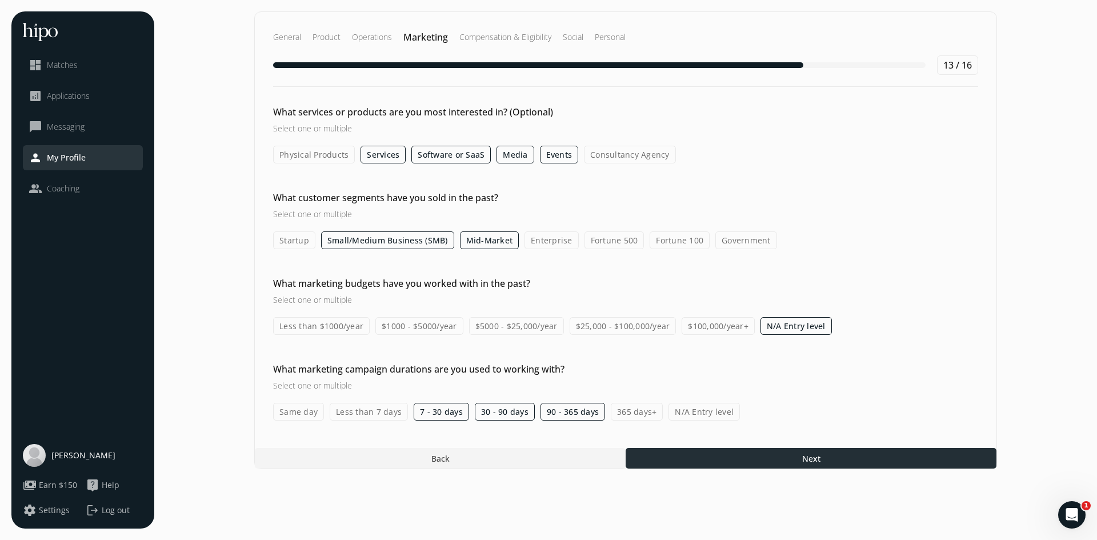
click at [696, 465] on div at bounding box center [810, 458] width 371 height 21
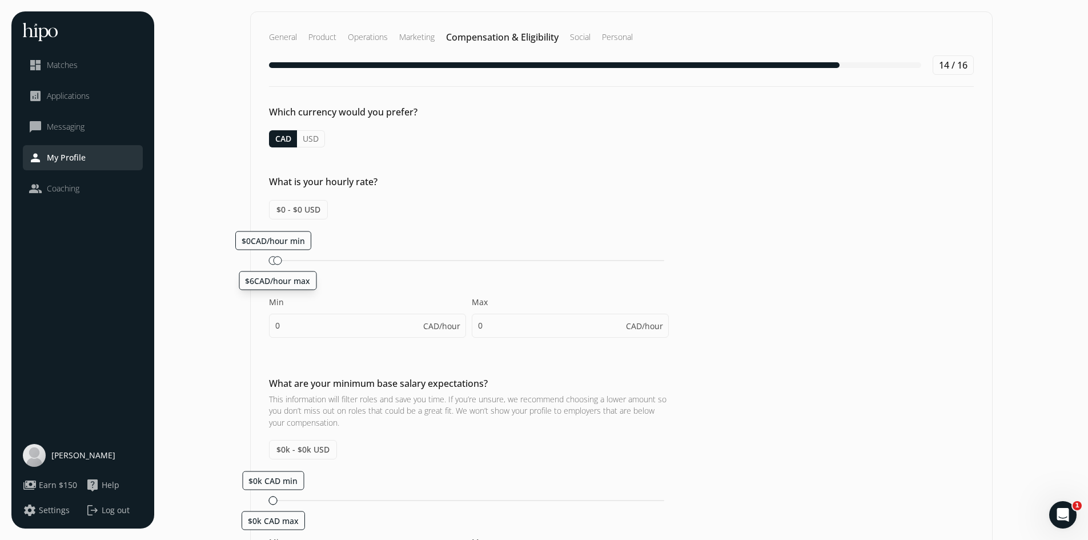
drag, startPoint x: 273, startPoint y: 258, endPoint x: 270, endPoint y: 264, distance: 6.9
click at [274, 264] on div "$6CAD/hour max" at bounding box center [278, 260] width 9 height 9
click at [306, 140] on button "USD" at bounding box center [311, 138] width 28 height 17
type input "1"
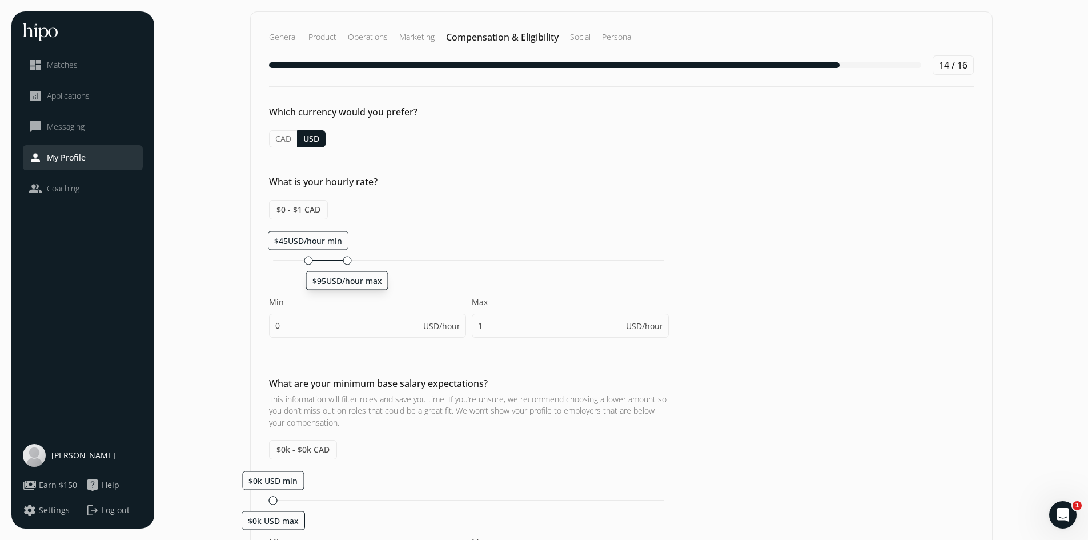
drag, startPoint x: 275, startPoint y: 259, endPoint x: 344, endPoint y: 304, distance: 82.5
click at [344, 304] on div "$45USD/hour min $95USD/hour max Min 0 USD/hour Max 1 USD/hour" at bounding box center [469, 290] width 400 height 118
type input "45"
type input "95"
drag, startPoint x: 309, startPoint y: 260, endPoint x: 296, endPoint y: 260, distance: 12.6
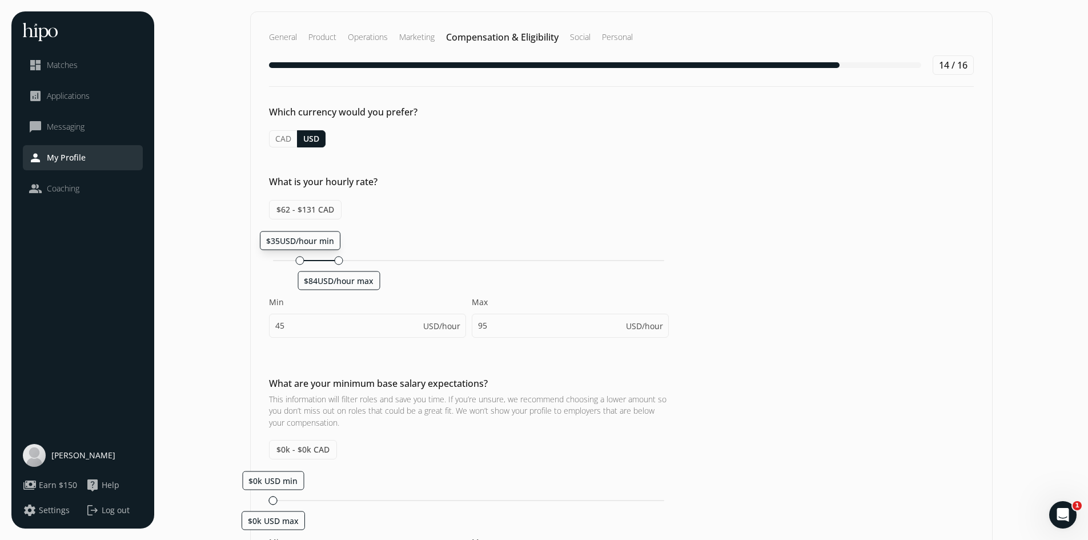
click at [296, 260] on div at bounding box center [300, 260] width 9 height 9
type input "35"
type input "84"
drag, startPoint x: 338, startPoint y: 262, endPoint x: 332, endPoint y: 262, distance: 6.3
click at [332, 262] on div at bounding box center [335, 260] width 9 height 9
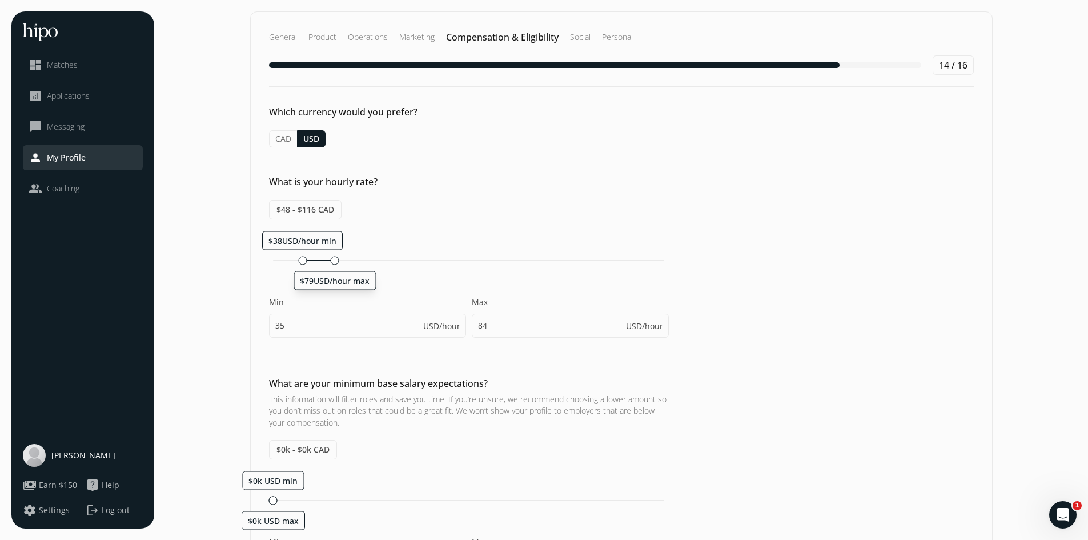
type input "38"
type input "79"
click at [303, 260] on div at bounding box center [307, 260] width 9 height 9
click at [300, 260] on div "$43USD/hour min $79USD/hour max" at bounding box center [468, 260] width 391 height 1
click at [298, 260] on div "$39USD/hour min $79USD/hour max" at bounding box center [468, 260] width 391 height 1
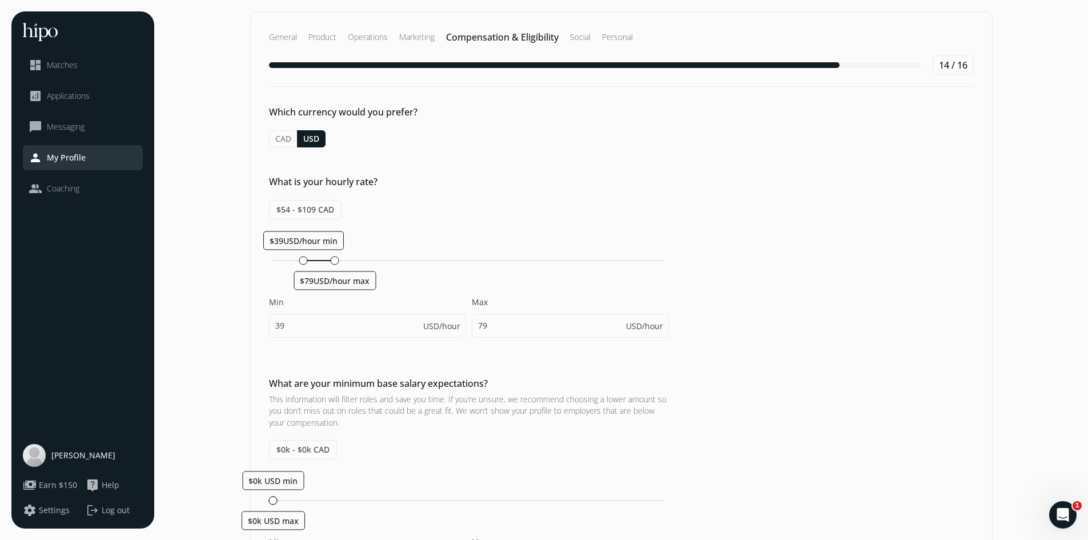
type input "36"
drag, startPoint x: 334, startPoint y: 260, endPoint x: 316, endPoint y: 260, distance: 17.1
click at [316, 260] on div at bounding box center [319, 260] width 9 height 9
type input "60"
click at [390, 292] on div "$36USD/hour min $60USD/hour max Min 36 USD/hour Max 60 USD/hour" at bounding box center [469, 290] width 400 height 118
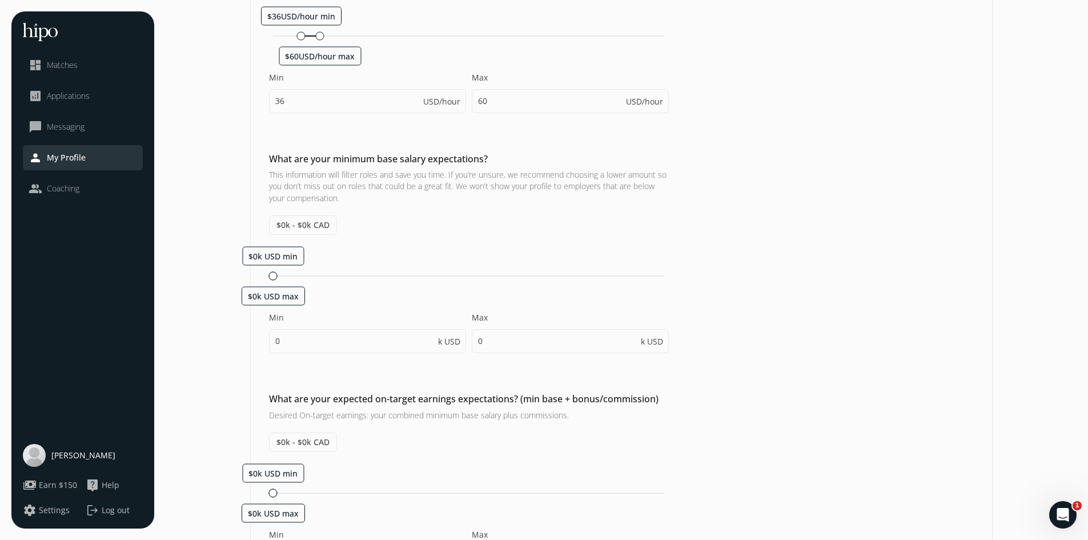
scroll to position [228, 0]
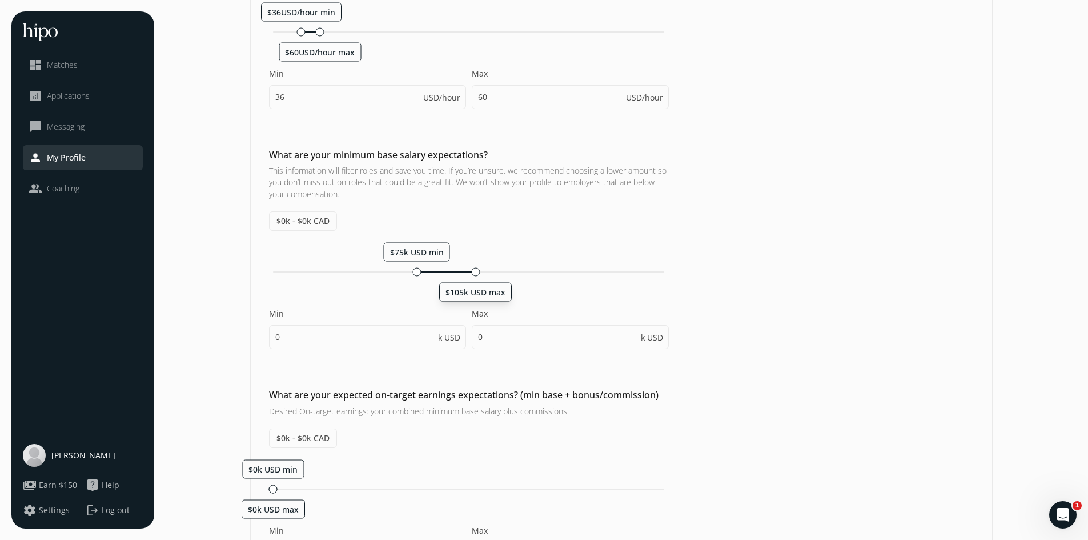
drag, startPoint x: 274, startPoint y: 273, endPoint x: 476, endPoint y: 309, distance: 204.8
click at [476, 309] on div "$75k USD min $105k USD [PERSON_NAME] 0 k USD Max 0 k USD" at bounding box center [469, 301] width 400 height 118
type input "75"
type input "105"
type input "75"
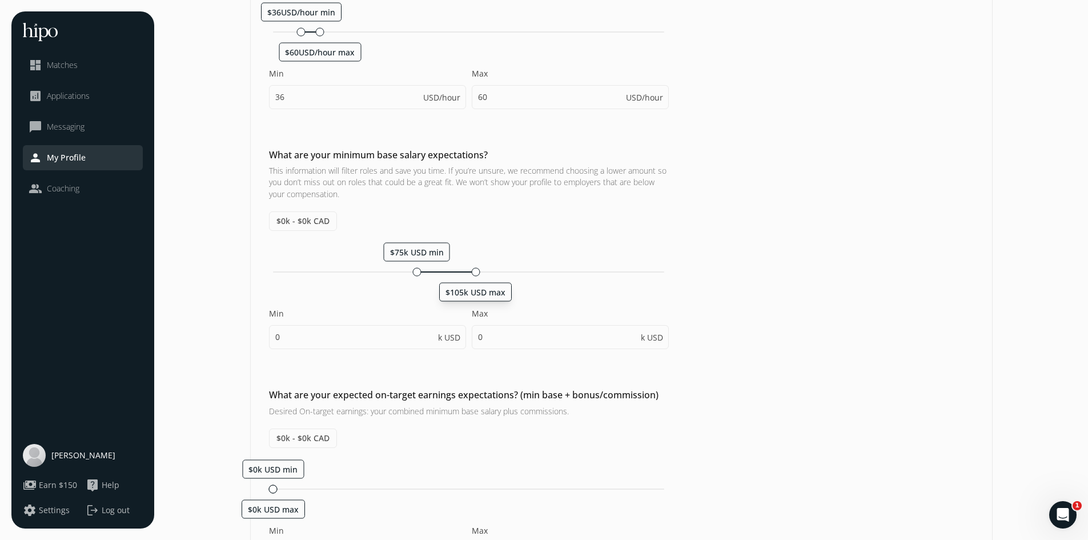
type input "80"
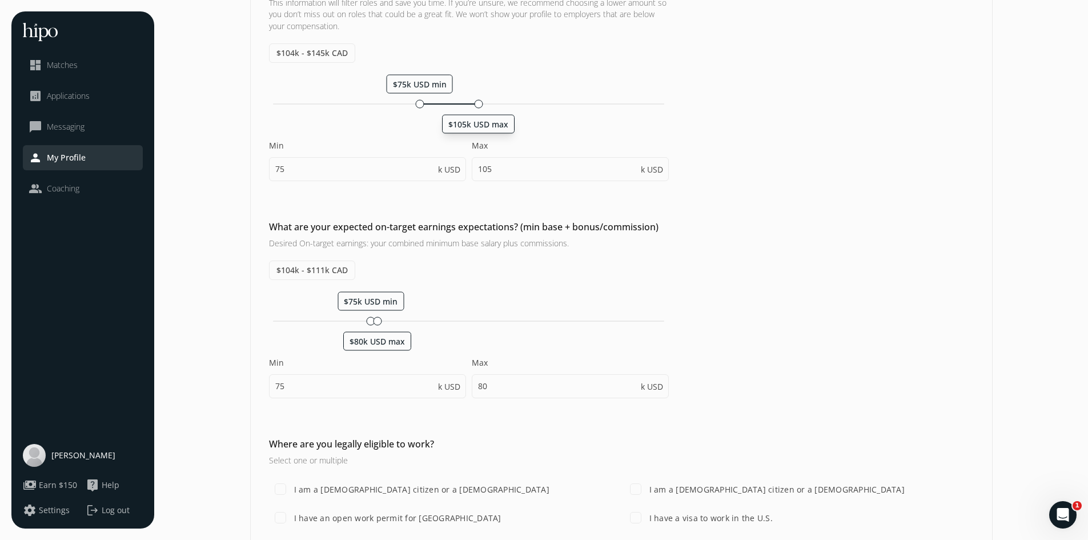
scroll to position [400, 0]
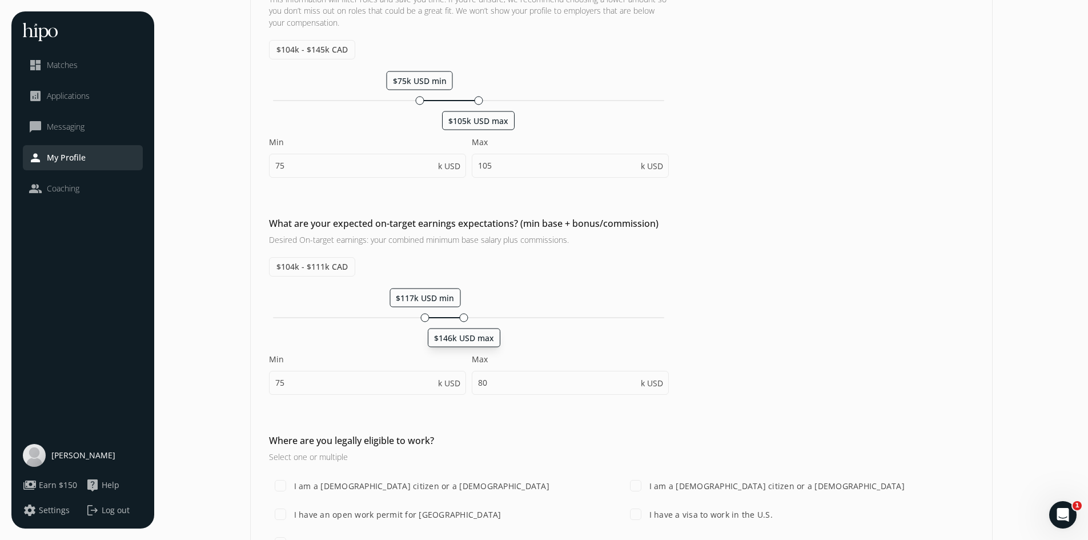
drag, startPoint x: 377, startPoint y: 318, endPoint x: 464, endPoint y: 335, distance: 88.4
click at [464, 322] on div "$146k USD max" at bounding box center [464, 317] width 9 height 9
type input "117"
type input "146"
drag, startPoint x: 423, startPoint y: 319, endPoint x: 401, endPoint y: 319, distance: 21.7
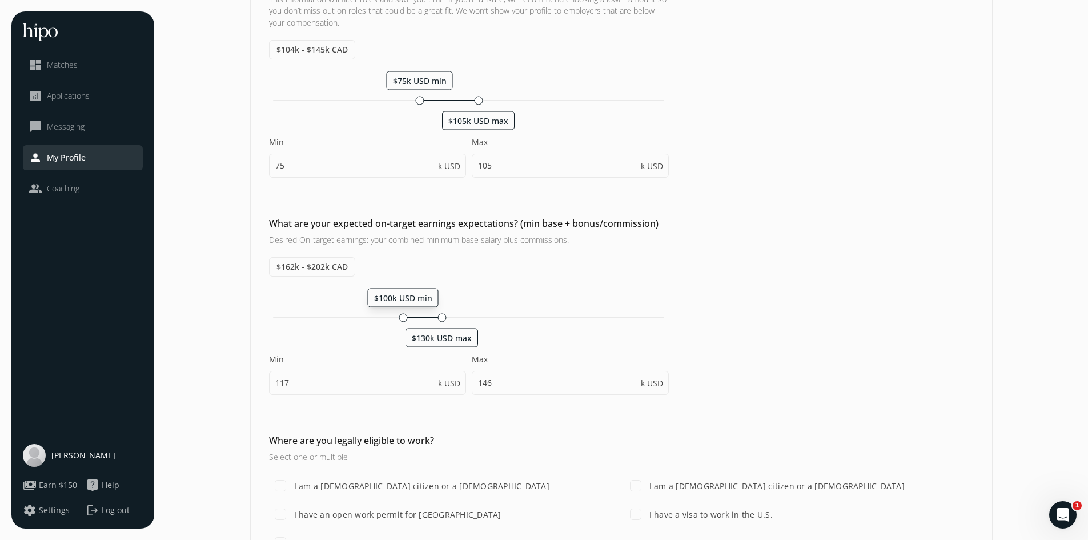
click at [401, 319] on div at bounding box center [403, 317] width 9 height 9
type input "100"
type input "130"
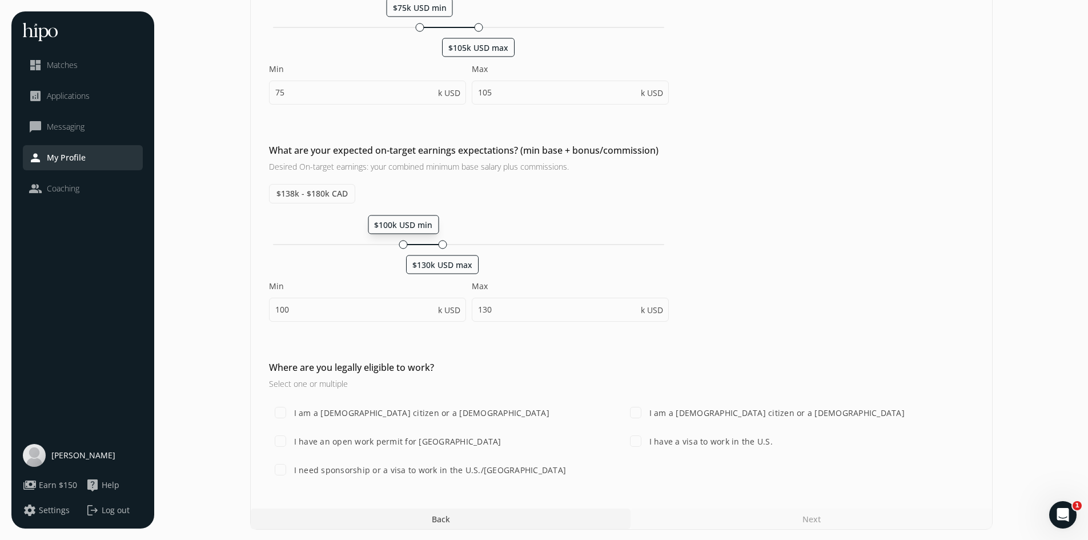
scroll to position [474, 0]
click at [769, 411] on label "I am a [DEMOGRAPHIC_DATA] citizen or a [DEMOGRAPHIC_DATA]" at bounding box center [776, 411] width 258 height 12
click at [647, 411] on input "I am a [DEMOGRAPHIC_DATA] citizen or a [DEMOGRAPHIC_DATA]" at bounding box center [635, 411] width 23 height 23
checkbox input "true"
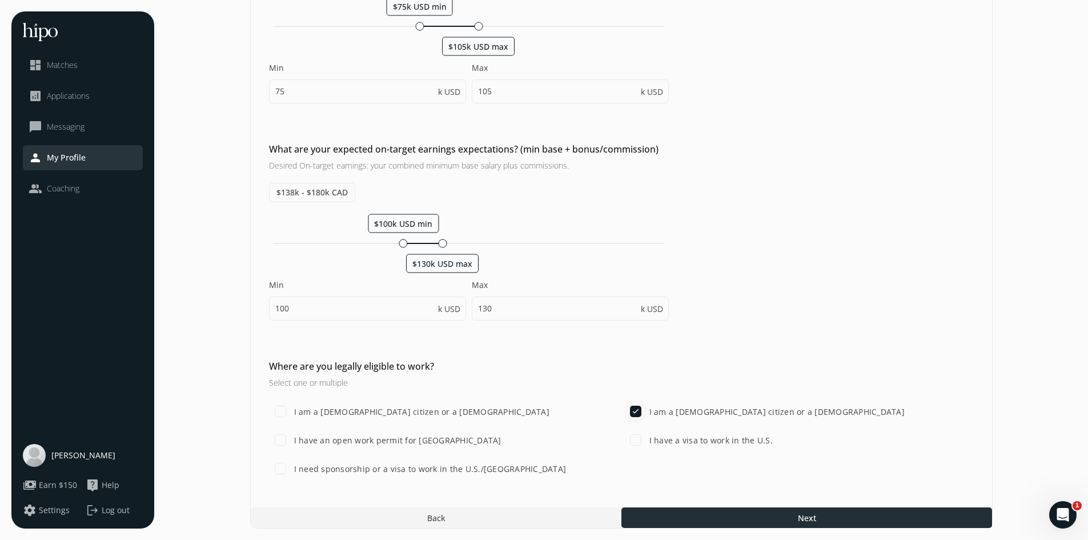
click at [764, 519] on div at bounding box center [806, 517] width 371 height 21
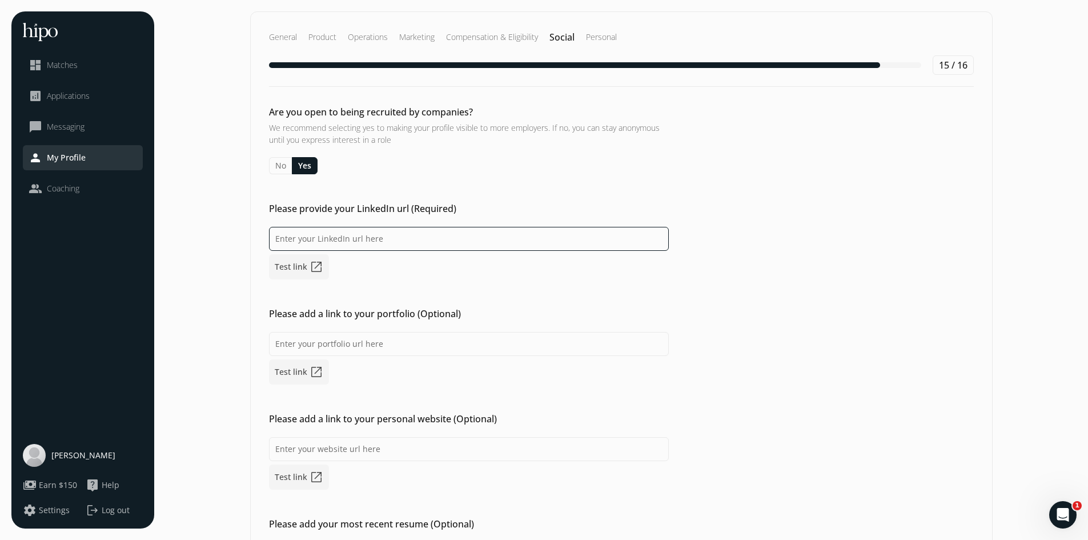
click at [433, 246] on input at bounding box center [469, 239] width 400 height 24
paste input "Through survey research, I learned to understand member feedback from a global …"
type input "Through survey research, I learned to understand member feedback from a global …"
paste input "[URL][DOMAIN_NAME][PERSON_NAME]"
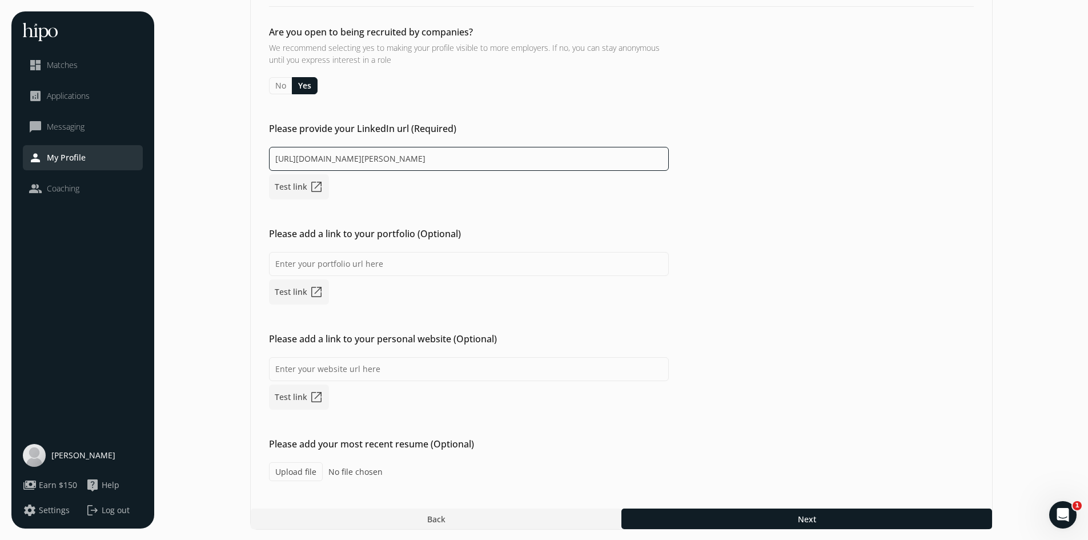
scroll to position [81, 0]
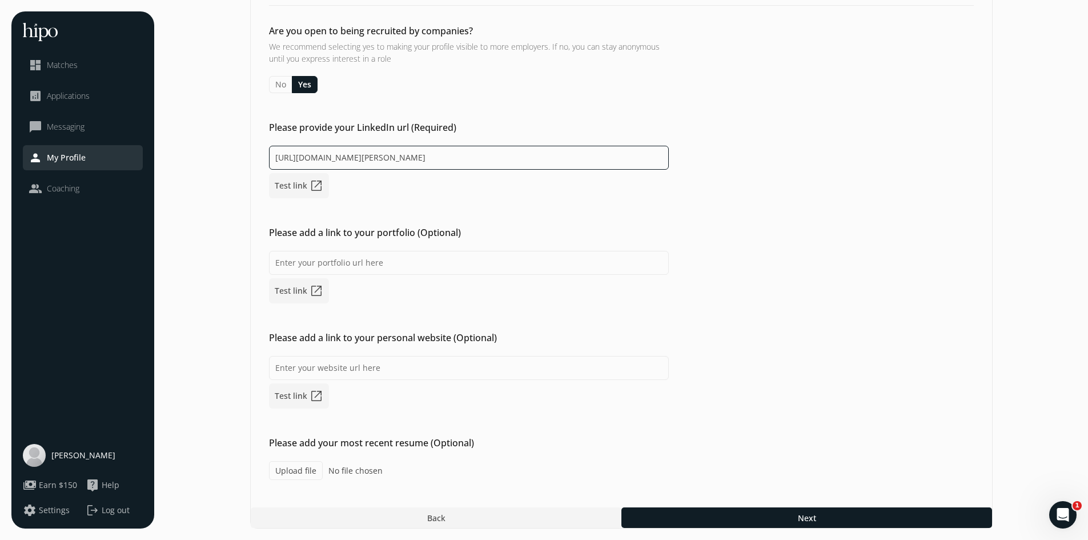
type input "[URL][DOMAIN_NAME][PERSON_NAME]"
click at [292, 473] on label "Upload file" at bounding box center [296, 470] width 54 height 19
type input "C:\fakepath\AndreaPalmer_DataAnalyst.pdf"
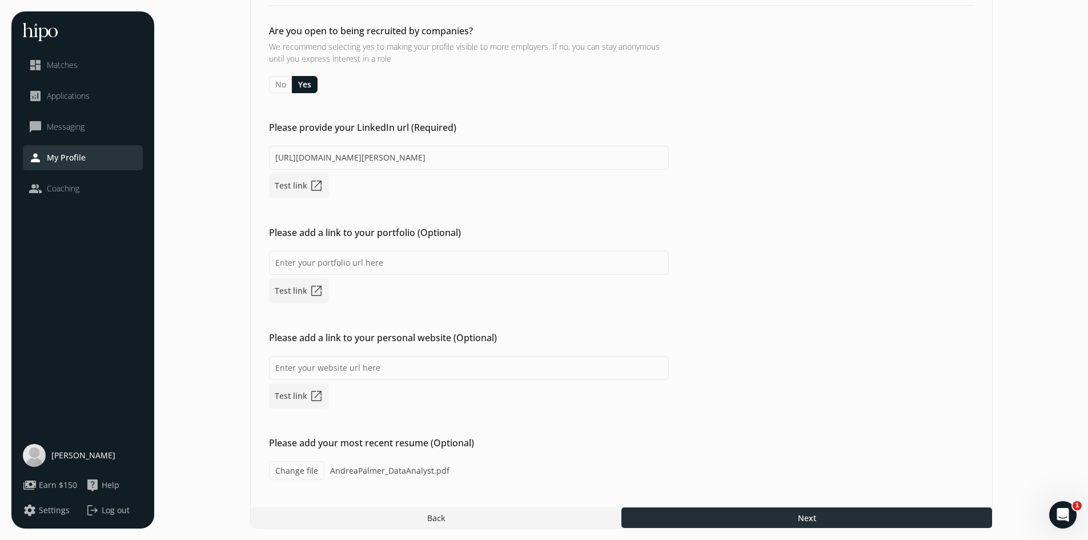
click at [712, 515] on div at bounding box center [806, 517] width 371 height 21
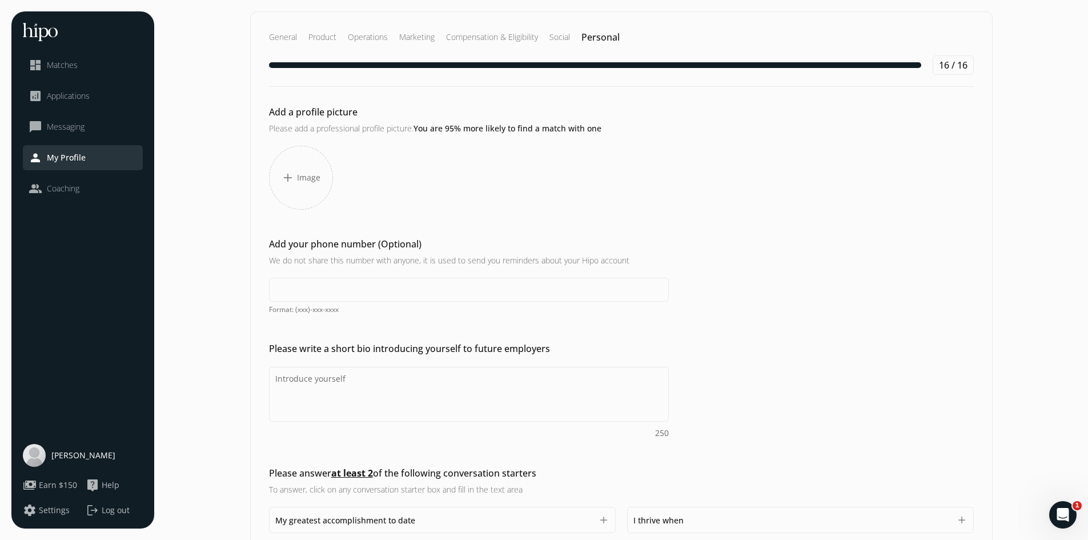
click at [286, 186] on div "add Image" at bounding box center [301, 178] width 64 height 64
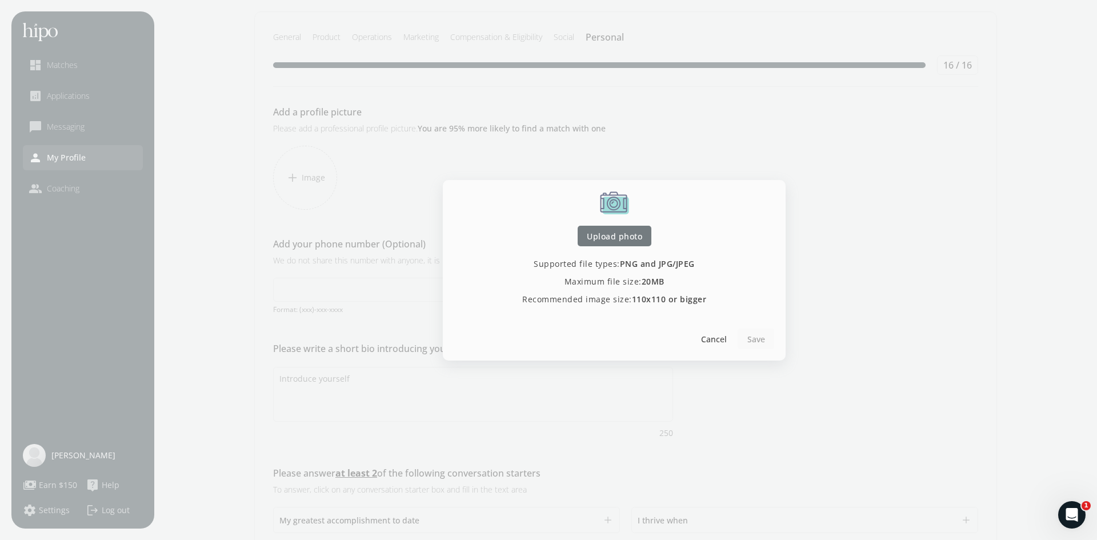
click at [631, 242] on div at bounding box center [614, 236] width 74 height 21
click at [585, 232] on div at bounding box center [614, 236] width 74 height 21
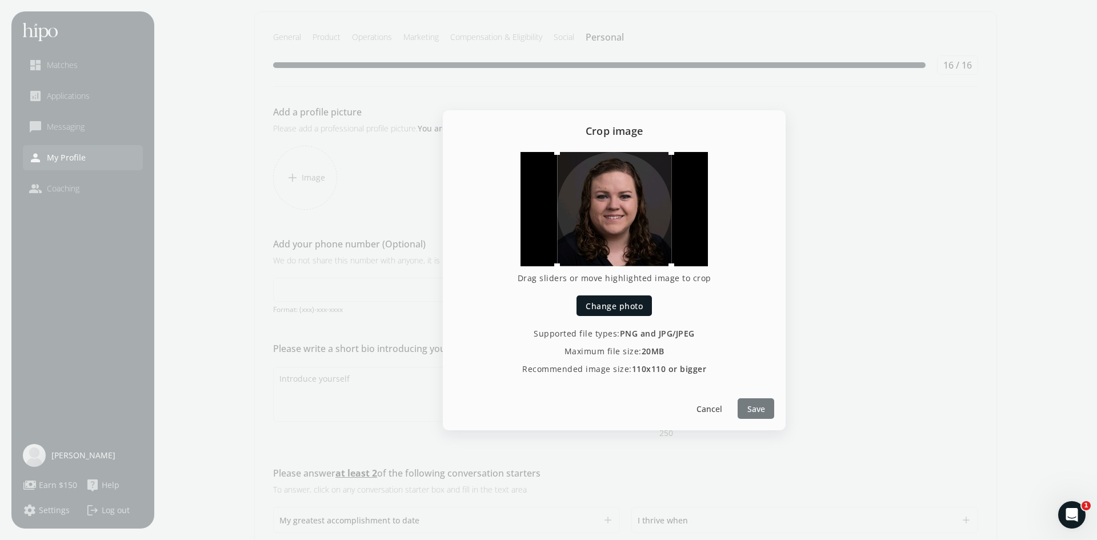
click at [761, 408] on span "Save" at bounding box center [756, 408] width 18 height 12
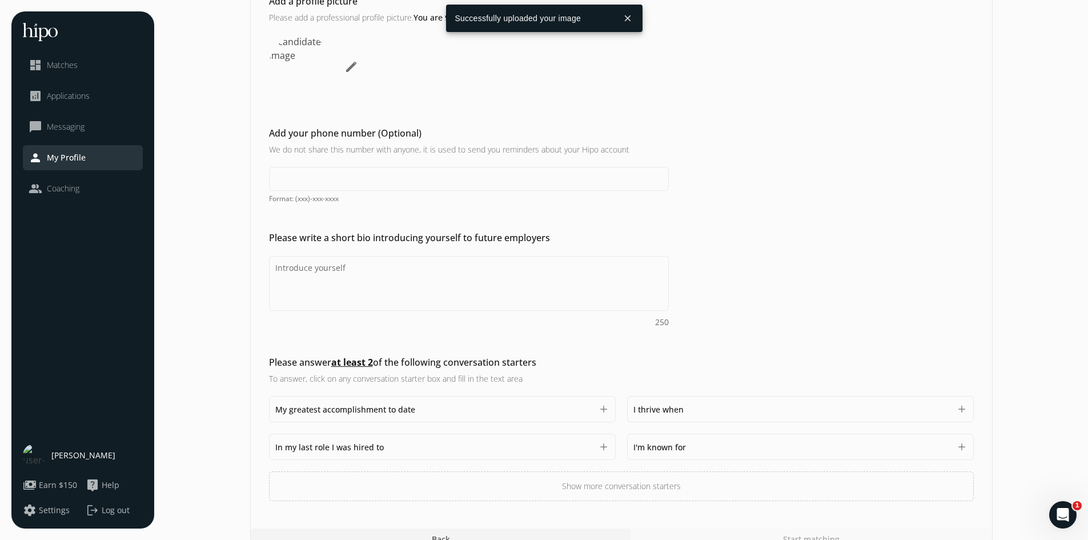
scroll to position [114, 0]
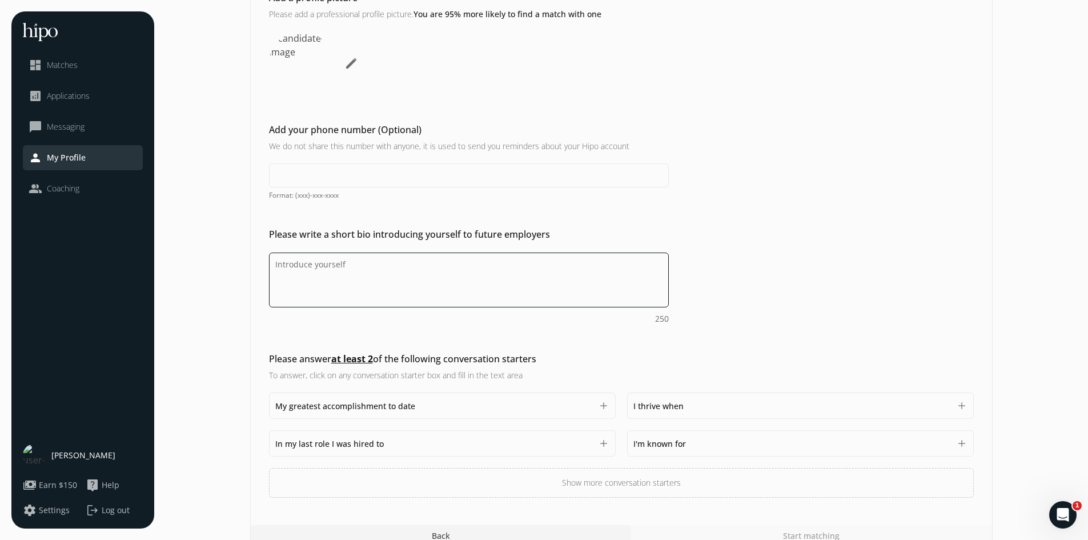
click at [339, 286] on textarea "Do you feel like we missed asking any questions that would improve your profile…" at bounding box center [469, 279] width 400 height 55
paste textarea "Data-driven research analyst with expertise in product, business, and marketing…"
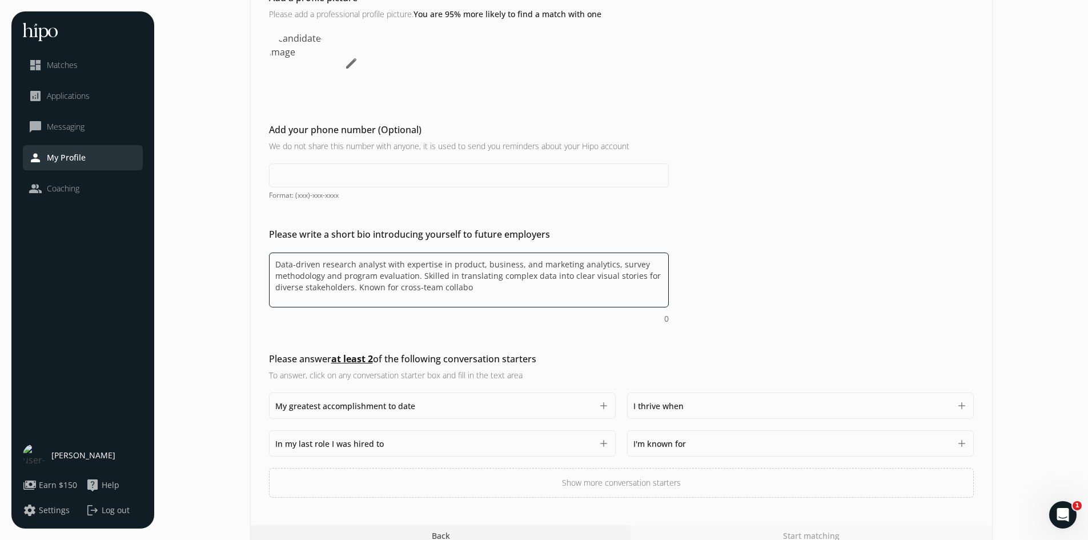
click at [311, 275] on textarea "Data-driven research analyst with expertise in product, business, and marketing…" at bounding box center [469, 279] width 400 height 55
click at [291, 276] on textarea "Data-driven research analyst with expertise in product, business, and marketing…" at bounding box center [469, 279] width 400 height 55
click at [375, 275] on textarea "Data-driven research analyst with expertise in product, business, and marketing…" at bounding box center [469, 279] width 400 height 55
click at [404, 278] on textarea "Data-driven research analyst with expertise in product, business, and marketing…" at bounding box center [469, 279] width 400 height 55
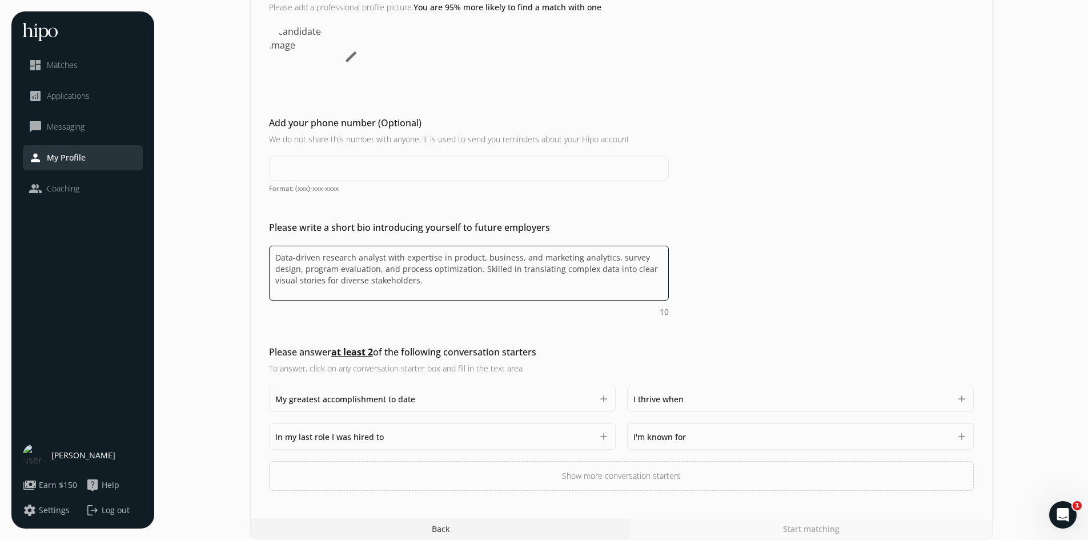
scroll to position [132, 0]
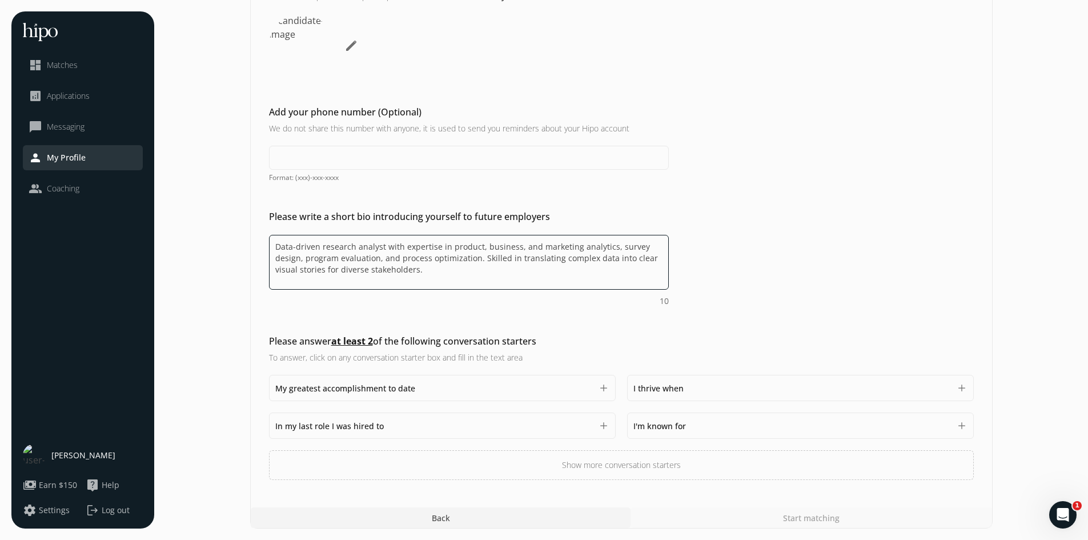
type textarea "Data-driven research analyst with expertise in product, business, and marketing…"
click at [419, 389] on div "My greatest accomplishment to date 1500" at bounding box center [433, 388] width 317 height 14
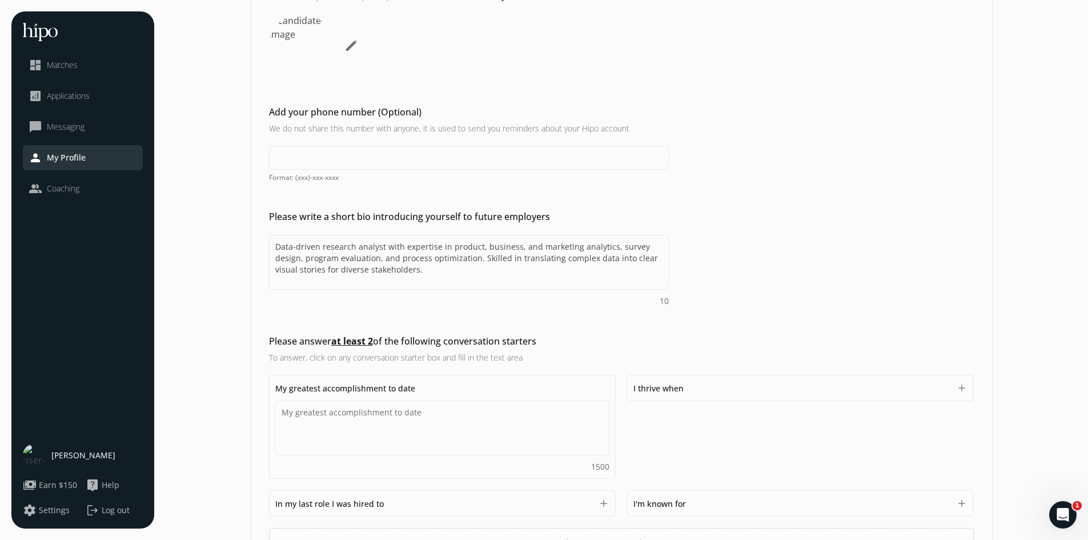
click at [457, 381] on div "My greatest accomplishment to date 1500" at bounding box center [442, 426] width 334 height 91
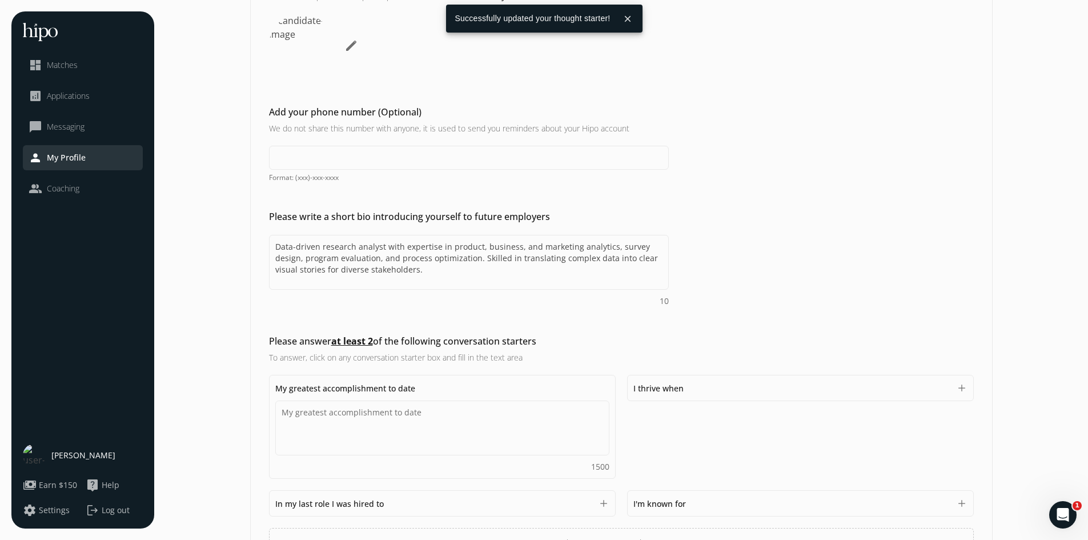
click at [584, 346] on h2 "Please answer at least 2 of the following conversation starters" at bounding box center [469, 341] width 400 height 14
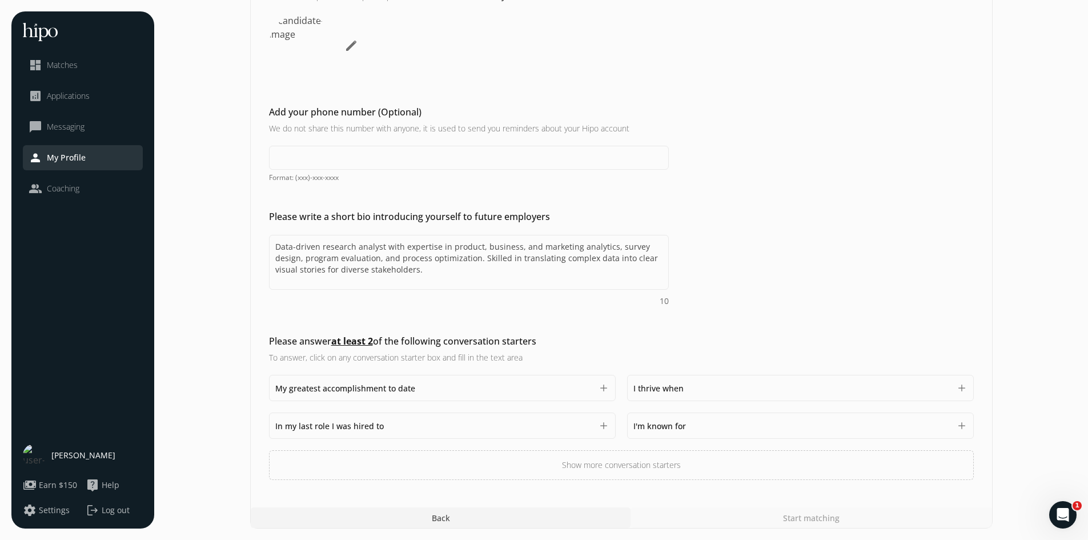
click at [690, 428] on div "I'm known for 1500" at bounding box center [791, 426] width 317 height 14
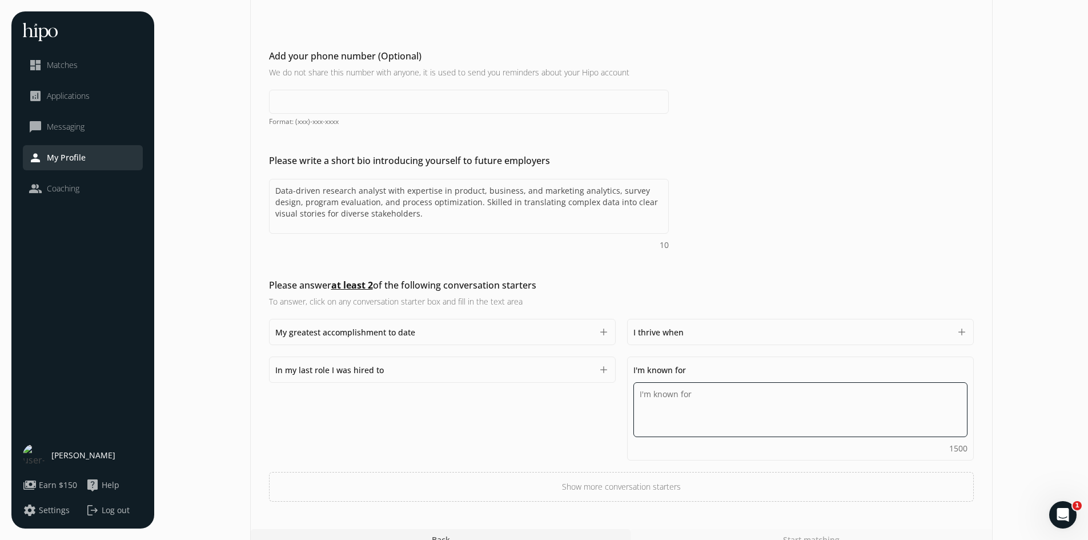
scroll to position [210, 0]
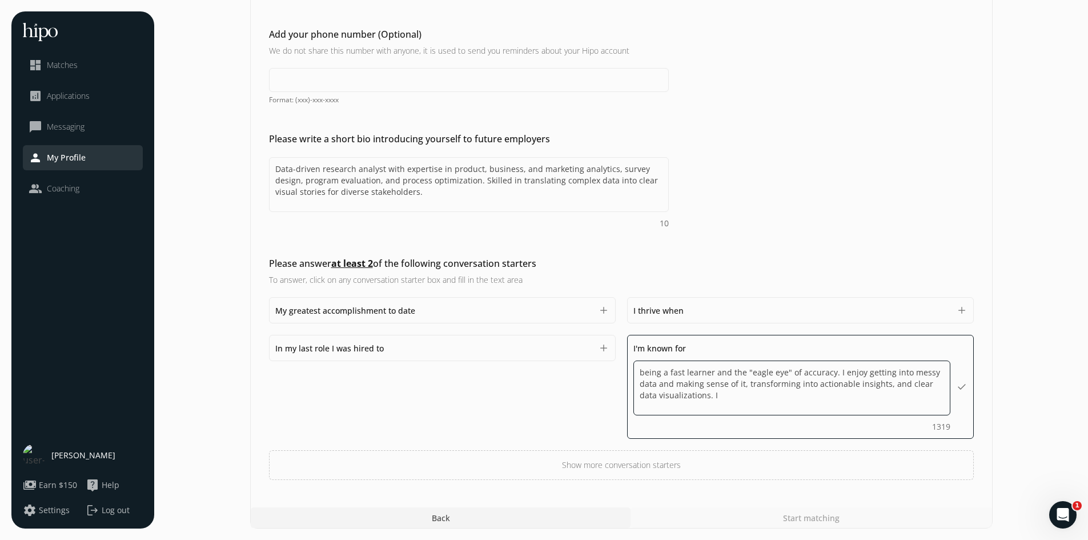
type textarea "being a fast learner and the "eagle eye" of accuracy. I enjoy getting into mess…"
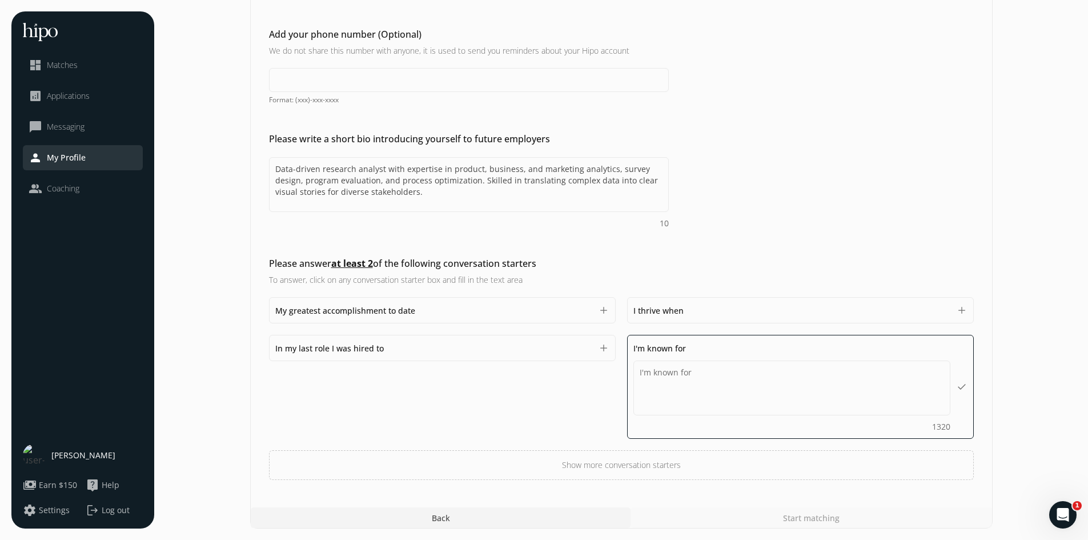
scroll to position [197, 0]
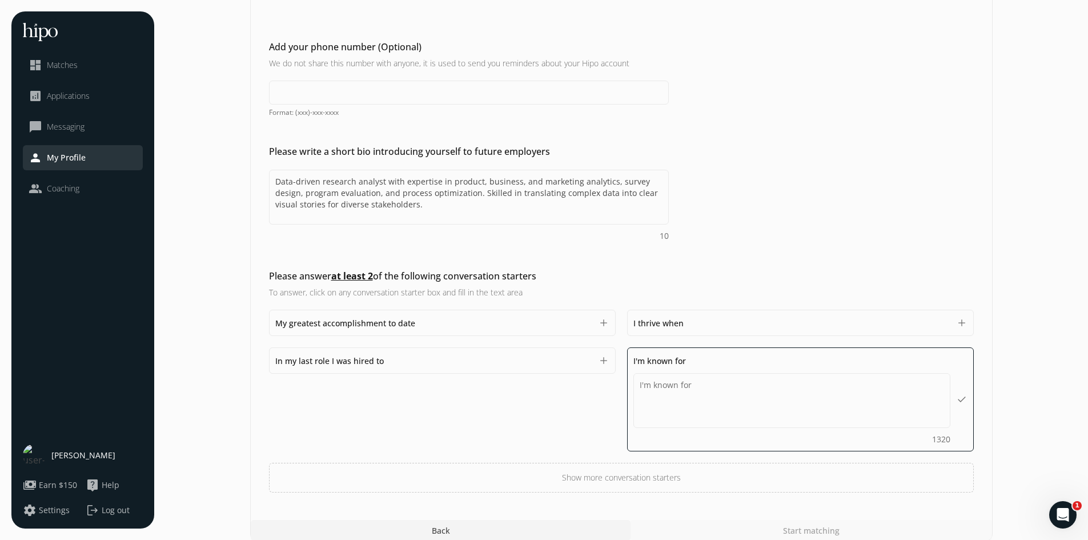
click at [697, 316] on div "I thrive when 1500" at bounding box center [791, 323] width 317 height 14
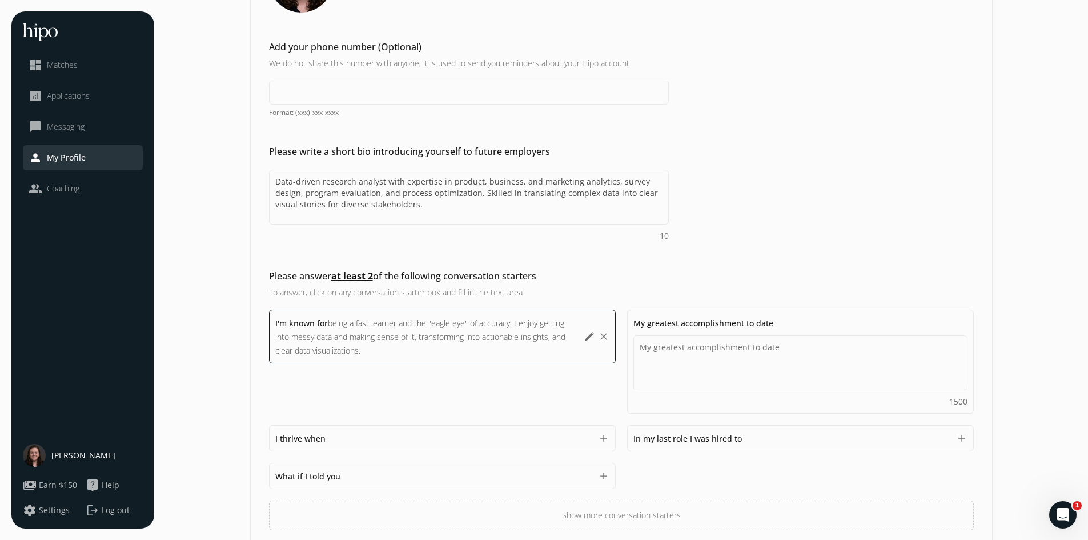
click at [507, 431] on div "I thrive when 1500" at bounding box center [433, 438] width 317 height 14
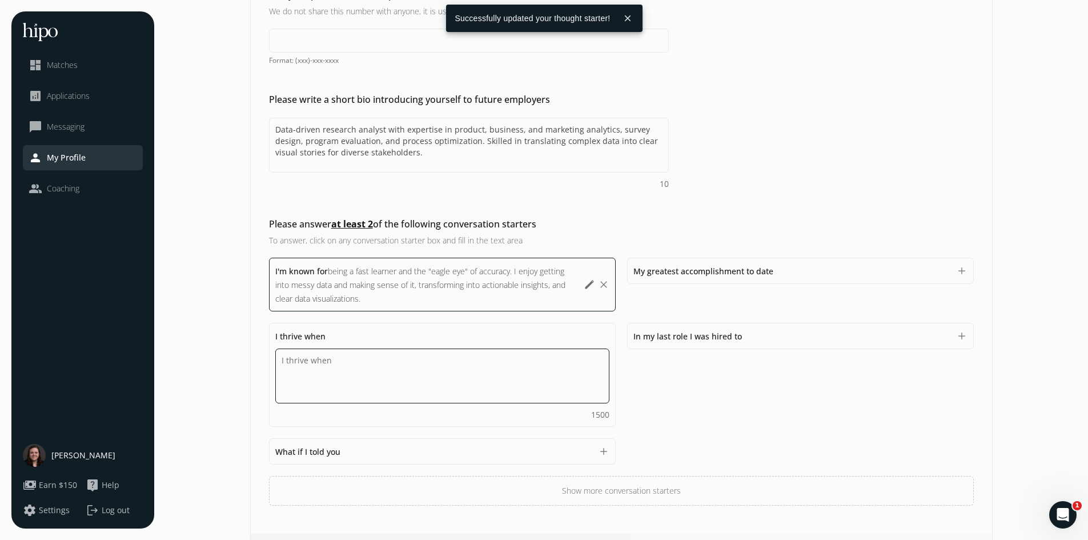
scroll to position [254, 0]
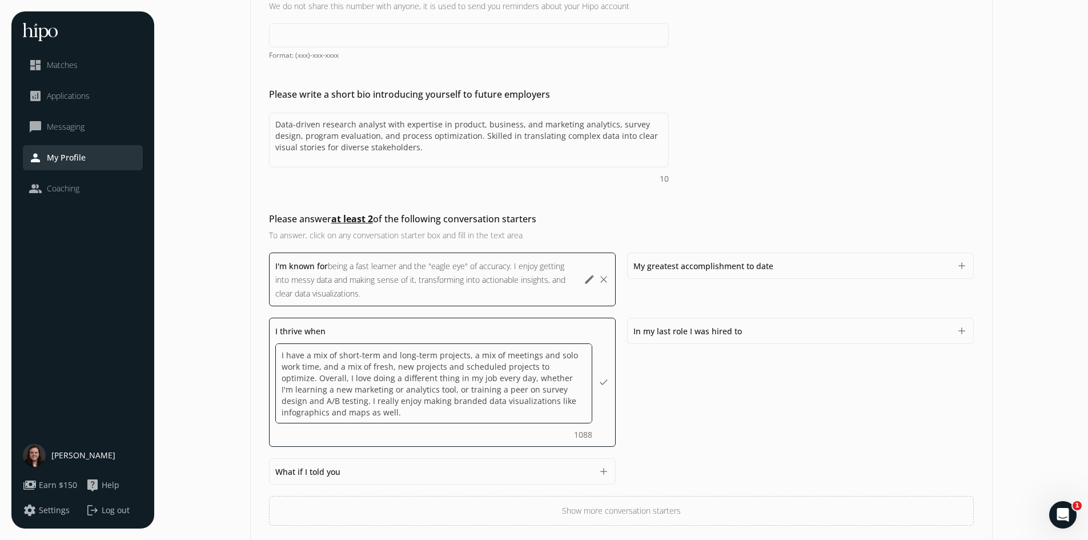
type textarea "I have a mix of short-term and long-term projects, a mix of meetings and solo w…"
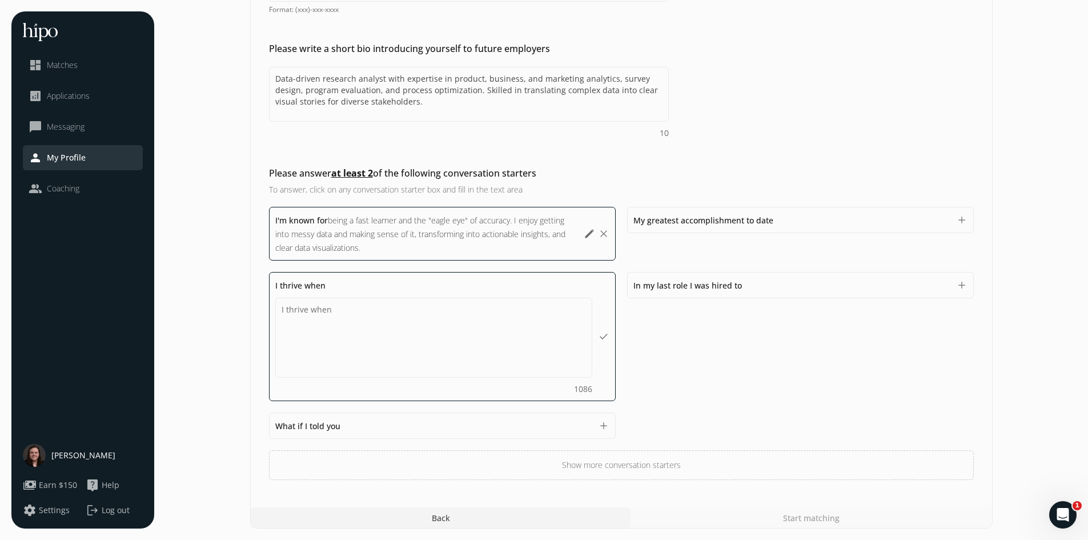
scroll to position [238, 0]
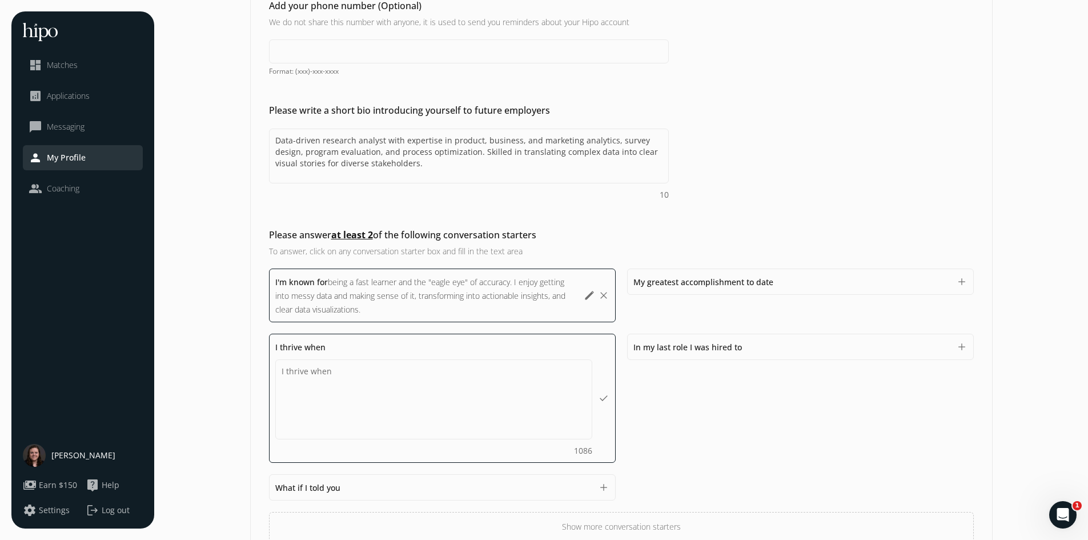
click at [684, 396] on div "In my last role I was hired to 1500 add" at bounding box center [800, 398] width 347 height 129
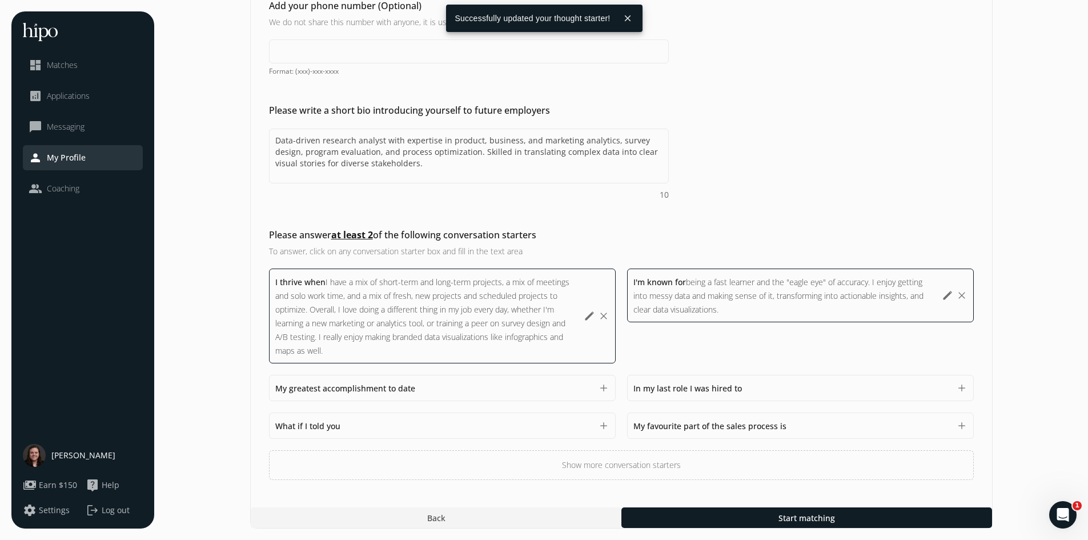
click at [673, 467] on button "Show more conversation starters" at bounding box center [621, 465] width 705 height 30
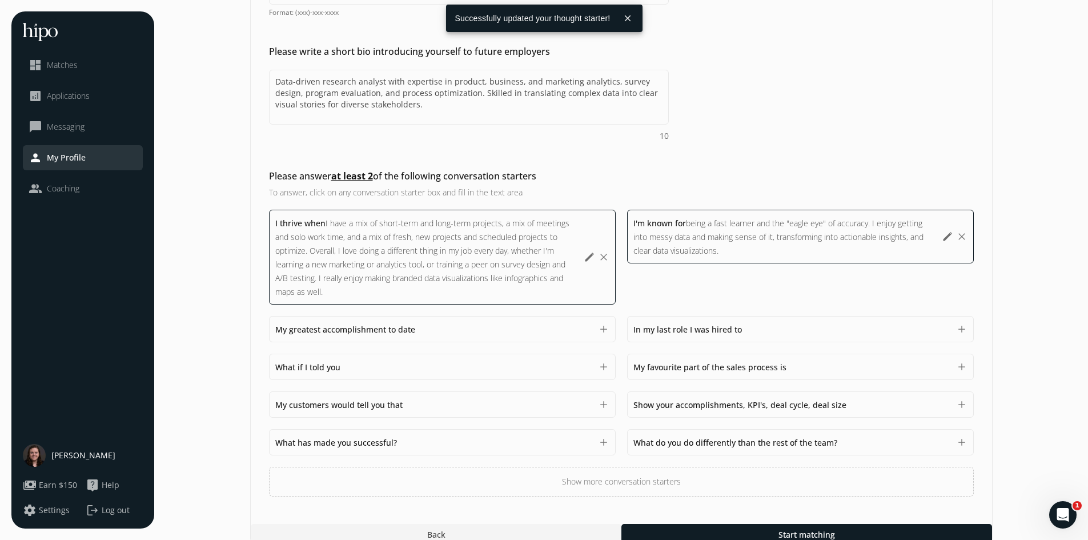
scroll to position [314, 0]
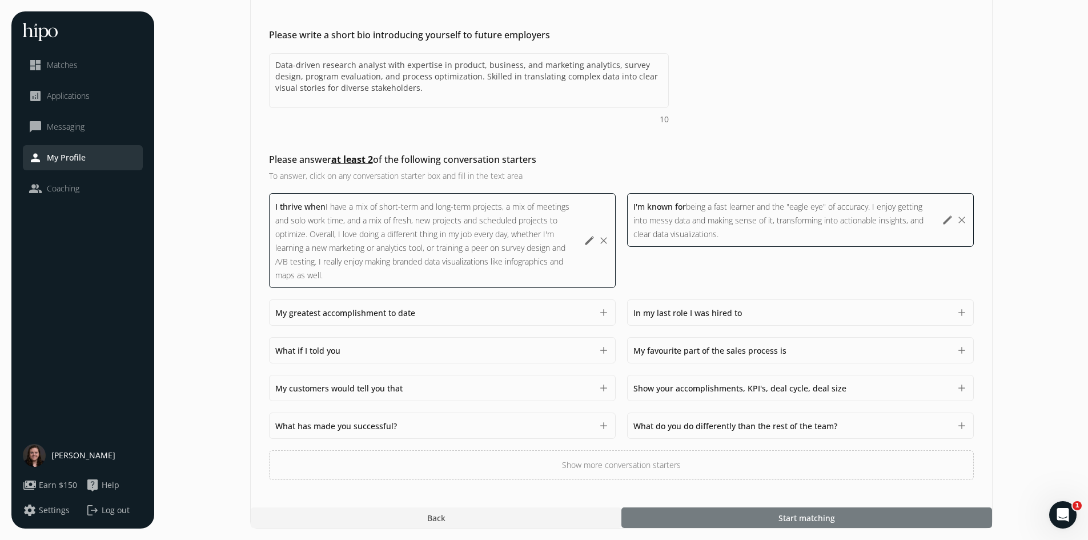
click at [757, 523] on div at bounding box center [806, 517] width 371 height 21
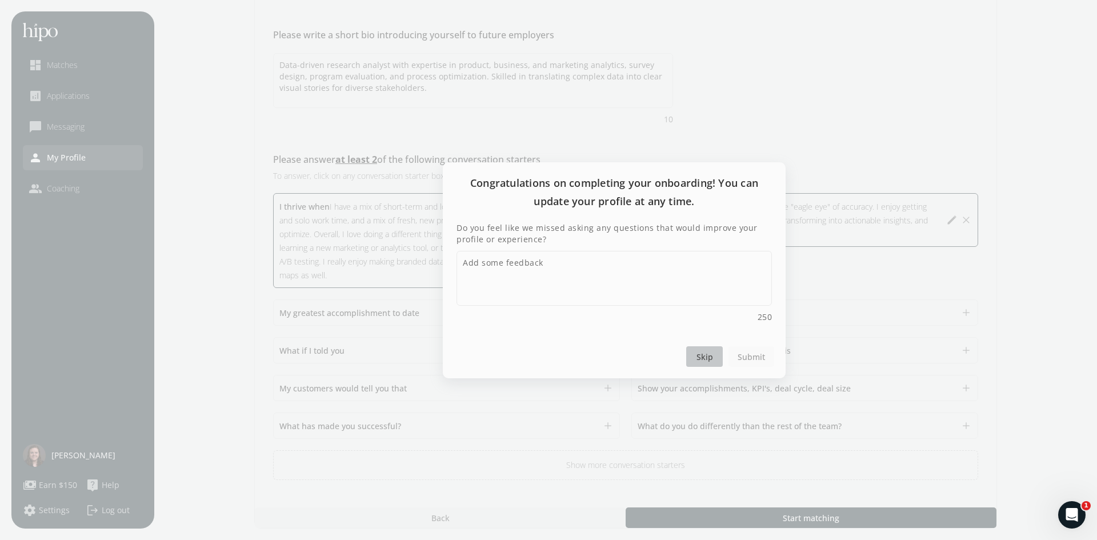
click at [698, 363] on div at bounding box center [704, 356] width 37 height 21
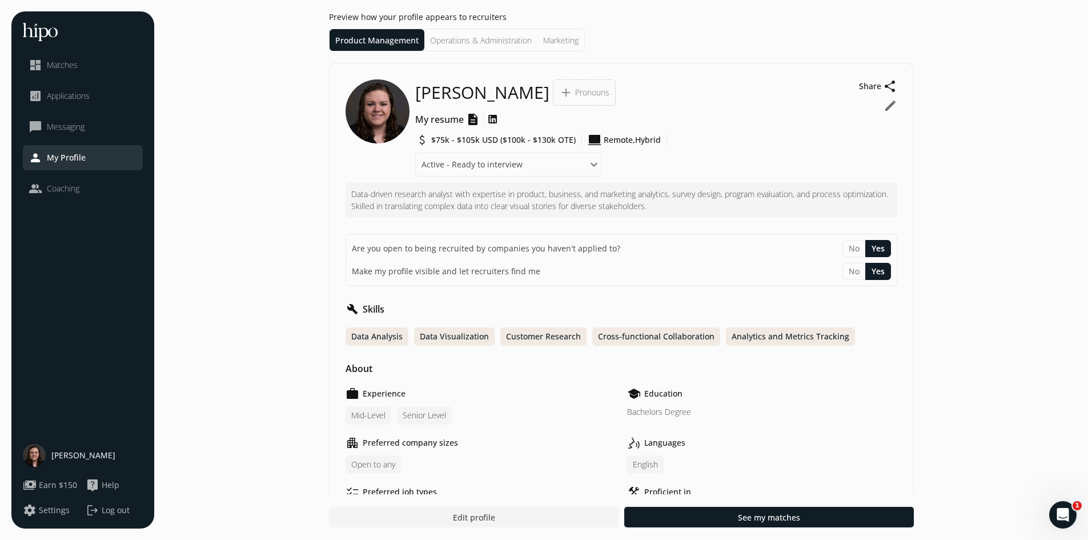
click at [457, 42] on li "Operations & Administration" at bounding box center [480, 40] width 113 height 22
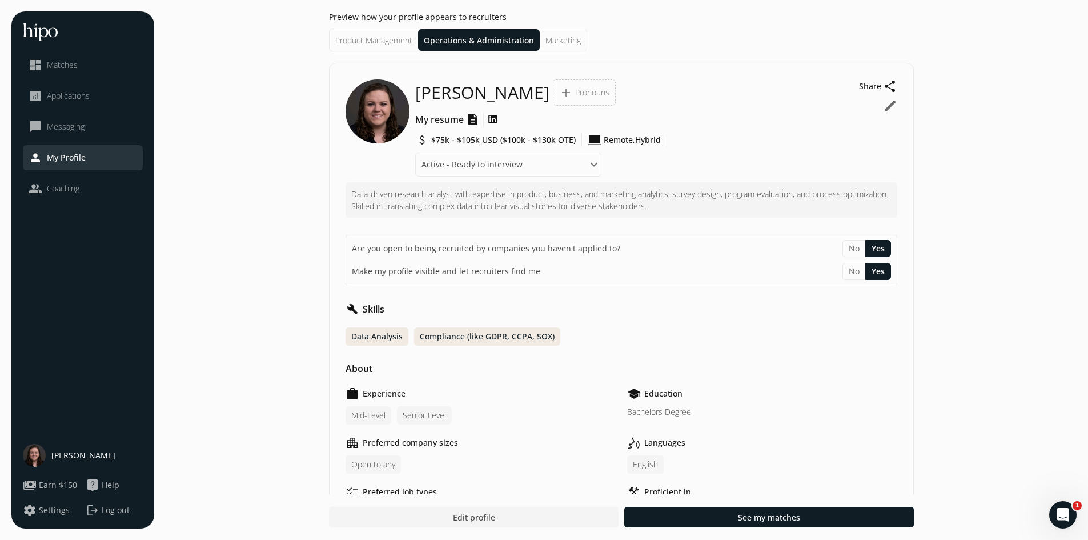
click at [565, 39] on li "Marketing" at bounding box center [563, 40] width 47 height 22
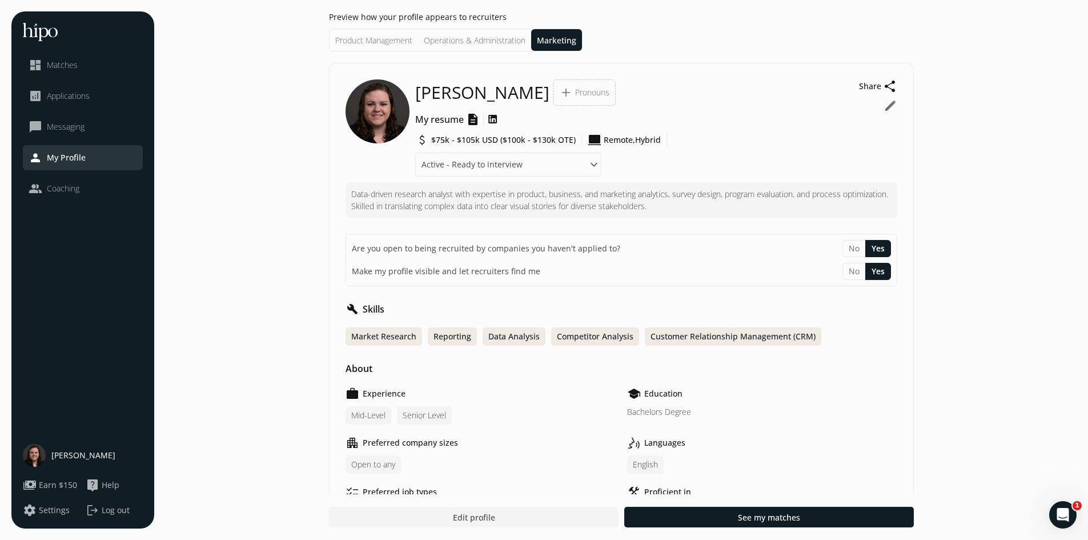
click at [371, 43] on li "Product Management" at bounding box center [374, 40] width 89 height 22
